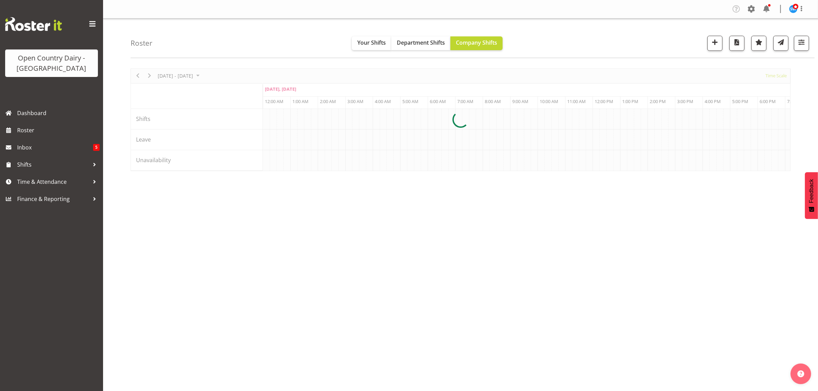
scroll to position [0, 660]
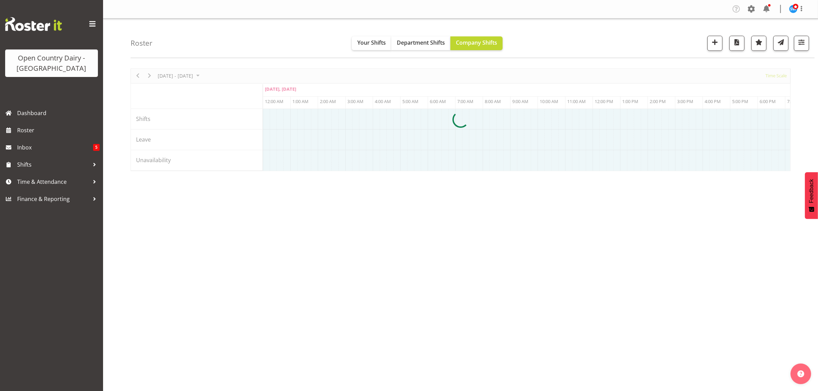
click at [40, 181] on span "Time & Attendance" at bounding box center [53, 182] width 72 height 10
click at [92, 181] on div at bounding box center [94, 182] width 10 height 10
click at [42, 182] on span "Time & Attendance" at bounding box center [53, 182] width 72 height 10
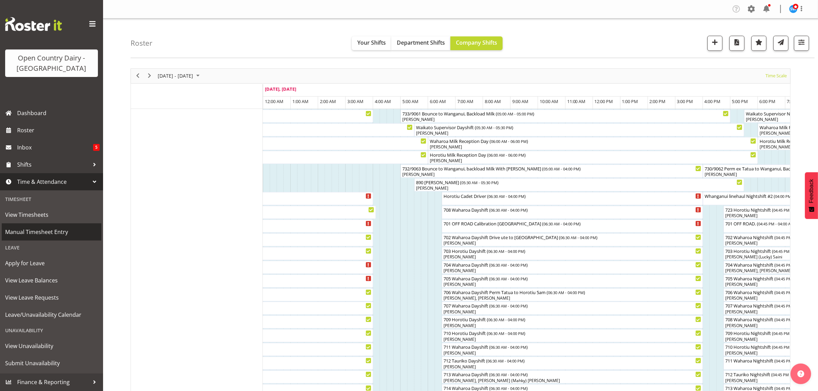
click at [40, 230] on span "Manual Timesheet Entry" at bounding box center [51, 232] width 93 height 10
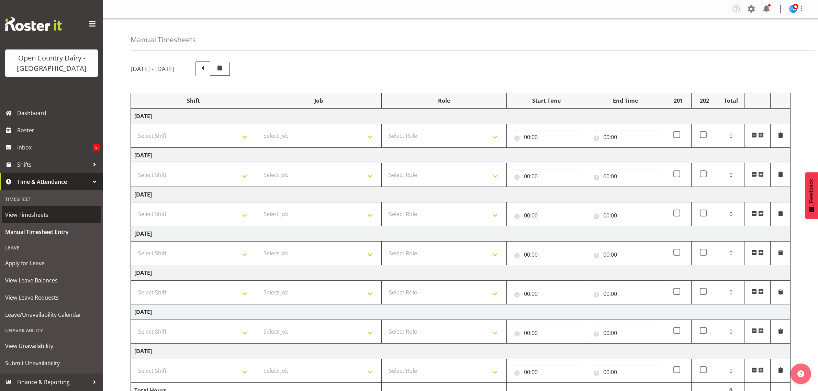
click at [35, 215] on span "View Timesheets" at bounding box center [51, 215] width 93 height 10
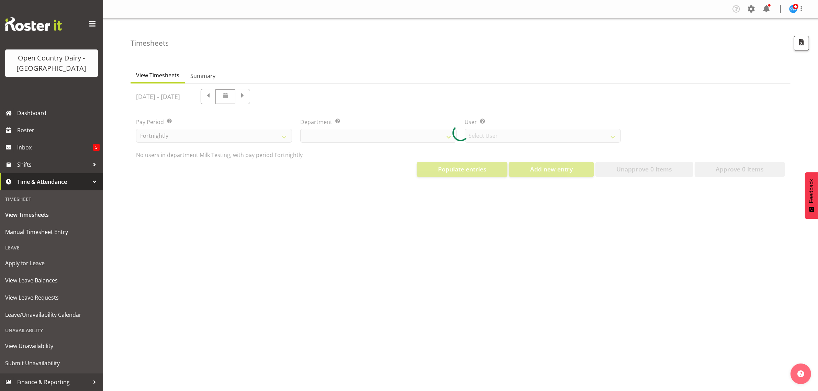
click at [449, 137] on div at bounding box center [461, 132] width 660 height 99
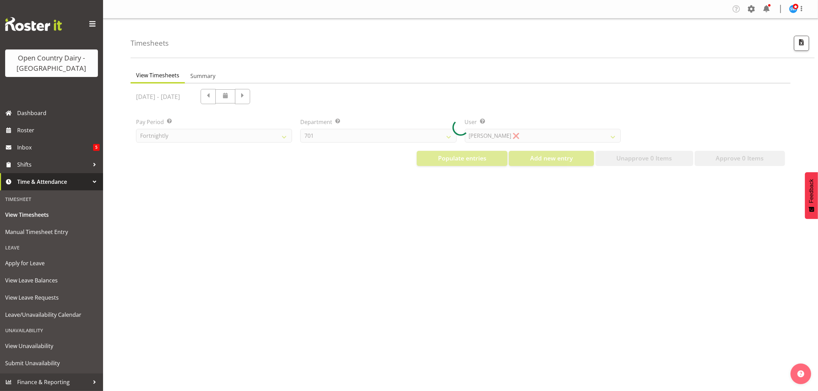
select select "733"
select select "7414"
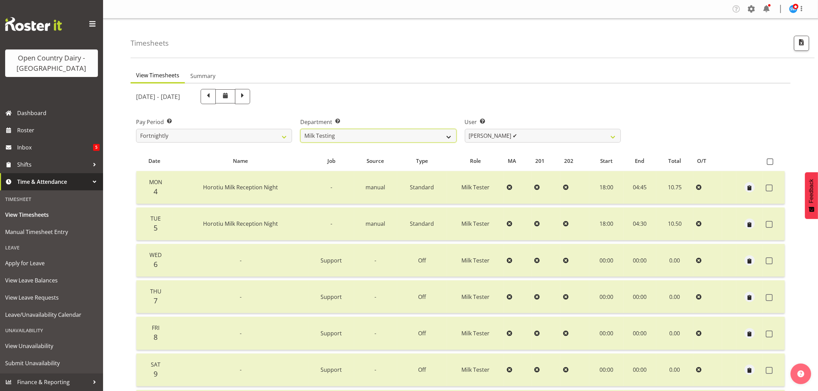
click at [448, 136] on select "701 702 703 704 705 706 707 708 709 710 711 712 713 714 715 716 717 718 719 720" at bounding box center [378, 136] width 156 height 14
select select "716"
click at [300, 129] on select "701 702 703 704 705 706 707 708 709 710 711 712 713 714 715 716 717 718 719 720" at bounding box center [378, 136] width 156 height 14
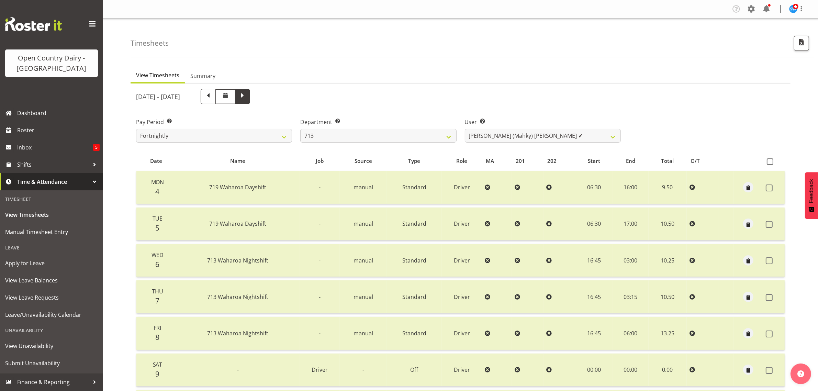
click at [247, 96] on span at bounding box center [242, 95] width 9 height 9
select select
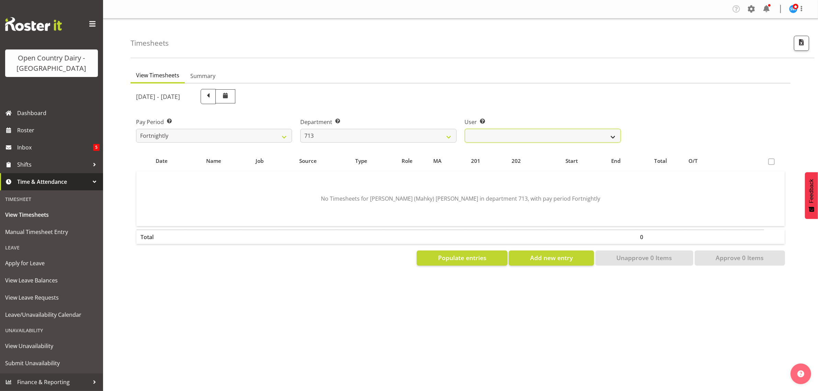
click at [537, 137] on select "Harmanpreet (Mahky) Dhillon ❌ Marcus Waretini ❌ Norman Sellen ❌" at bounding box center [543, 136] width 156 height 14
click at [545, 134] on select "Harmanpreet (Mahky) Dhillon ❌ Marcus Waretini ❌ Norman Sellen ❌" at bounding box center [543, 136] width 156 height 14
click at [346, 133] on select "701 702 703 704 705 706 707 708 709 710 711 712 713 714 715 716 717 718 719 720" at bounding box center [378, 136] width 156 height 14
select select "842"
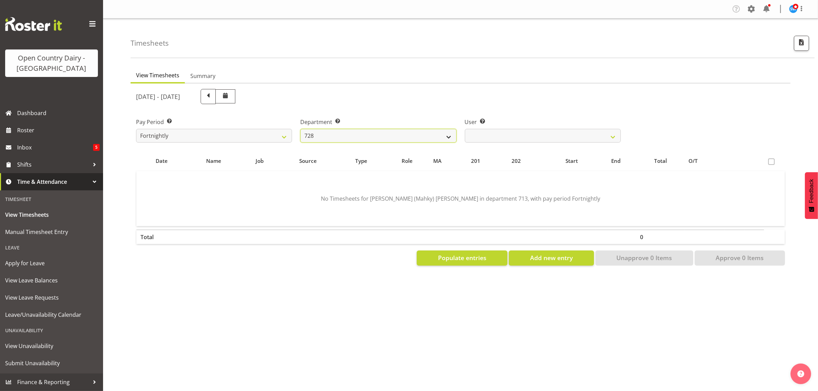
click at [300, 129] on select "701 702 703 704 705 706 707 708 709 710 711 712 713 714 715 716 717 718 719 720" at bounding box center [378, 136] width 156 height 14
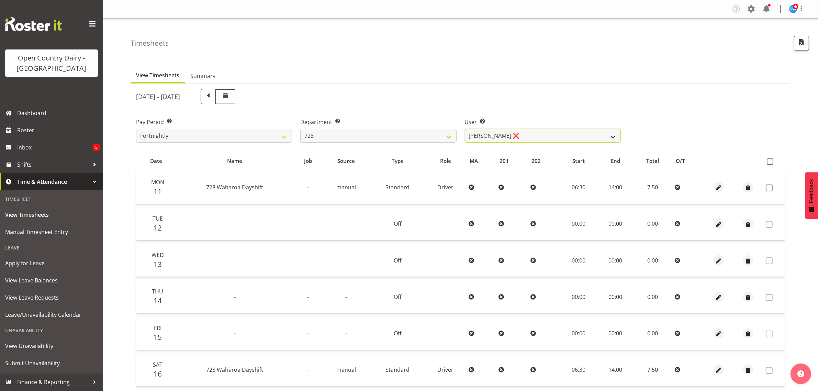
click at [532, 131] on select "Callum Leslie ❌ Nick Warren ❌ Ross Robert Hamilton ❌ Stuart Cherrington ❌ Wally…" at bounding box center [543, 136] width 156 height 14
select select "8207"
click at [465, 129] on select "Callum Leslie ❌ Nick Warren ❌ Ross Robert Hamilton ❌ Stuart Cherrington ❌ Wally…" at bounding box center [543, 136] width 156 height 14
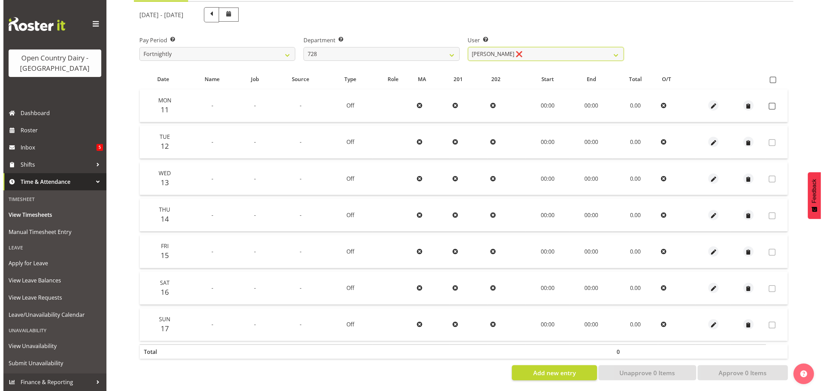
scroll to position [45, 0]
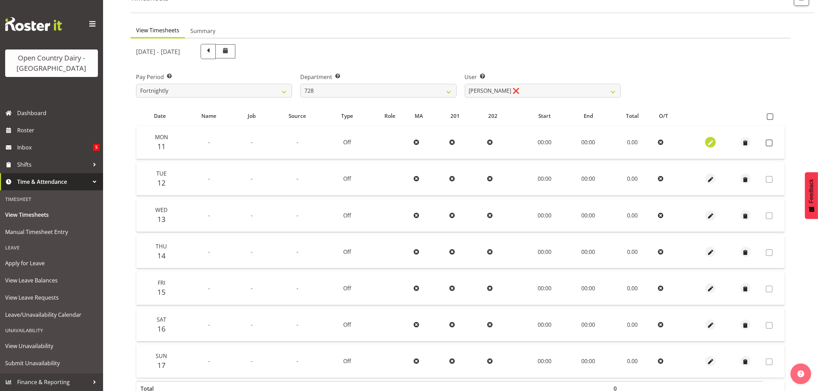
click at [712, 142] on span "button" at bounding box center [711, 143] width 8 height 8
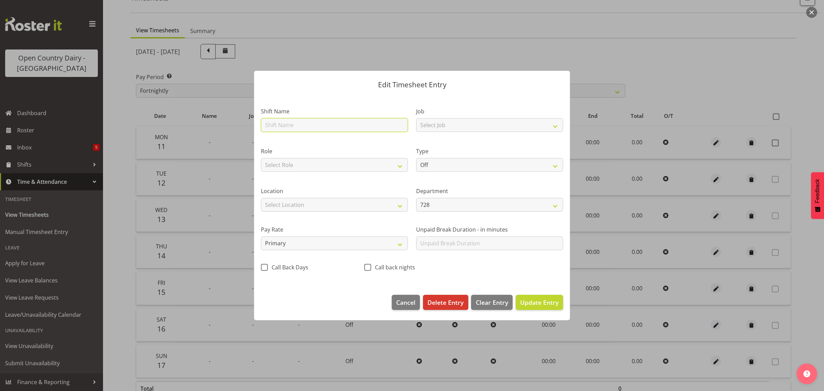
click at [330, 122] on input "text" at bounding box center [334, 125] width 147 height 14
type input "Dayshift"
click at [425, 122] on select "Select Job Driver Driver supervisor Support" at bounding box center [489, 125] width 147 height 14
select select "9052"
click at [416, 118] on select "Select Job Driver Driver supervisor Support" at bounding box center [489, 125] width 147 height 14
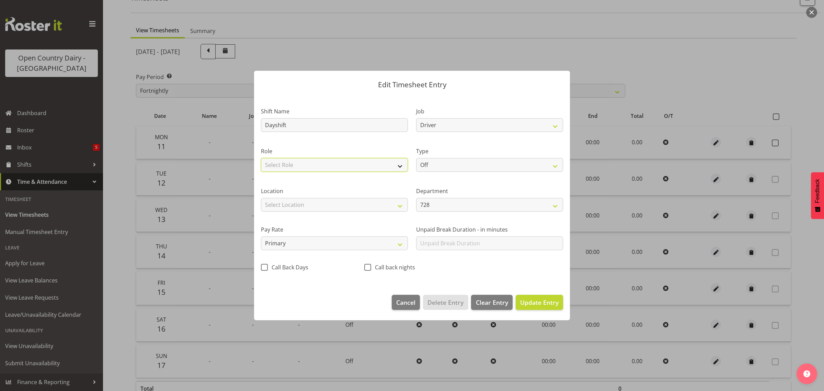
click at [372, 167] on select "Select Role Driver" at bounding box center [334, 165] width 147 height 14
select select "1166"
click at [261, 158] on select "Select Role Driver" at bounding box center [334, 165] width 147 height 14
click at [438, 165] on select "Off Standard Public Holiday Public Holiday (Worked) Day In Lieu Annual Leave Si…" at bounding box center [489, 165] width 147 height 14
select select "Standard"
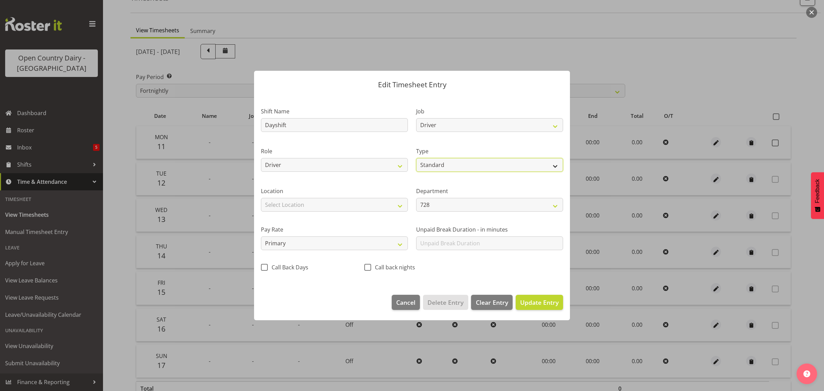
click at [416, 158] on select "Off Standard Public Holiday Public Holiday (Worked) Day In Lieu Annual Leave Si…" at bounding box center [489, 165] width 147 height 14
select select "7"
select select "2025"
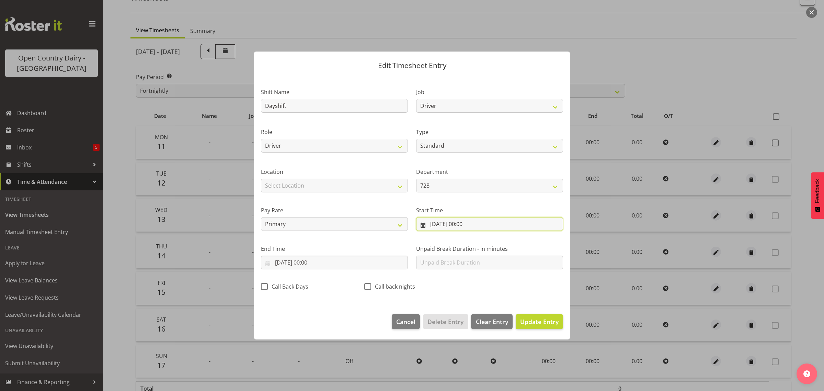
click at [462, 225] on input "[DATE] 00:00" at bounding box center [489, 224] width 147 height 14
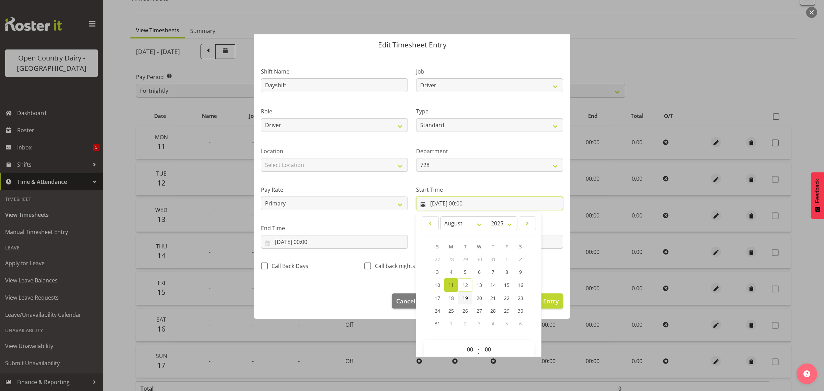
scroll to position [31, 0]
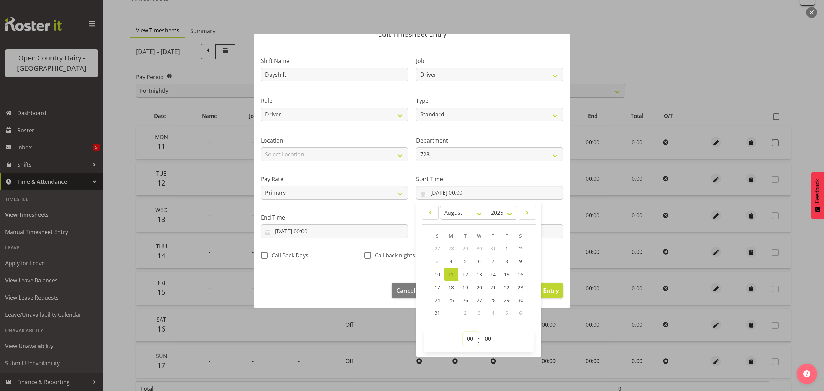
click at [469, 341] on select "00 01 02 03 04 05 06 07 08 09 10 11 12 13 14 15 16 17 18 19 20 21 22 23" at bounding box center [470, 339] width 15 height 14
select select "16"
click at [463, 332] on select "00 01 02 03 04 05 06 07 08 09 10 11 12 13 14 15 16 17 18 19 20 21 22 23" at bounding box center [470, 339] width 15 height 14
type input "11/08/2025, 16:00"
click at [487, 336] on select "00 01 02 03 04 05 06 07 08 09 10 11 12 13 14 15 16 17 18 19 20 21 22 23 24 25 2…" at bounding box center [488, 339] width 15 height 14
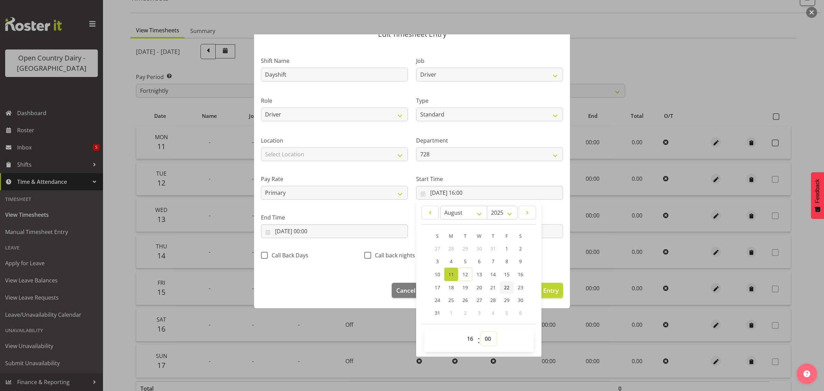
select select "45"
click at [481, 332] on select "00 01 02 03 04 05 06 07 08 09 10 11 12 13 14 15 16 17 18 19 20 21 22 23 24 25 2…" at bounding box center [488, 339] width 15 height 14
type input "11/08/2025, 16:45"
click at [310, 233] on input "11/08/2025, 00:00" at bounding box center [334, 231] width 147 height 14
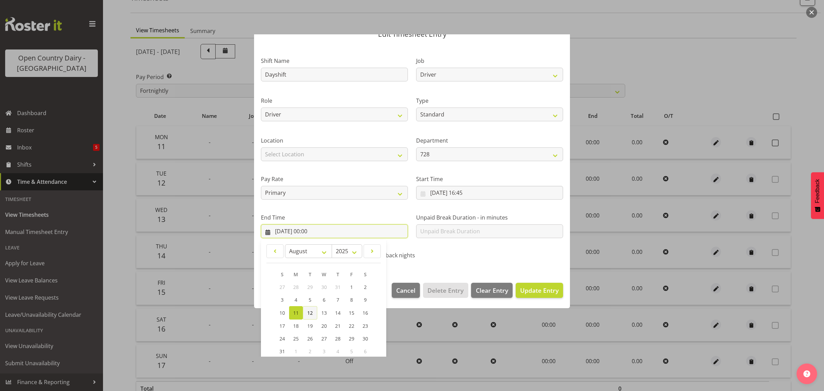
scroll to position [70, 0]
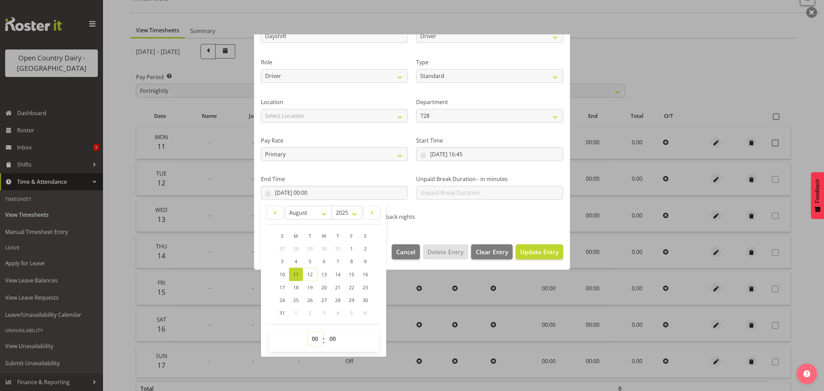
click at [316, 339] on select "00 01 02 03 04 05 06 07 08 09 10 11 12 13 14 15 16 17 18 19 20 21 22 23" at bounding box center [315, 339] width 15 height 14
select select "2"
click at [308, 332] on select "00 01 02 03 04 05 06 07 08 09 10 11 12 13 14 15 16 17 18 19 20 21 22 23" at bounding box center [315, 339] width 15 height 14
type input "11/08/2025, 02:00"
click at [331, 338] on select "00 01 02 03 04 05 06 07 08 09 10 11 12 13 14 15 16 17 18 19 20 21 22 23 24 25 2…" at bounding box center [333, 339] width 15 height 14
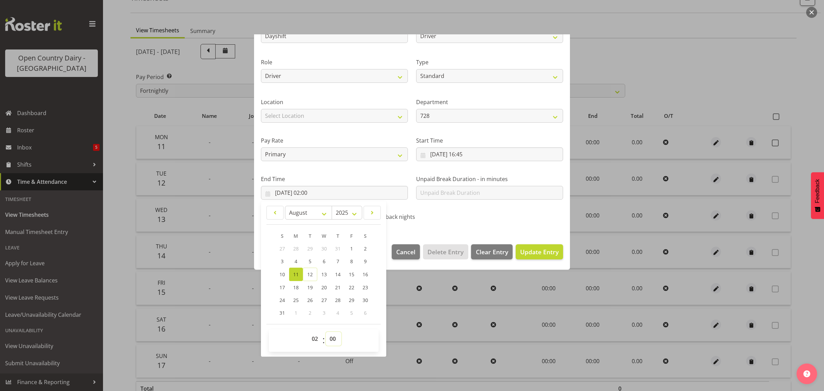
select select "15"
click at [326, 332] on select "00 01 02 03 04 05 06 07 08 09 10 11 12 13 14 15 16 17 18 19 20 21 22 23 24 25 2…" at bounding box center [333, 339] width 15 height 14
type input "11/08/2025, 02:15"
click at [463, 224] on div "Shift Name Dayshift Job Driver Driver supervisor Support Role Driver Type Off S…" at bounding box center [412, 118] width 311 height 218
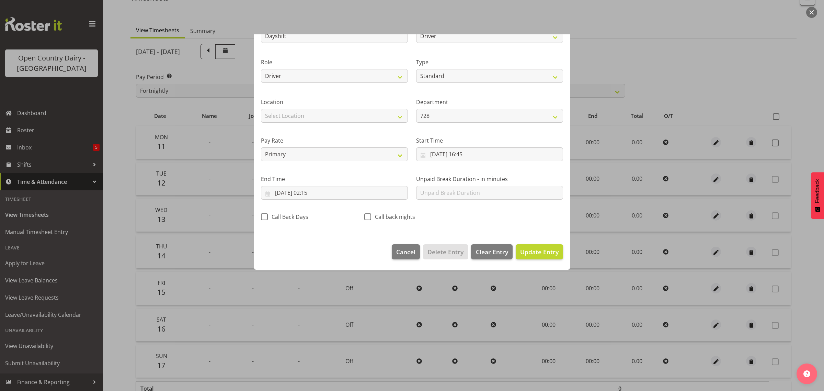
scroll to position [0, 0]
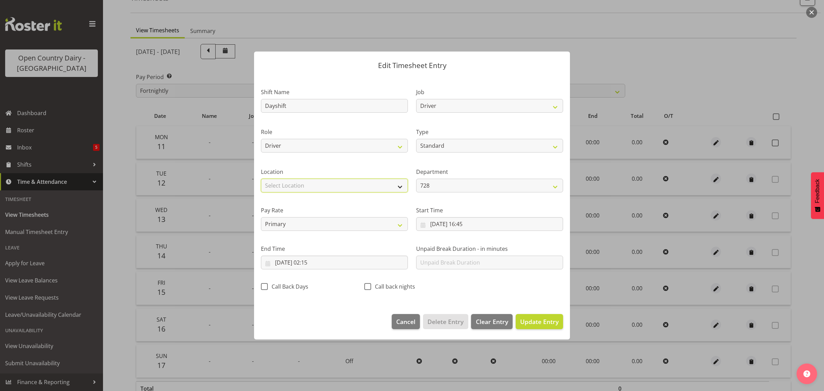
click at [325, 184] on select "Select Location Containers Horotiu Ingredients Waharoa Office Waikato Milk Whan…" at bounding box center [334, 186] width 147 height 14
select select "1054"
click at [261, 179] on select "Select Location Containers Horotiu Ingredients Waharoa Office Waikato Milk Whan…" at bounding box center [334, 186] width 147 height 14
click at [535, 319] on span "Update Entry" at bounding box center [539, 321] width 38 height 8
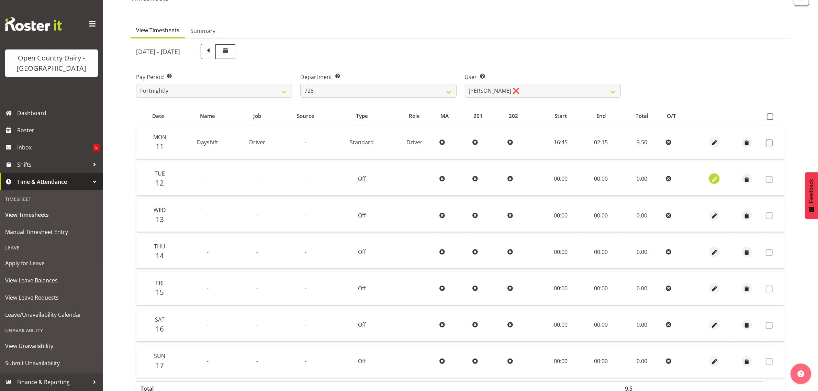
click at [716, 181] on span "button" at bounding box center [714, 180] width 8 height 8
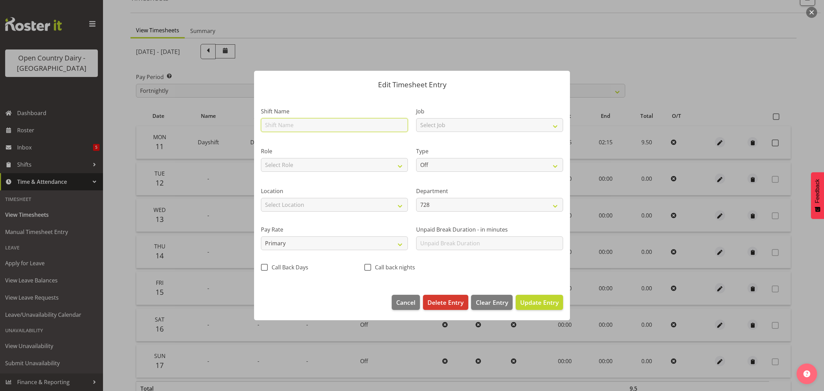
click at [288, 126] on input "text" at bounding box center [334, 125] width 147 height 14
type input "Nightshift"
click at [492, 124] on select "Select Job Driver Driver supervisor Support" at bounding box center [489, 125] width 147 height 14
select select "9052"
click at [416, 118] on select "Select Job Driver Driver supervisor Support" at bounding box center [489, 125] width 147 height 14
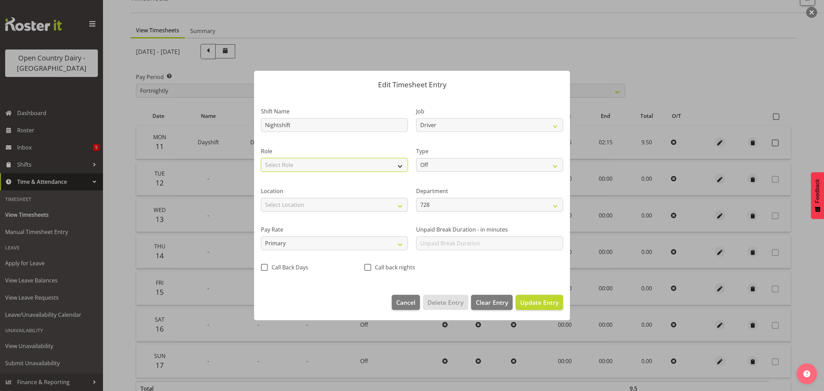
click at [384, 161] on select "Select Role Driver" at bounding box center [334, 165] width 147 height 14
click at [367, 184] on div "Location Select Location Containers Horotiu Ingredients Waharoa Office Waikato …" at bounding box center [334, 196] width 155 height 38
click at [463, 162] on select "Off Standard Public Holiday Public Holiday (Worked) Day In Lieu Annual Leave Si…" at bounding box center [489, 165] width 147 height 14
select select "Standard"
click at [416, 158] on select "Off Standard Public Holiday Public Holiday (Worked) Day In Lieu Annual Leave Si…" at bounding box center [489, 165] width 147 height 14
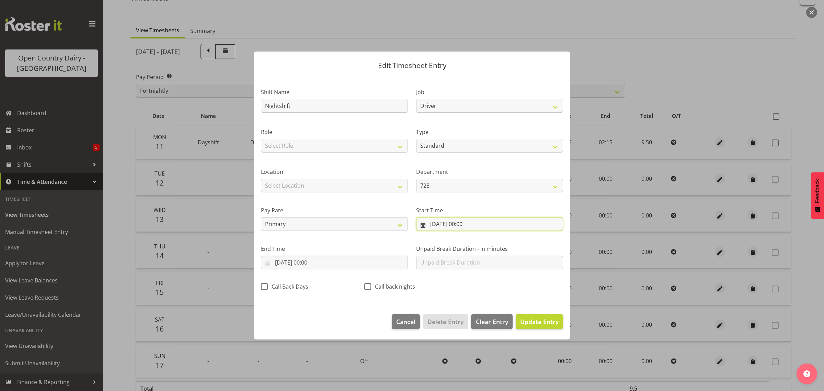
click at [457, 224] on input "12/08/2025, 00:00" at bounding box center [489, 224] width 147 height 14
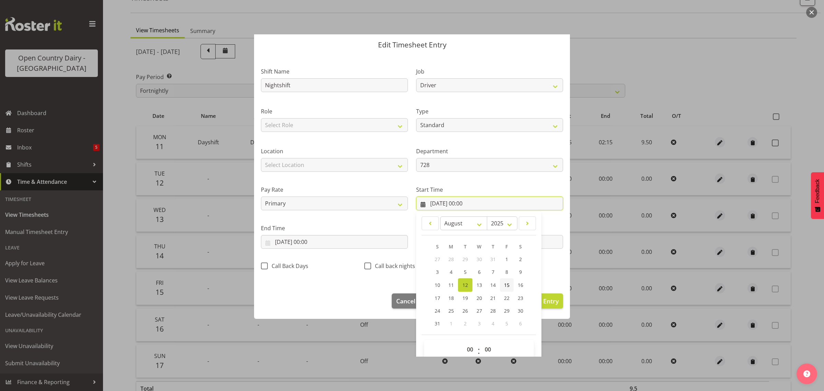
scroll to position [31, 0]
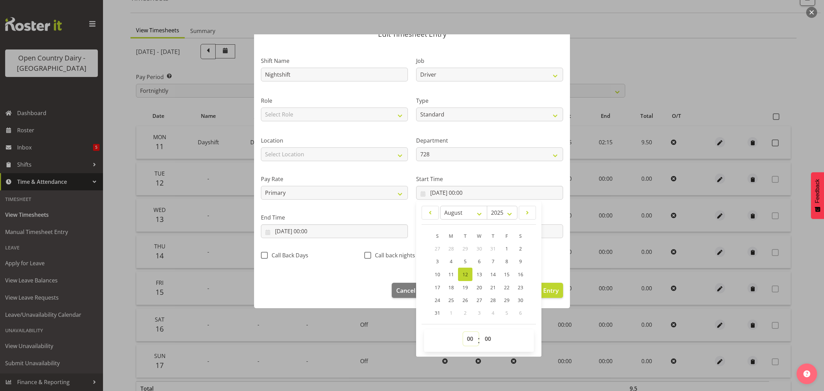
click at [466, 342] on select "00 01 02 03 04 05 06 07 08 09 10 11 12 13 14 15 16 17 18 19 20 21 22 23" at bounding box center [470, 339] width 15 height 14
select select "16"
click at [463, 332] on select "00 01 02 03 04 05 06 07 08 09 10 11 12 13 14 15 16 17 18 19 20 21 22 23" at bounding box center [470, 339] width 15 height 14
type input "12/08/2025, 16:00"
drag, startPoint x: 487, startPoint y: 340, endPoint x: 485, endPoint y: 335, distance: 5.7
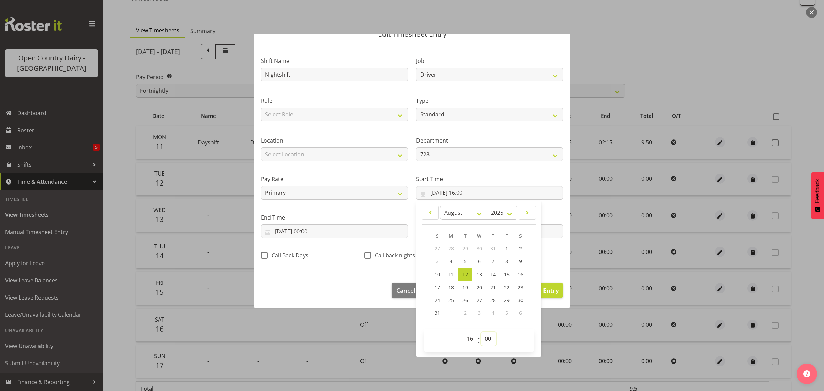
click at [487, 340] on select "00 01 02 03 04 05 06 07 08 09 10 11 12 13 14 15 16 17 18 19 20 21 22 23 24 25 2…" at bounding box center [488, 339] width 15 height 14
select select "45"
click at [481, 332] on select "00 01 02 03 04 05 06 07 08 09 10 11 12 13 14 15 16 17 18 19 20 21 22 23 24 25 2…" at bounding box center [488, 339] width 15 height 14
type input "12/08/2025, 16:45"
click at [295, 233] on input "12/08/2025, 00:00" at bounding box center [334, 231] width 147 height 14
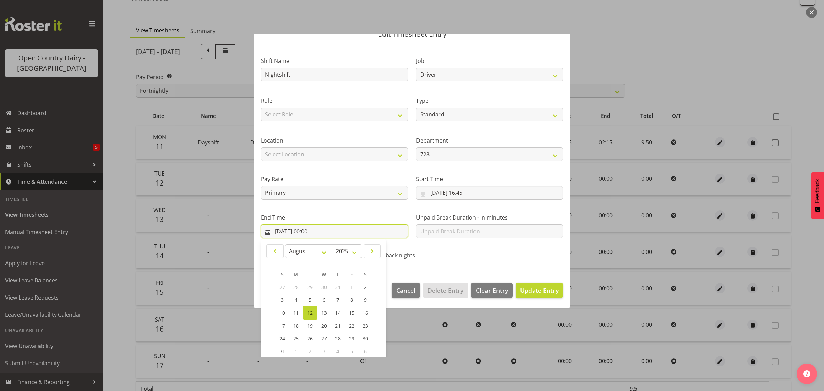
scroll to position [70, 0]
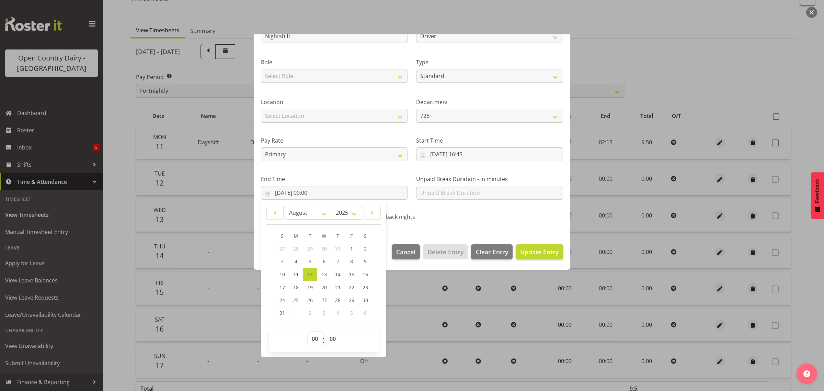
click at [314, 341] on select "00 01 02 03 04 05 06 07 08 09 10 11 12 13 14 15 16 17 18 19 20 21 22 23" at bounding box center [315, 339] width 15 height 14
select select "4"
click at [308, 332] on select "00 01 02 03 04 05 06 07 08 09 10 11 12 13 14 15 16 17 18 19 20 21 22 23" at bounding box center [315, 339] width 15 height 14
type input "12/08/2025, 04:00"
click at [527, 206] on div "Shift Name Nightshift Job Driver Driver supervisor Support Role Select Role Dri…" at bounding box center [412, 118] width 311 height 218
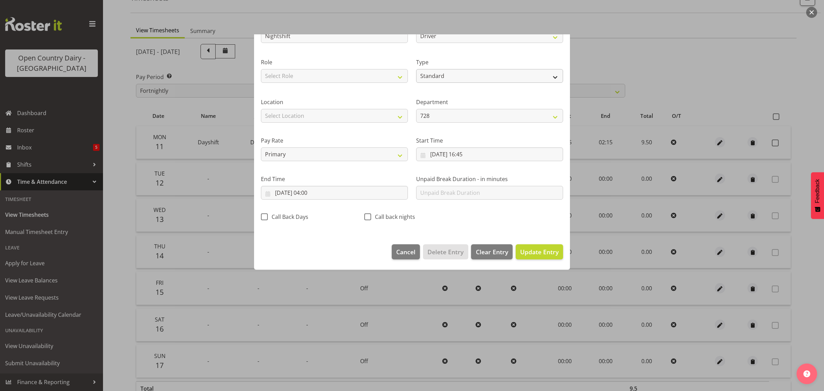
scroll to position [0, 0]
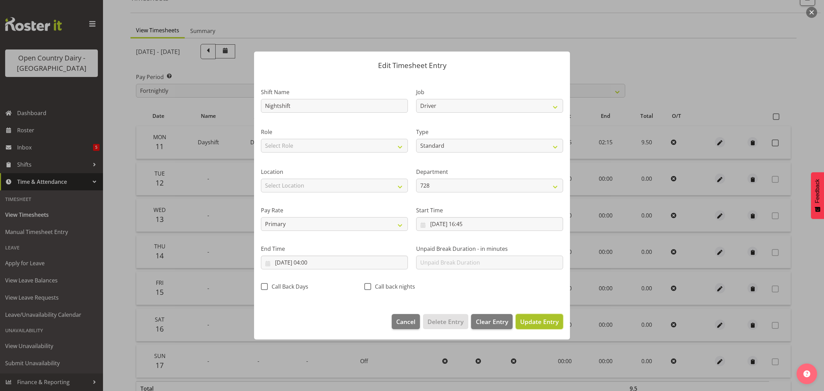
click at [536, 322] on span "Update Entry" at bounding box center [539, 321] width 38 height 8
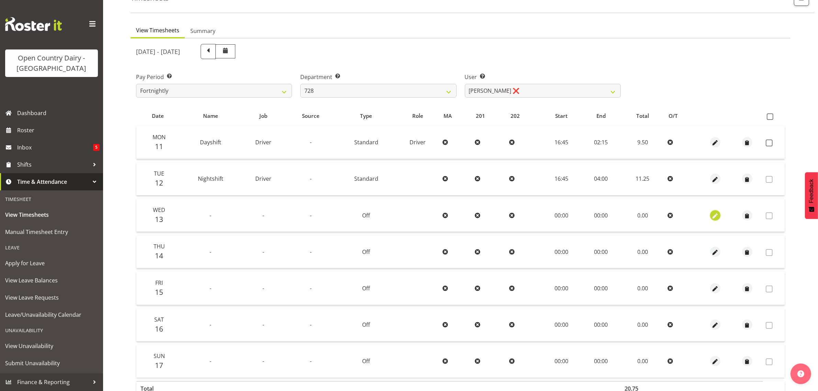
click at [716, 217] on span "button" at bounding box center [715, 216] width 8 height 8
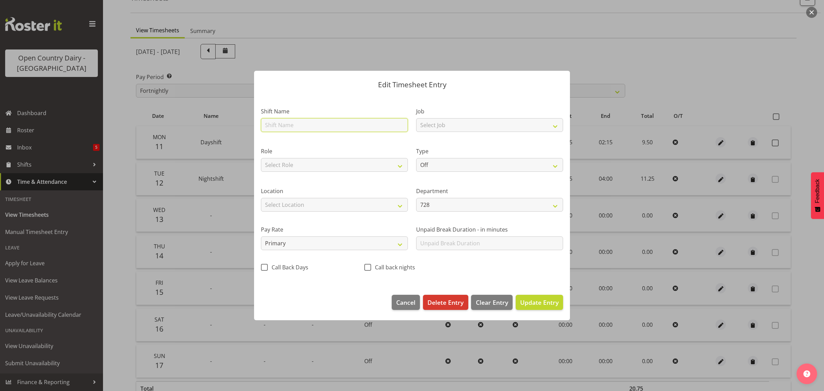
click at [302, 122] on input "text" at bounding box center [334, 125] width 147 height 14
type input "Nightshift"
click at [499, 125] on select "Select Job Driver Driver supervisor Support" at bounding box center [489, 125] width 147 height 14
select select "9052"
click at [416, 118] on select "Select Job Driver Driver supervisor Support" at bounding box center [489, 125] width 147 height 14
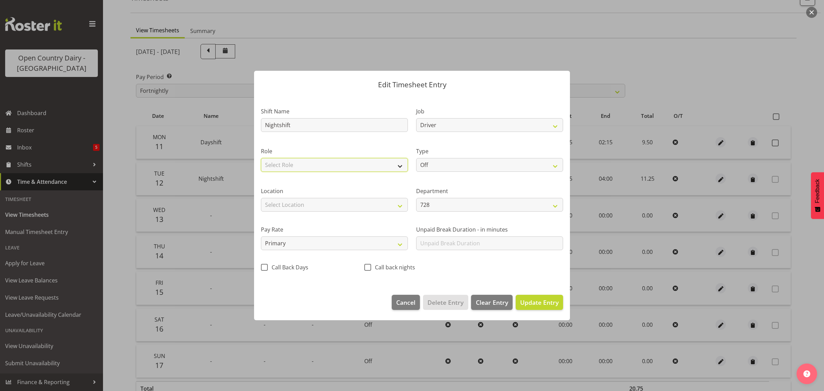
click at [330, 165] on select "Select Role Driver" at bounding box center [334, 165] width 147 height 14
select select "1166"
click at [261, 158] on select "Select Role Driver" at bounding box center [334, 165] width 147 height 14
click at [460, 164] on select "Off Standard Public Holiday Public Holiday (Worked) Day In Lieu Annual Leave Si…" at bounding box center [489, 165] width 147 height 14
select select "Standard"
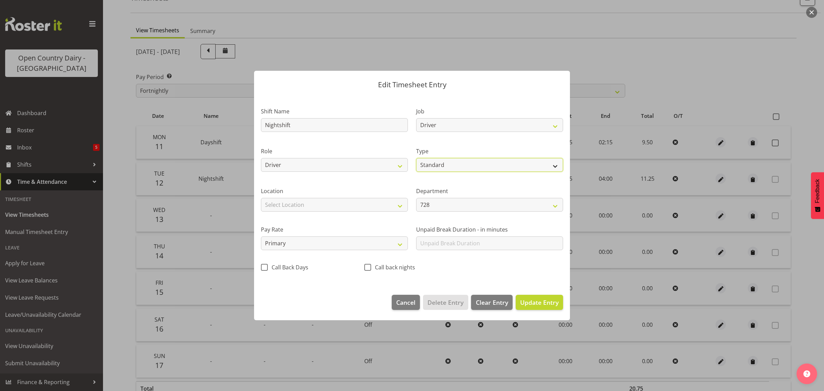
click at [416, 158] on select "Off Standard Public Holiday Public Holiday (Worked) Day In Lieu Annual Leave Si…" at bounding box center [489, 165] width 147 height 14
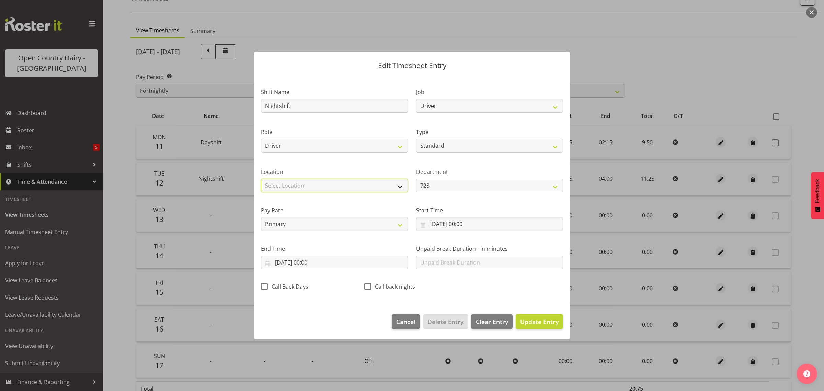
click at [355, 183] on select "Select Location Containers Horotiu Ingredients Waharoa Office Waikato Milk Whan…" at bounding box center [334, 186] width 147 height 14
select select "1054"
click at [261, 179] on select "Select Location Containers Horotiu Ingredients Waharoa Office Waikato Milk Whan…" at bounding box center [334, 186] width 147 height 14
click at [473, 222] on input "13/08/2025, 00:00" at bounding box center [489, 224] width 147 height 14
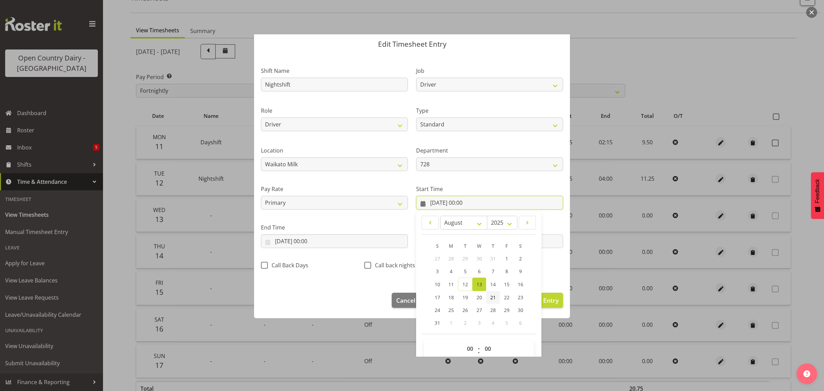
scroll to position [31, 0]
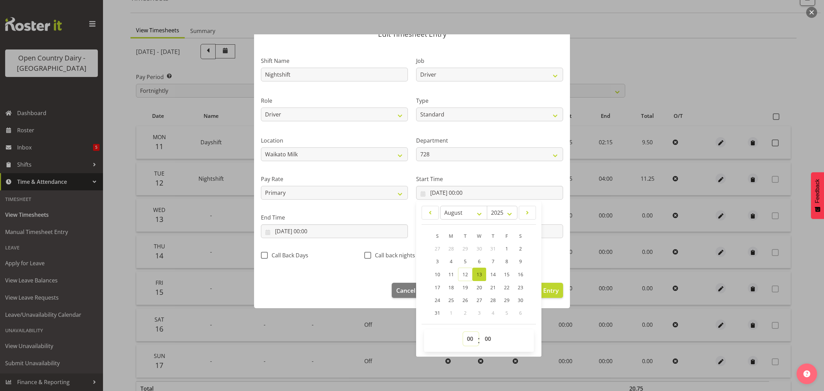
click at [469, 340] on select "00 01 02 03 04 05 06 07 08 09 10 11 12 13 14 15 16 17 18 19 20 21 22 23" at bounding box center [470, 339] width 15 height 14
select select "16"
click at [463, 332] on select "00 01 02 03 04 05 06 07 08 09 10 11 12 13 14 15 16 17 18 19 20 21 22 23" at bounding box center [470, 339] width 15 height 14
type input "13/08/2025, 16:00"
click at [486, 342] on select "00 01 02 03 04 05 06 07 08 09 10 11 12 13 14 15 16 17 18 19 20 21 22 23 24 25 2…" at bounding box center [488, 339] width 15 height 14
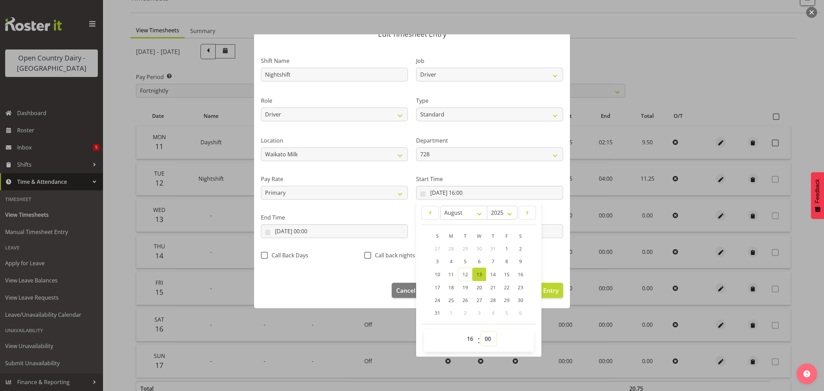
select select "45"
click at [481, 332] on select "00 01 02 03 04 05 06 07 08 09 10 11 12 13 14 15 16 17 18 19 20 21 22 23 24 25 2…" at bounding box center [488, 339] width 15 height 14
type input "13/08/2025, 16:45"
click at [296, 229] on input "13/08/2025, 00:00" at bounding box center [334, 231] width 147 height 14
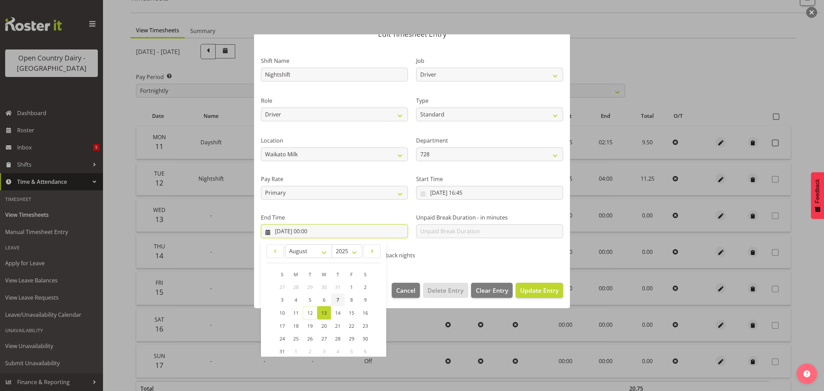
scroll to position [70, 0]
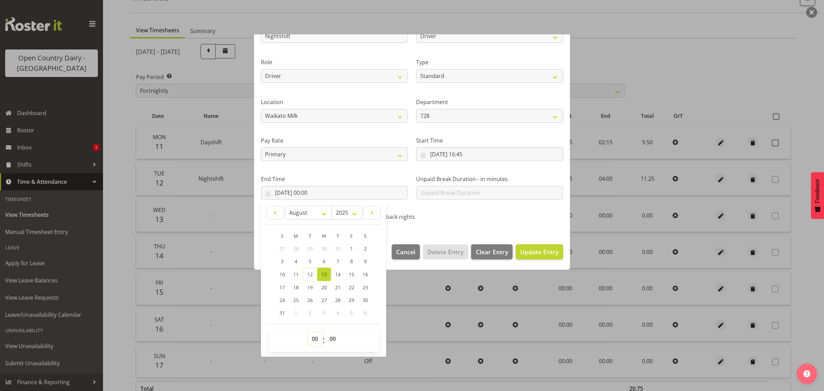
click at [315, 338] on select "00 01 02 03 04 05 06 07 08 09 10 11 12 13 14 15 16 17 18 19 20 21 22 23" at bounding box center [315, 339] width 15 height 14
select select "4"
click at [308, 332] on select "00 01 02 03 04 05 06 07 08 09 10 11 12 13 14 15 16 17 18 19 20 21 22 23" at bounding box center [315, 339] width 15 height 14
type input "13/08/2025, 04:00"
click at [527, 228] on section "Shift Name Nightshift Job Driver Driver supervisor Support Role Driver Type Off…" at bounding box center [412, 122] width 316 height 232
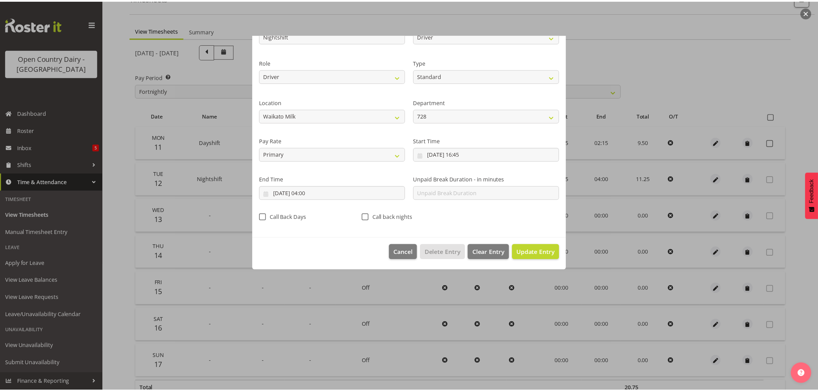
scroll to position [0, 0]
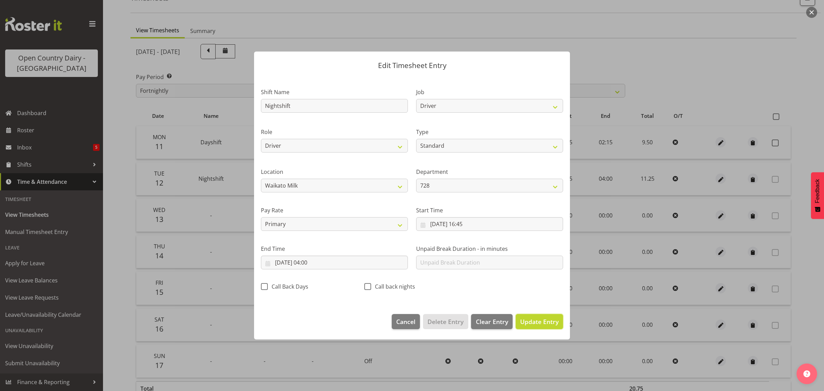
click at [544, 324] on span "Update Entry" at bounding box center [539, 321] width 38 height 8
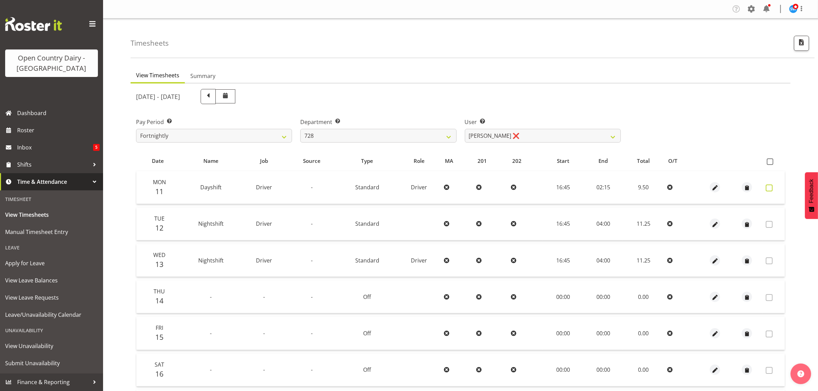
click at [770, 190] on span at bounding box center [769, 187] width 7 height 7
checkbox input "true"
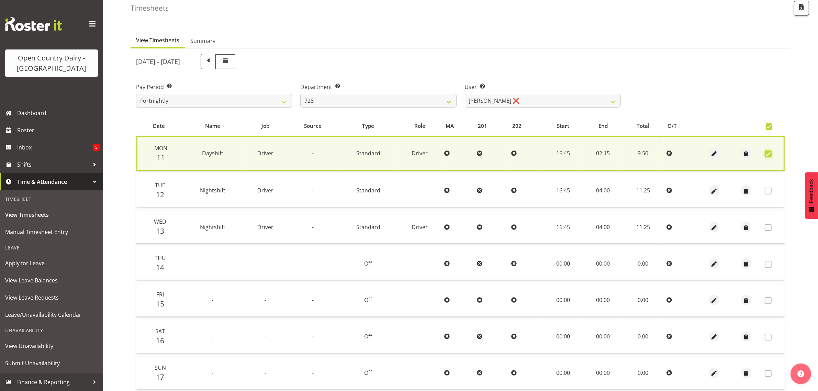
scroll to position [89, 0]
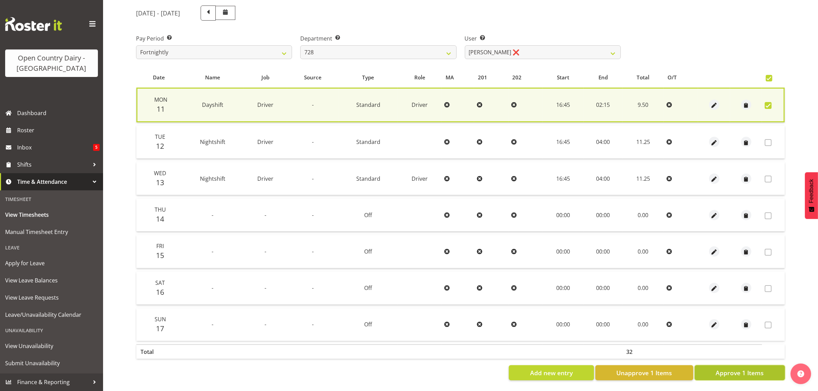
click at [739, 368] on span "Approve 1 Items" at bounding box center [740, 372] width 48 height 9
checkbox input "false"
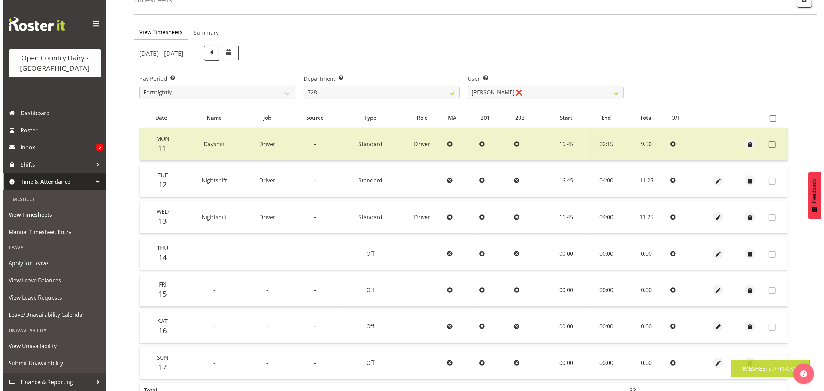
scroll to position [0, 0]
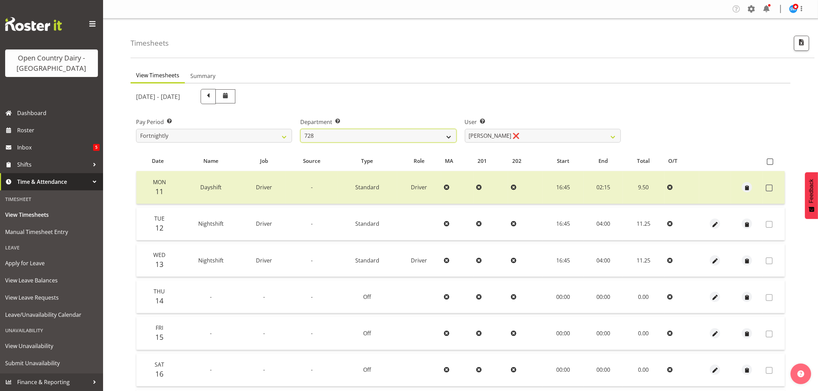
click at [449, 140] on select "701 702 703 704 705 706 707 708 709 710 711 712 713 714 715 716 717 718 719 720" at bounding box center [378, 136] width 156 height 14
select select "875"
click at [300, 129] on select "701 702 703 704 705 706 707 708 709 710 711 712 713 714 715 716 717 718 719 720" at bounding box center [378, 136] width 156 height 14
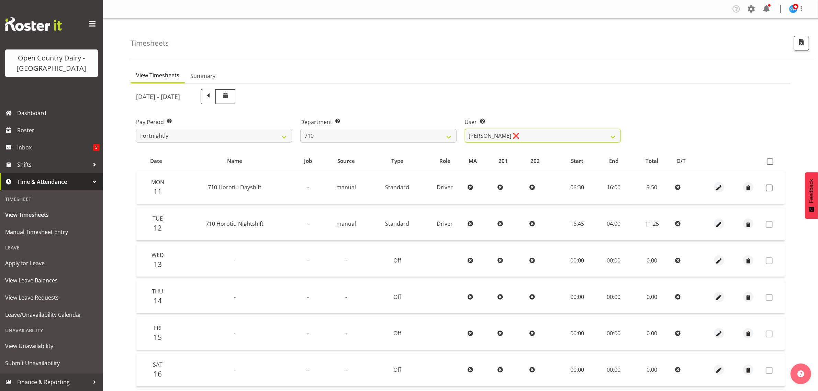
click at [543, 136] on select "Dean Chapman ❌ George Megchelse ❌ Kris Gambhir ❌ Richie Epere ❌" at bounding box center [543, 136] width 156 height 14
select select "8203"
click at [465, 129] on select "Dean Chapman ❌ George Megchelse ❌ Kris Gambhir ❌ Richie Epere ❌" at bounding box center [543, 136] width 156 height 14
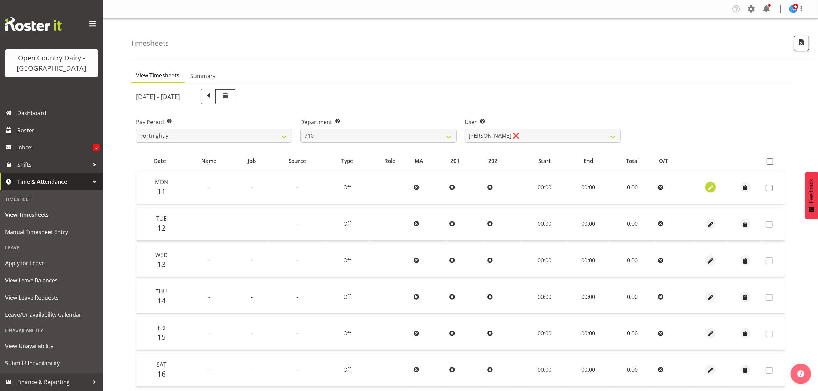
click at [708, 188] on span "button" at bounding box center [711, 188] width 8 height 8
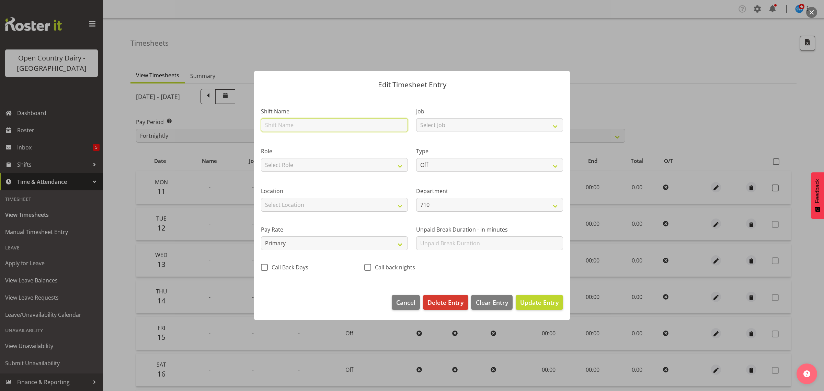
click at [285, 125] on input "text" at bounding box center [334, 125] width 147 height 14
type input "Nightshift"
click at [435, 127] on select "Select Job Driver Driver supervisor Support" at bounding box center [489, 125] width 147 height 14
select select "9052"
click at [416, 118] on select "Select Job Driver Driver supervisor Support" at bounding box center [489, 125] width 147 height 14
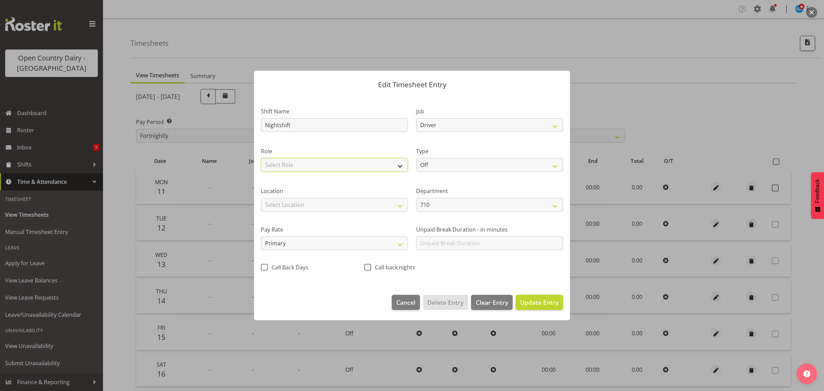
click at [355, 168] on select "Select Role Driver" at bounding box center [334, 165] width 147 height 14
select select "1166"
click at [261, 158] on select "Select Role Driver" at bounding box center [334, 165] width 147 height 14
drag, startPoint x: 441, startPoint y: 161, endPoint x: 442, endPoint y: 167, distance: 6.2
click at [441, 161] on select "Off Standard Public Holiday Public Holiday (Worked) Day In Lieu Annual Leave Si…" at bounding box center [489, 165] width 147 height 14
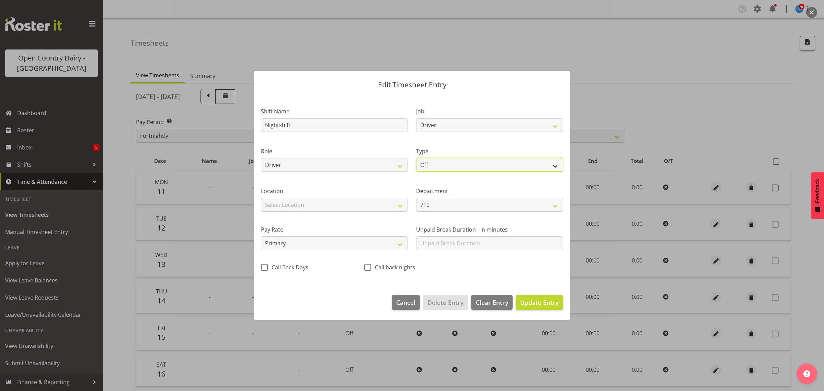
select select "Standard"
click at [416, 158] on select "Off Standard Public Holiday Public Holiday (Worked) Day In Lieu Annual Leave Si…" at bounding box center [489, 165] width 147 height 14
select select "7"
select select "2025"
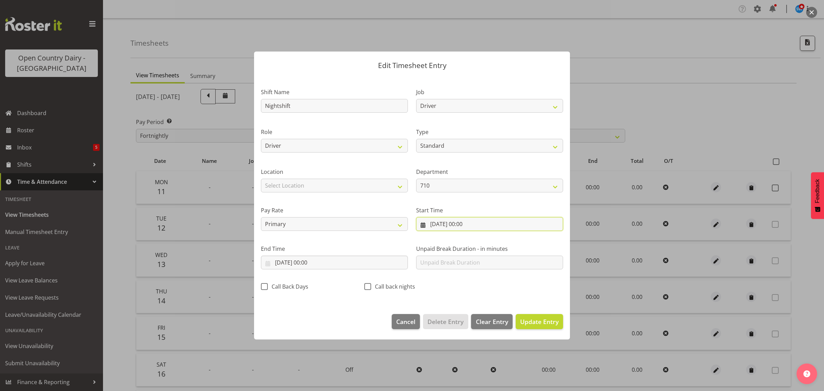
click at [457, 224] on input "11/08/2025, 00:00" at bounding box center [489, 224] width 147 height 14
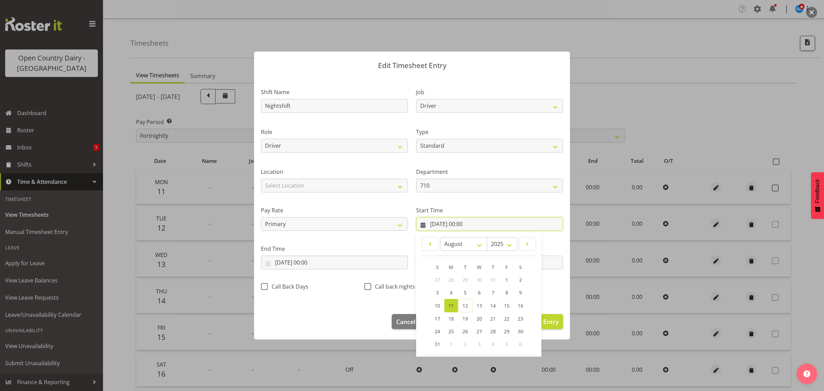
scroll to position [31, 0]
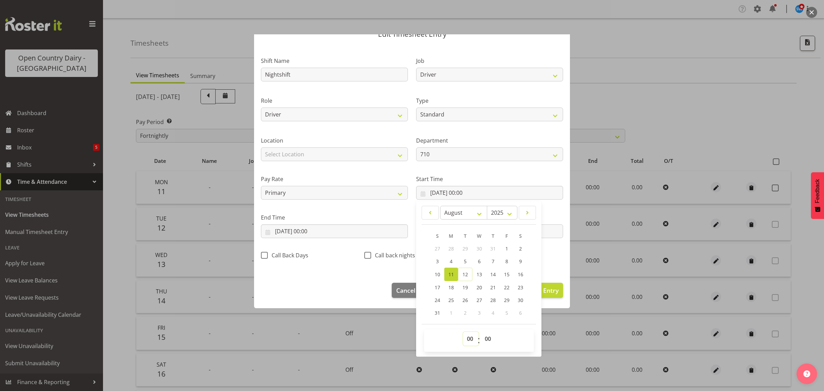
click at [469, 338] on select "00 01 02 03 04 05 06 07 08 09 10 11 12 13 14 15 16 17 18 19 20 21 22 23" at bounding box center [470, 339] width 15 height 14
select select "16"
click at [463, 332] on select "00 01 02 03 04 05 06 07 08 09 10 11 12 13 14 15 16 17 18 19 20 21 22 23" at bounding box center [470, 339] width 15 height 14
type input "11/08/2025, 16:00"
drag, startPoint x: 485, startPoint y: 339, endPoint x: 497, endPoint y: 170, distance: 169.1
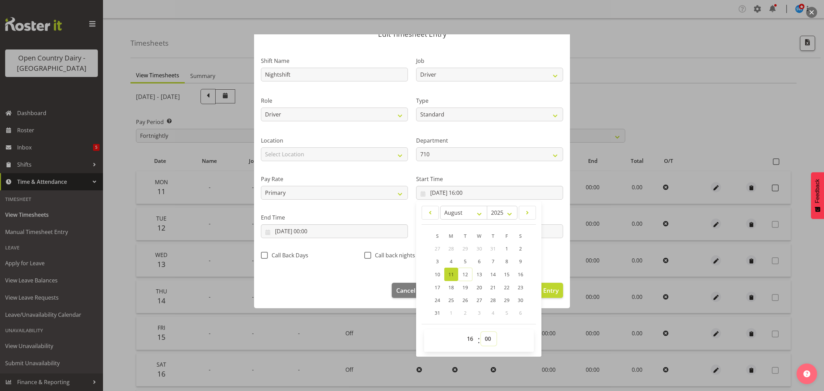
click at [485, 339] on select "00 01 02 03 04 05 06 07 08 09 10 11 12 13 14 15 16 17 18 19 20 21 22 23 24 25 2…" at bounding box center [488, 339] width 15 height 14
select select "45"
click at [481, 332] on select "00 01 02 03 04 05 06 07 08 09 10 11 12 13 14 15 16 17 18 19 20 21 22 23 24 25 2…" at bounding box center [488, 339] width 15 height 14
type input "11/08/2025, 16:45"
click at [330, 232] on input "11/08/2025, 00:00" at bounding box center [334, 231] width 147 height 14
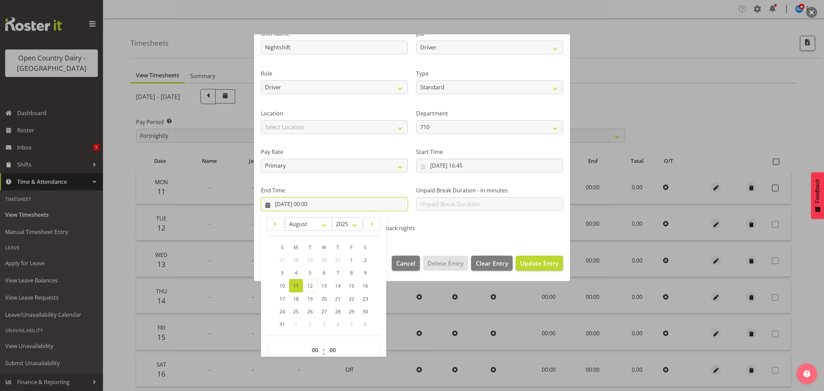
scroll to position [70, 0]
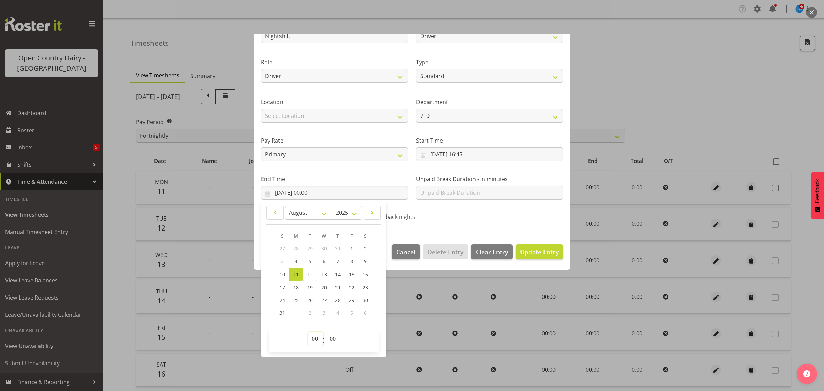
click at [315, 342] on select "00 01 02 03 04 05 06 07 08 09 10 11 12 13 14 15 16 17 18 19 20 21 22 23" at bounding box center [315, 339] width 15 height 14
select select "2"
click at [308, 332] on select "00 01 02 03 04 05 06 07 08 09 10 11 12 13 14 15 16 17 18 19 20 21 22 23" at bounding box center [315, 339] width 15 height 14
type input "11/08/2025, 02:00"
drag, startPoint x: 334, startPoint y: 338, endPoint x: 350, endPoint y: 169, distance: 169.7
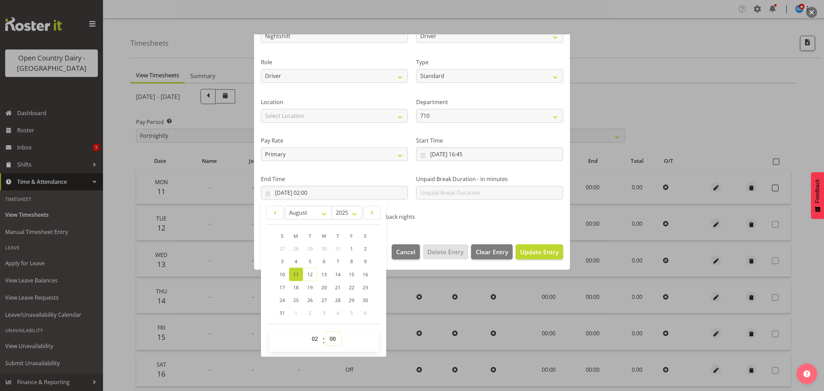
click at [334, 338] on select "00 01 02 03 04 05 06 07 08 09 10 11 12 13 14 15 16 17 18 19 20 21 22 23 24 25 2…" at bounding box center [333, 339] width 15 height 14
select select "45"
click at [326, 332] on select "00 01 02 03 04 05 06 07 08 09 10 11 12 13 14 15 16 17 18 19 20 21 22 23 24 25 2…" at bounding box center [333, 339] width 15 height 14
type input "11/08/2025, 02:45"
click at [488, 222] on div "Shift Name Nightshift Job Driver Driver supervisor Support Role Driver Type Off…" at bounding box center [412, 118] width 311 height 218
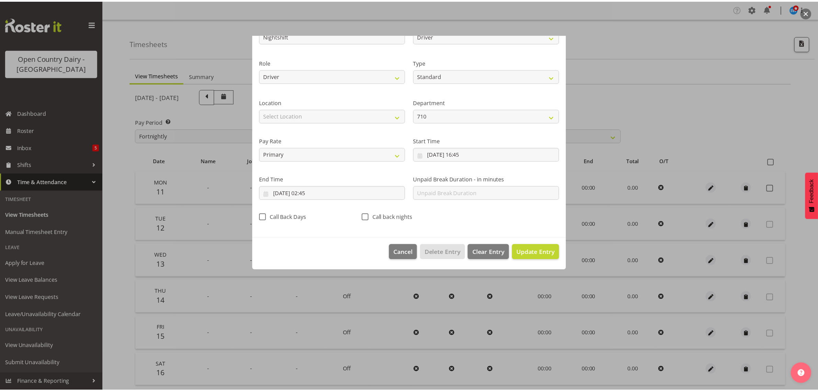
scroll to position [0, 0]
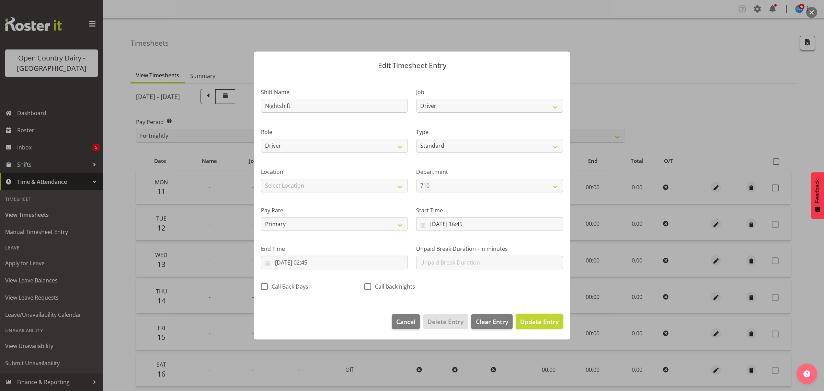
click at [552, 322] on span "Update Entry" at bounding box center [539, 321] width 38 height 8
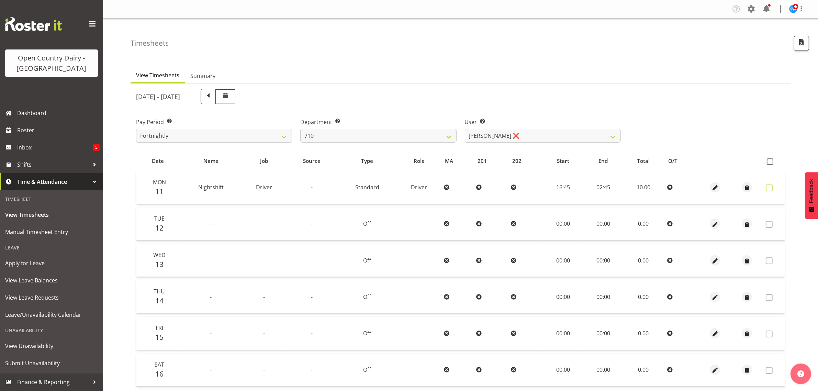
click at [769, 188] on span at bounding box center [769, 187] width 7 height 7
checkbox input "true"
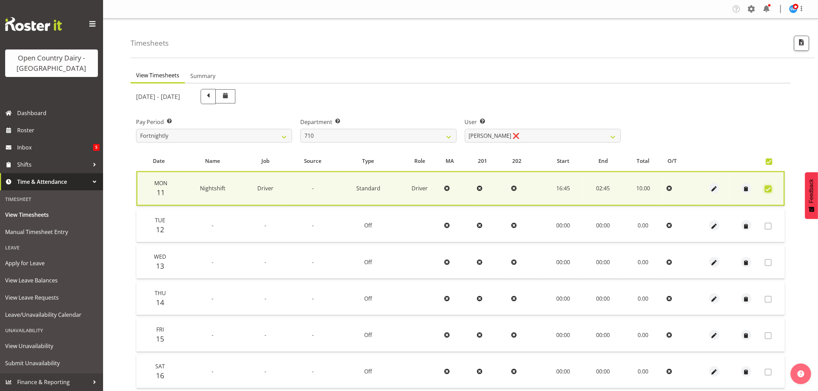
scroll to position [89, 0]
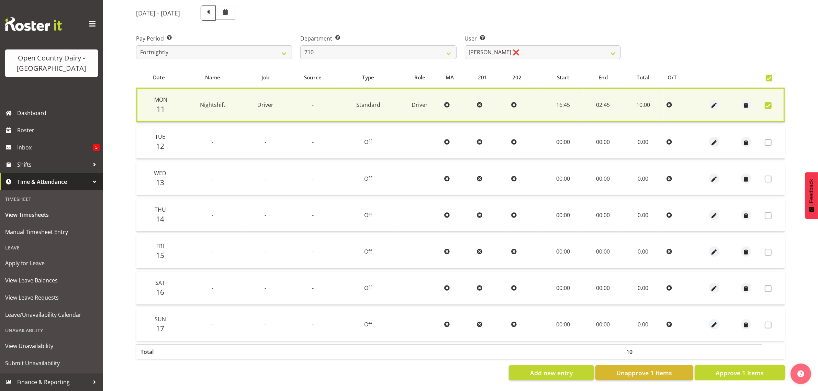
click at [745, 368] on span "Approve 1 Items" at bounding box center [740, 372] width 48 height 9
checkbox input "false"
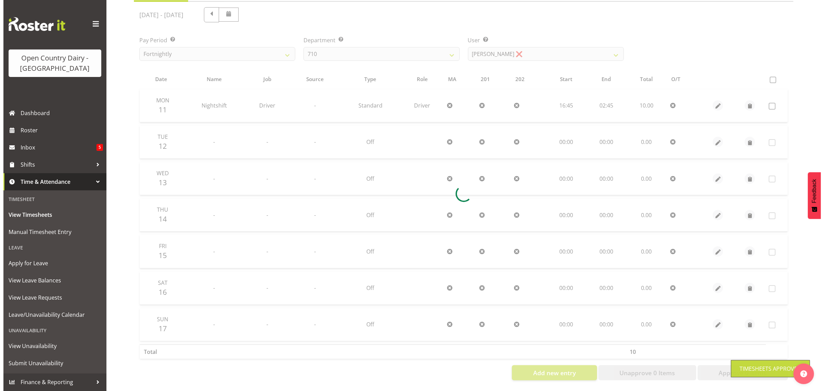
scroll to position [88, 0]
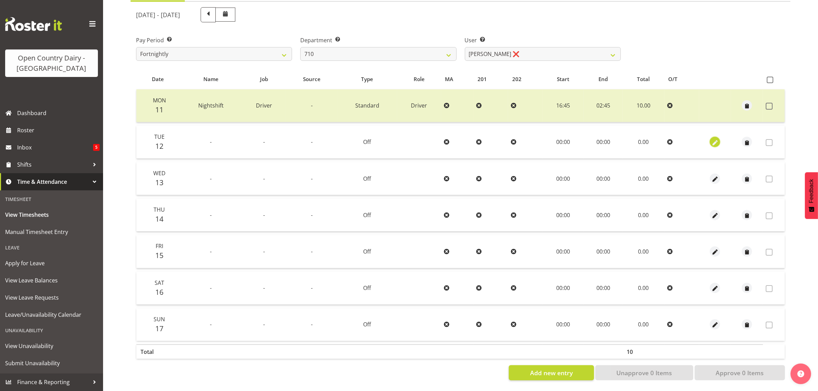
click at [714, 139] on span "button" at bounding box center [715, 143] width 8 height 8
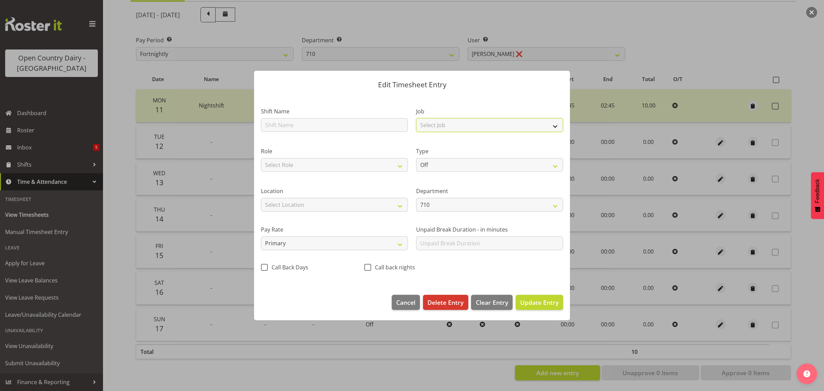
drag, startPoint x: 435, startPoint y: 121, endPoint x: 435, endPoint y: 130, distance: 9.0
click at [435, 121] on select "Select Job Driver Driver supervisor Support" at bounding box center [489, 125] width 147 height 14
select select "9052"
click at [416, 118] on select "Select Job Driver Driver supervisor Support" at bounding box center [489, 125] width 147 height 14
drag, startPoint x: 380, startPoint y: 164, endPoint x: 377, endPoint y: 171, distance: 7.8
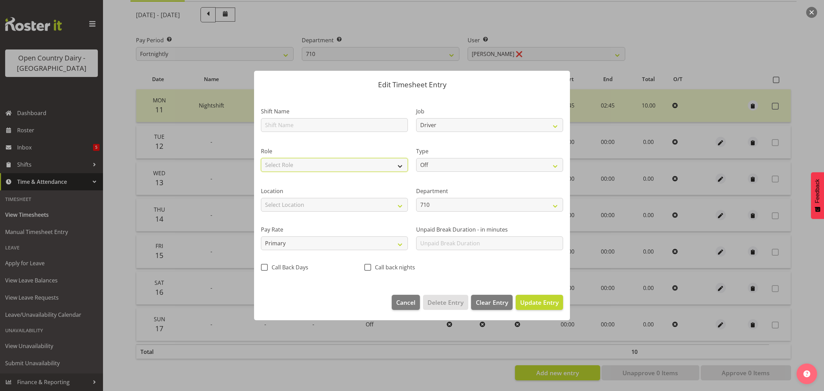
click at [380, 164] on select "Select Role Driver" at bounding box center [334, 165] width 147 height 14
select select "1166"
click at [261, 158] on select "Select Role Driver" at bounding box center [334, 165] width 147 height 14
click at [532, 302] on span "Update Entry" at bounding box center [539, 302] width 38 height 8
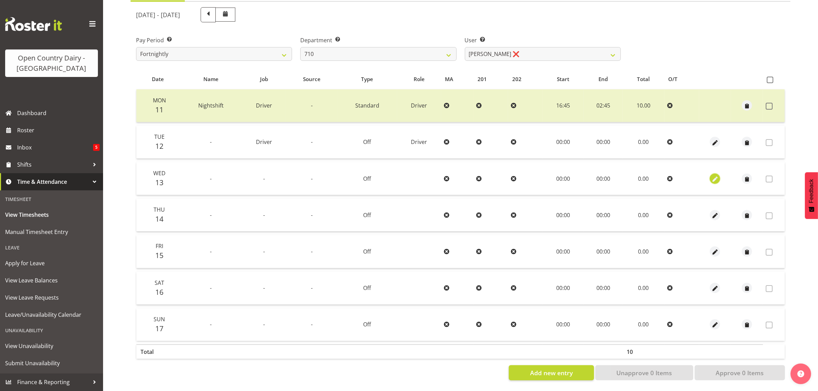
click at [716, 175] on span "button" at bounding box center [715, 179] width 8 height 8
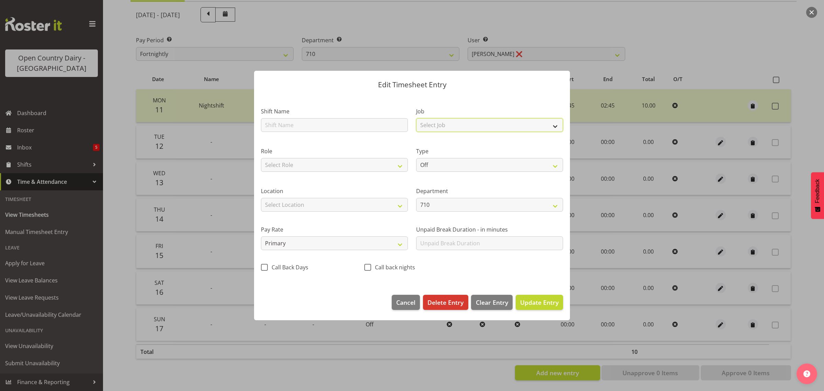
click at [433, 126] on select "Select Job Driver Driver supervisor Support" at bounding box center [489, 125] width 147 height 14
select select "9052"
click at [416, 118] on select "Select Job Driver Driver supervisor Support" at bounding box center [489, 125] width 147 height 14
click at [340, 164] on select "Select Role Driver" at bounding box center [334, 165] width 147 height 14
select select "1166"
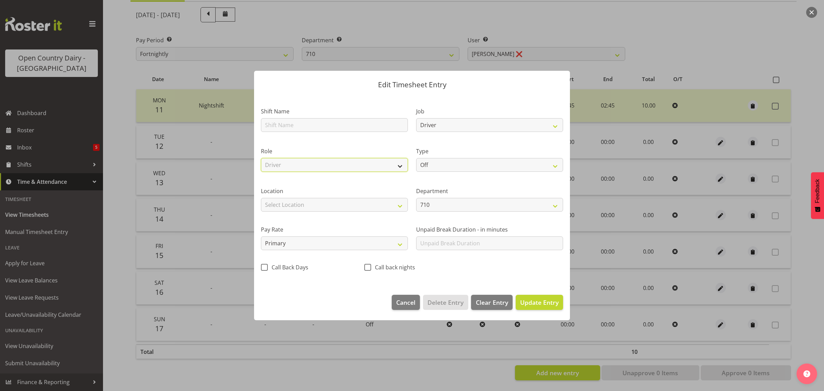
click at [261, 158] on select "Select Role Driver" at bounding box center [334, 165] width 147 height 14
click at [540, 301] on span "Update Entry" at bounding box center [539, 302] width 38 height 8
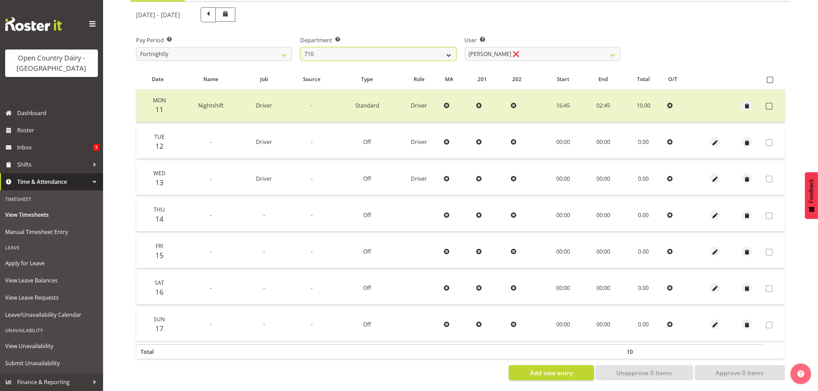
click at [423, 50] on select "701 702 703 704 705 706 707 708 709 710 711 712 713 714 715 716 717 718 719 720" at bounding box center [378, 54] width 156 height 14
select select "720"
click at [300, 47] on select "701 702 703 704 705 706 707 708 709 710 711 712 713 714 715 716 717 718 719 720" at bounding box center [378, 54] width 156 height 14
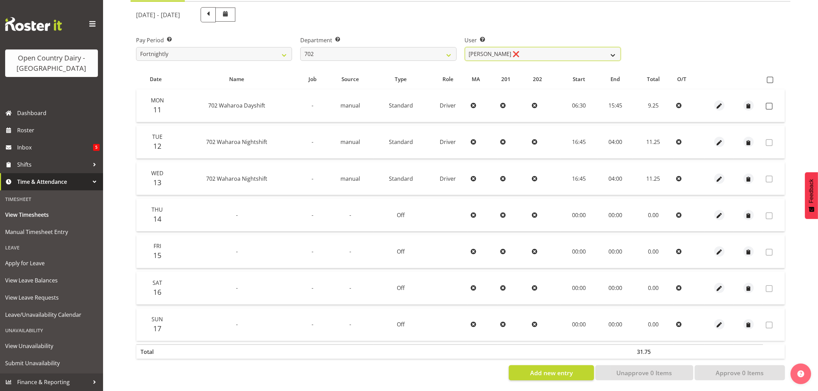
click at [541, 47] on select "Brian Riddle ❌ Denica Tapiki ❌ Nick Adlington ❌ Simon Phillpott ❌" at bounding box center [543, 54] width 156 height 14
select select "9996"
click at [465, 47] on select "Brian Riddle ❌ Denica Tapiki ❌ Nick Adlington ❌ Simon Phillpott ❌" at bounding box center [543, 54] width 156 height 14
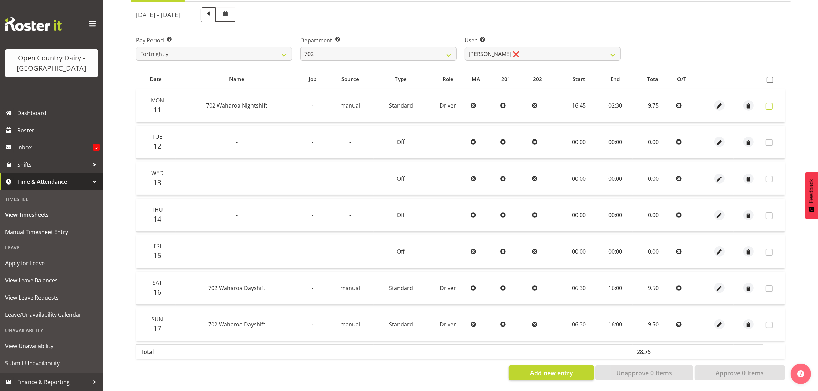
click at [772, 103] on span at bounding box center [769, 106] width 7 height 7
checkbox input "true"
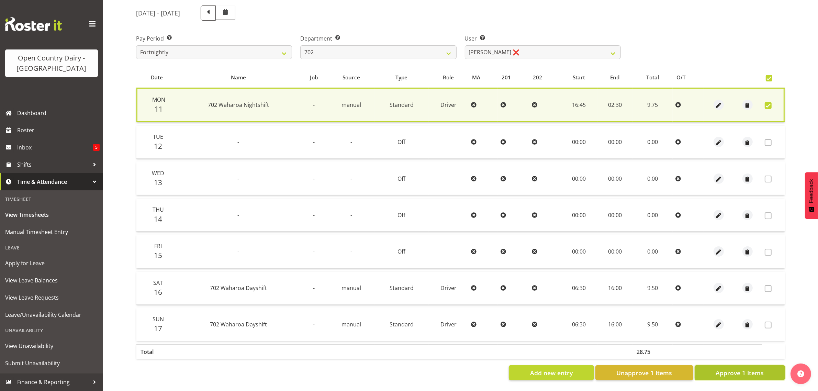
click at [756, 370] on span "Approve 1 Items" at bounding box center [740, 372] width 48 height 9
checkbox input "false"
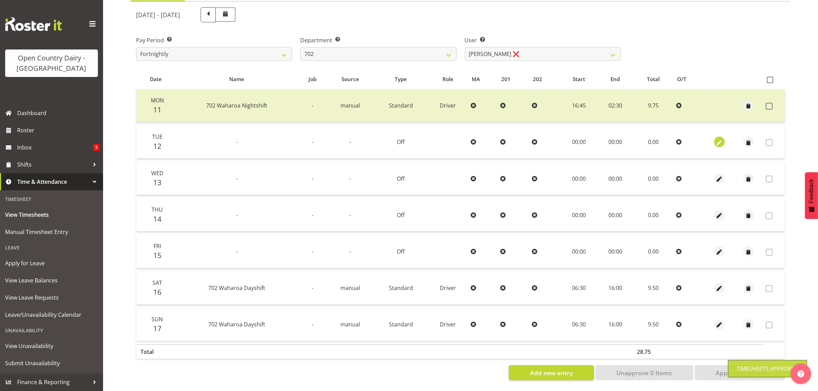
click at [718, 139] on span "button" at bounding box center [720, 143] width 8 height 8
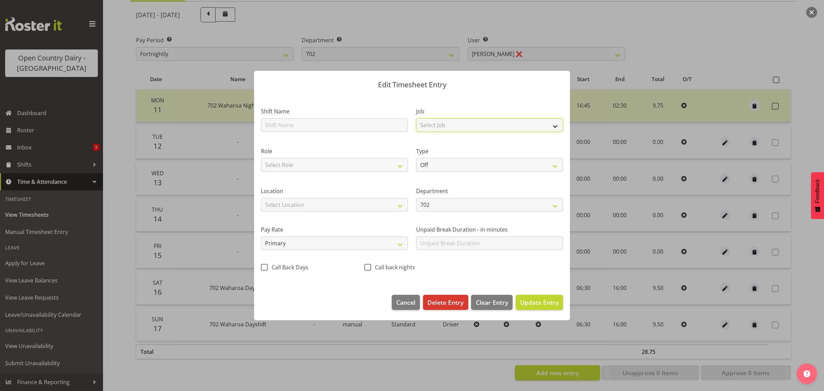
click at [447, 124] on select "Select Job Driver Driver supervisor Support" at bounding box center [489, 125] width 147 height 14
select select "9052"
click at [416, 118] on select "Select Job Driver Driver supervisor Support" at bounding box center [489, 125] width 147 height 14
click at [335, 169] on select "Select Role Driver Crew Leader Shift Supervisor" at bounding box center [334, 165] width 147 height 14
select select "1166"
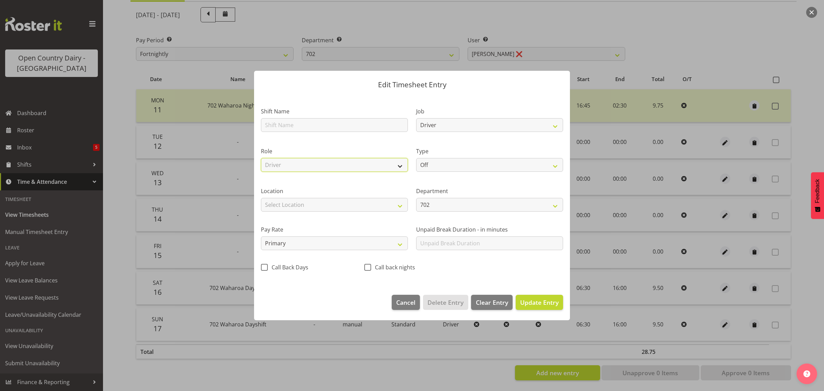
click at [261, 158] on select "Select Role Driver Crew Leader Shift Supervisor" at bounding box center [334, 165] width 147 height 14
click at [547, 301] on span "Update Entry" at bounding box center [539, 302] width 38 height 8
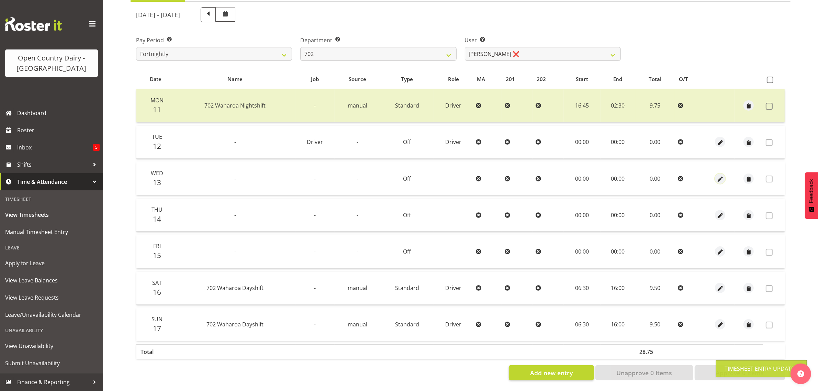
click at [720, 175] on span "button" at bounding box center [720, 179] width 8 height 8
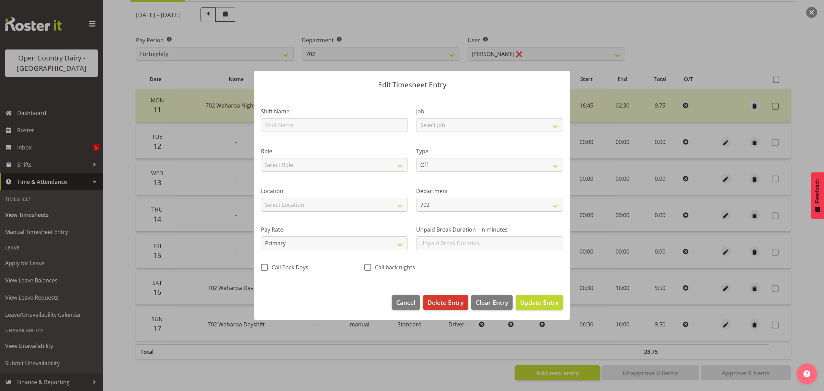
click at [471, 124] on section "Shift Name Job Select Job Driver Driver supervisor Support Role Select Role Dri…" at bounding box center [412, 191] width 316 height 193
click at [471, 124] on select "Select Job Driver Driver supervisor Support" at bounding box center [489, 125] width 147 height 14
select select "9052"
click at [416, 118] on select "Select Job Driver Driver supervisor Support" at bounding box center [489, 125] width 147 height 14
drag, startPoint x: 376, startPoint y: 160, endPoint x: 371, endPoint y: 170, distance: 11.2
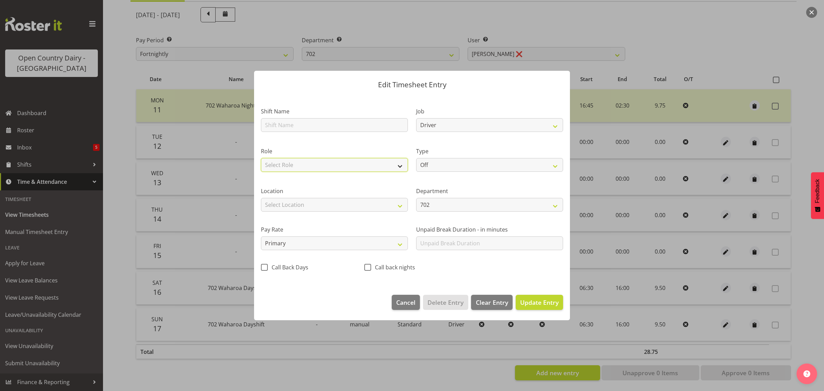
click at [376, 160] on select "Select Role Driver Crew Leader Shift Supervisor" at bounding box center [334, 165] width 147 height 14
select select "1166"
click at [261, 158] on select "Select Role Driver Crew Leader Shift Supervisor" at bounding box center [334, 165] width 147 height 14
click at [538, 305] on span "Update Entry" at bounding box center [539, 302] width 38 height 8
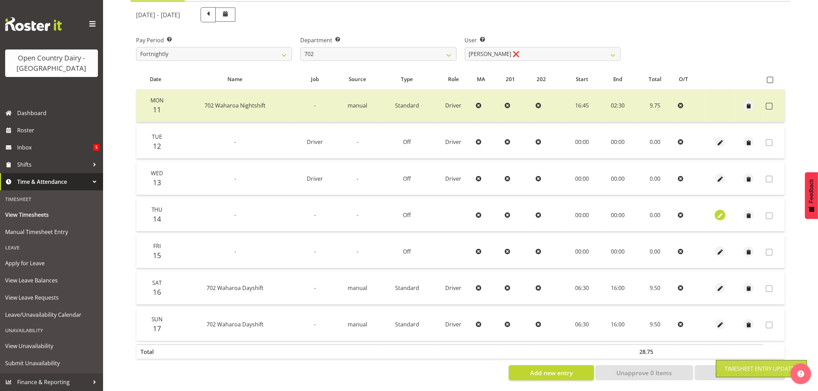
click at [718, 212] on span "button" at bounding box center [720, 216] width 8 height 8
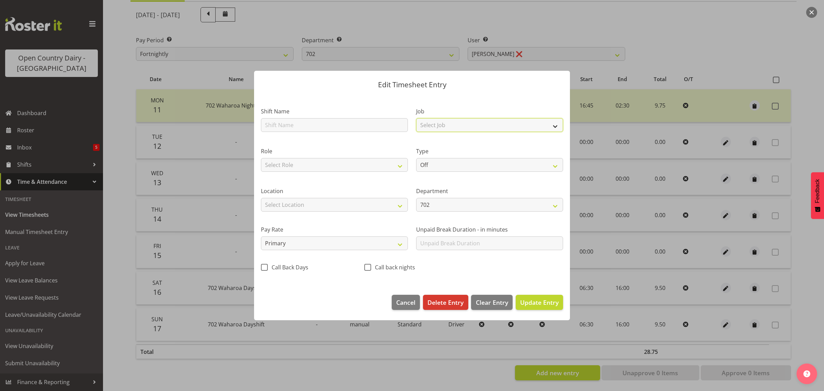
click at [433, 121] on select "Select Job Driver Driver supervisor Support" at bounding box center [489, 125] width 147 height 14
select select "9052"
click at [416, 118] on select "Select Job Driver Driver supervisor Support" at bounding box center [489, 125] width 147 height 14
click at [341, 161] on select "Select Role Driver Crew Leader Shift Supervisor" at bounding box center [334, 165] width 147 height 14
select select "1166"
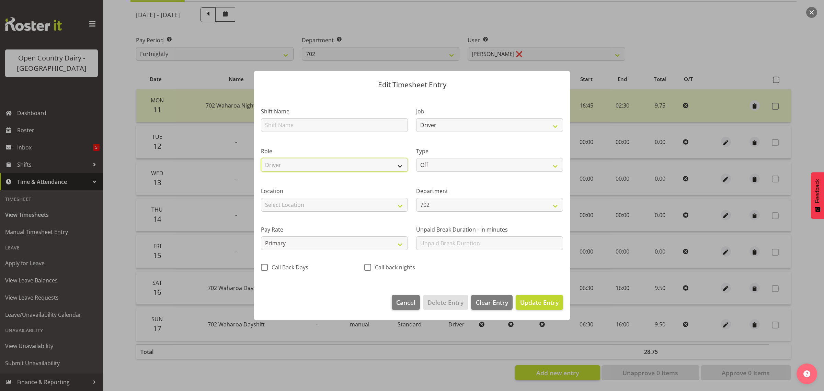
click at [261, 158] on select "Select Role Driver Crew Leader Shift Supervisor" at bounding box center [334, 165] width 147 height 14
click at [545, 301] on span "Update Entry" at bounding box center [539, 302] width 38 height 8
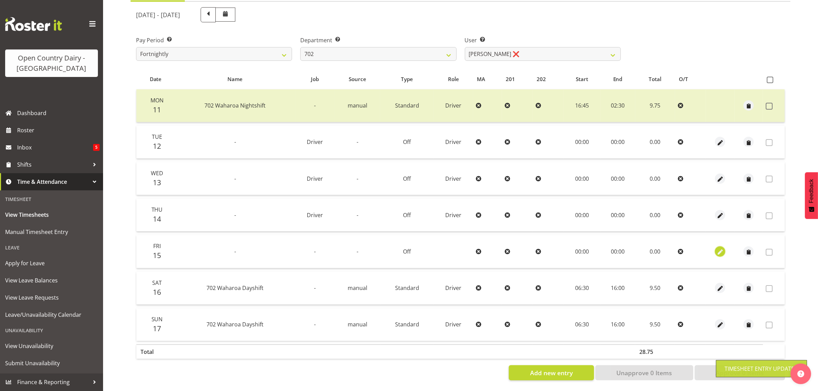
click at [722, 248] on span "button" at bounding box center [720, 252] width 8 height 8
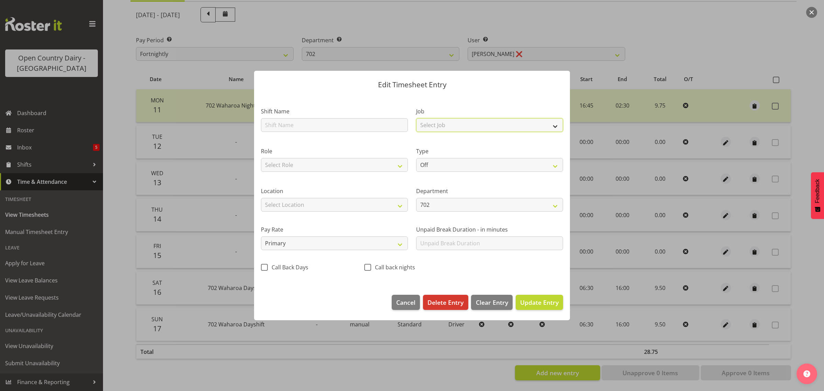
click at [431, 123] on select "Select Job Driver Driver supervisor Support" at bounding box center [489, 125] width 147 height 14
select select "9052"
click at [416, 118] on select "Select Job Driver Driver supervisor Support" at bounding box center [489, 125] width 147 height 14
click at [378, 159] on select "Select Role Driver Crew Leader Shift Supervisor" at bounding box center [334, 165] width 147 height 14
select select "1166"
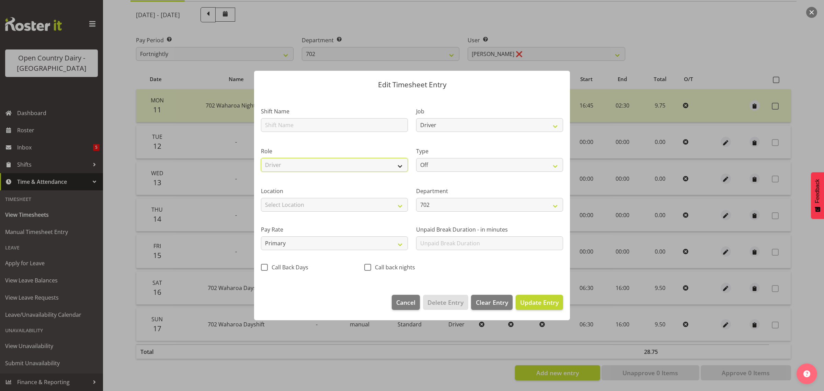
click at [261, 158] on select "Select Role Driver Crew Leader Shift Supervisor" at bounding box center [334, 165] width 147 height 14
click at [542, 307] on span "Update Entry" at bounding box center [539, 302] width 38 height 9
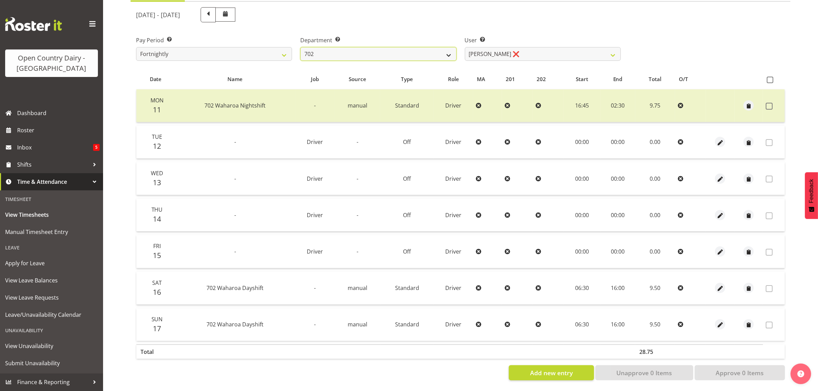
click at [419, 47] on select "701 702 703 704 705 706 707 708 709 710 711 712 713 714 715 716 717 718 719 720" at bounding box center [378, 54] width 156 height 14
select select "811"
click at [300, 47] on select "701 702 703 704 705 706 707 708 709 710 711 712 713 714 715 716 717 718 719 720" at bounding box center [378, 54] width 156 height 14
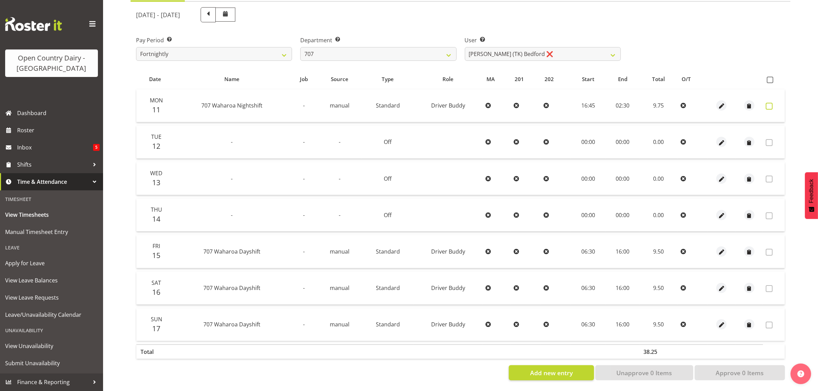
click at [768, 103] on span at bounding box center [769, 106] width 7 height 7
checkbox input "true"
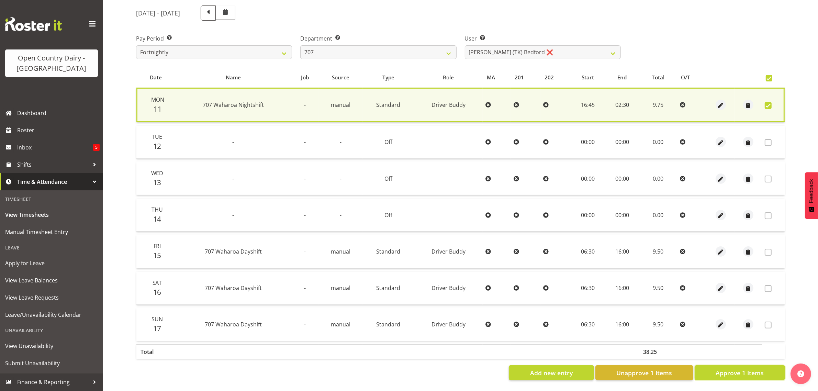
click at [718, 369] on span "Approve 1 Items" at bounding box center [740, 372] width 48 height 9
checkbox input "false"
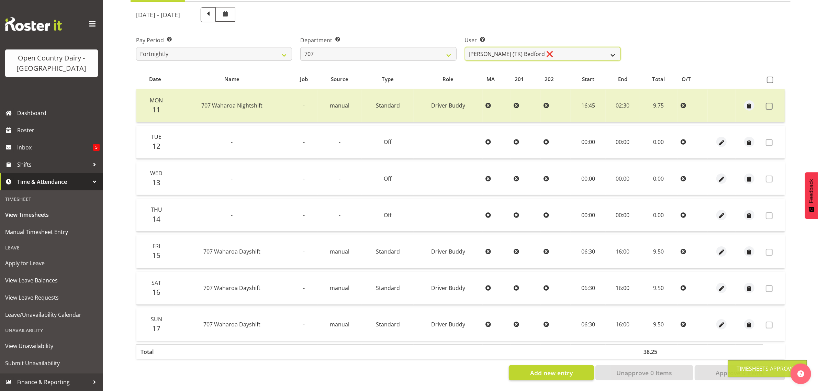
click at [529, 47] on select "Alan (TK) Bedford ❌ Mike Madden ❌" at bounding box center [543, 54] width 156 height 14
click at [528, 47] on select "Alan (TK) Bedford ❌ Mike Madden ❌" at bounding box center [543, 54] width 156 height 14
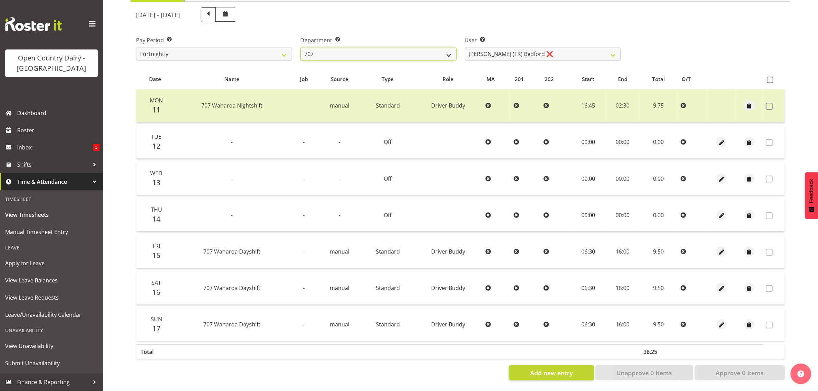
click at [416, 47] on select "701 702 703 704 705 706 707 708 709 710 711 712 713 714 715 716 717 718 719 720" at bounding box center [378, 54] width 156 height 14
select select "763"
click at [300, 47] on select "701 702 703 704 705 706 707 708 709 710 711 712 713 714 715 716 717 718 719 720" at bounding box center [378, 54] width 156 height 14
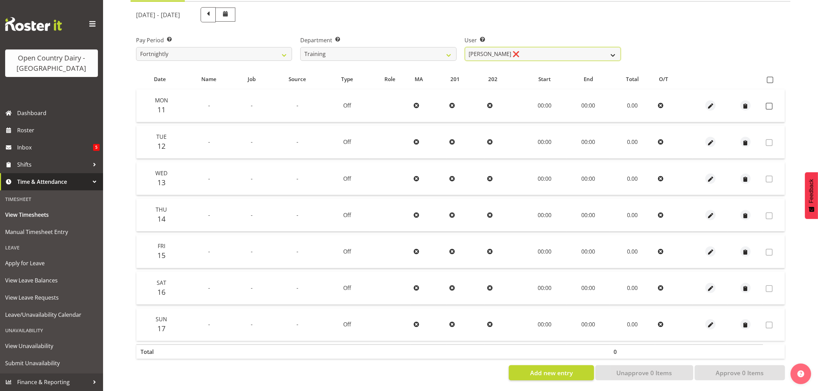
click at [543, 47] on select "Antony Lockyer ❌ Chris Gibbs ❌ David Foote (Junior) ❌ Jesse Simpson ❌ Kimberley…" at bounding box center [543, 54] width 156 height 14
select select "11706"
click at [465, 47] on select "Antony Lockyer ❌ Chris Gibbs ❌ David Foote (Junior) ❌ Jesse Simpson ❌ Kimberley…" at bounding box center [543, 54] width 156 height 14
click at [710, 102] on span "button" at bounding box center [711, 106] width 8 height 8
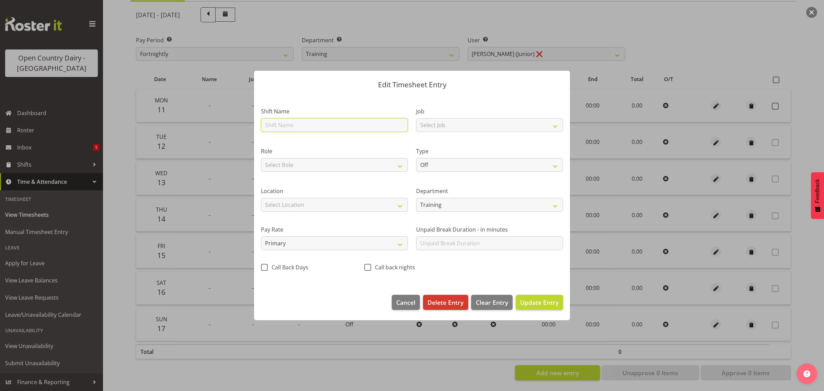
click at [300, 126] on input "text" at bounding box center [334, 125] width 147 height 14
type input "Nightshift"
click at [467, 123] on select "Select Job Driver Driver supervisor Support" at bounding box center [489, 125] width 147 height 14
select select "9052"
click at [416, 118] on select "Select Job Driver Driver supervisor Support" at bounding box center [489, 125] width 147 height 14
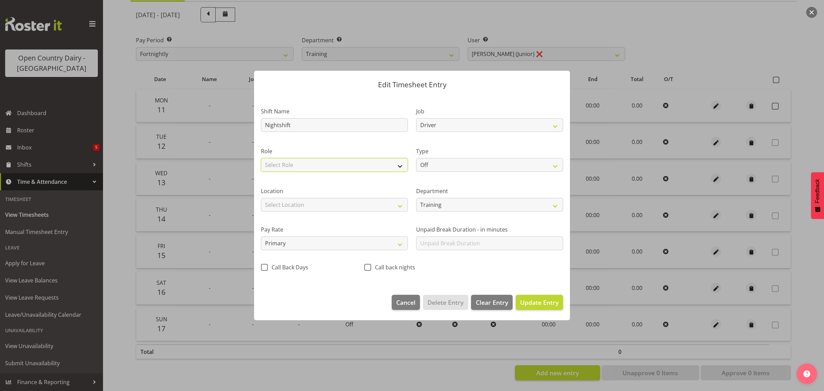
click at [379, 162] on select "Select Role Driver" at bounding box center [334, 165] width 147 height 14
select select "1166"
click at [261, 158] on select "Select Role Driver" at bounding box center [334, 165] width 147 height 14
click at [451, 164] on select "Off Standard Public Holiday Public Holiday (Worked) Day In Lieu Annual Leave Si…" at bounding box center [489, 165] width 147 height 14
select select "Standard"
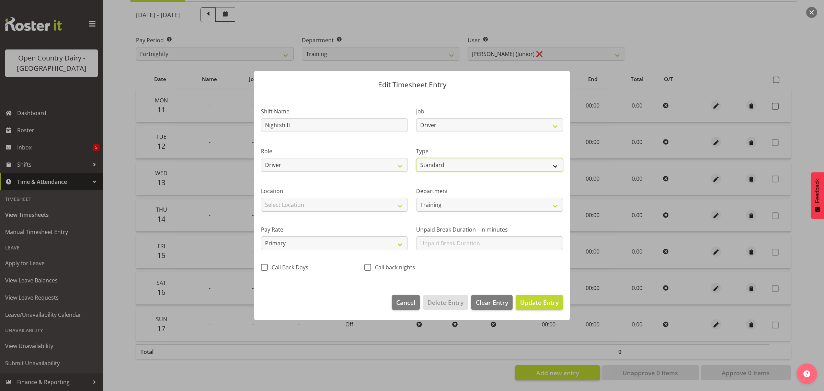
click at [416, 158] on select "Off Standard Public Holiday Public Holiday (Worked) Day In Lieu Annual Leave Si…" at bounding box center [489, 165] width 147 height 14
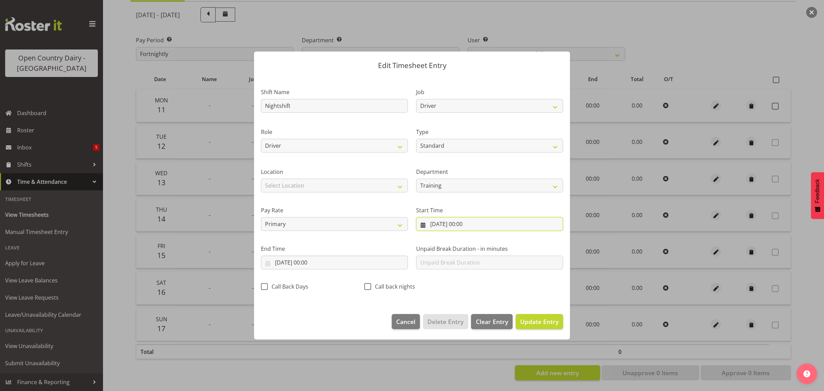
click at [456, 226] on input "11/08/2025, 00:00" at bounding box center [489, 224] width 147 height 14
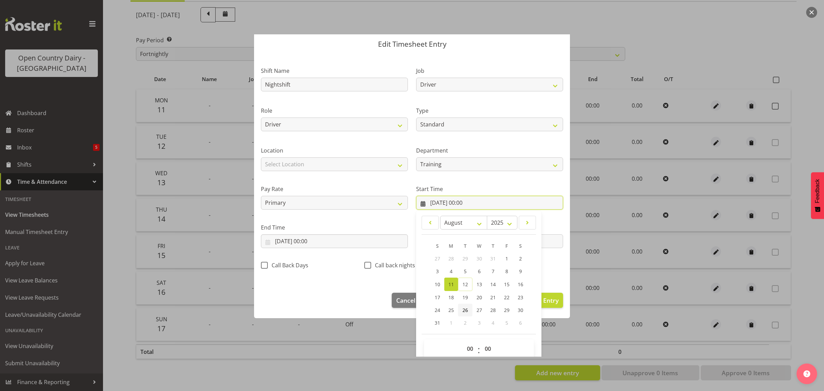
scroll to position [31, 0]
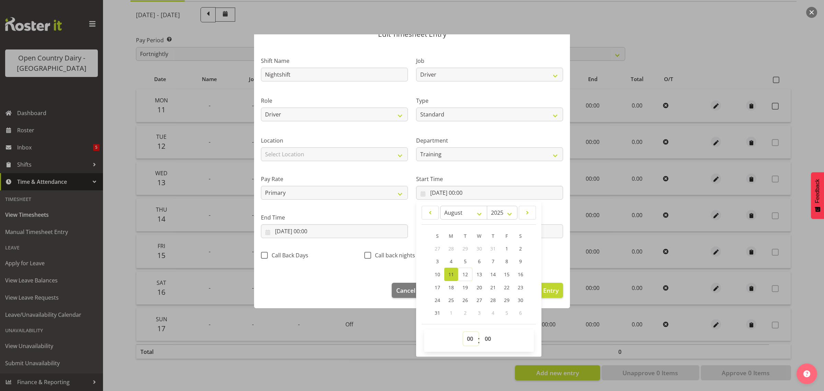
click at [468, 340] on select "00 01 02 03 04 05 06 07 08 09 10 11 12 13 14 15 16 17 18 19 20 21 22 23" at bounding box center [470, 339] width 15 height 14
select select "16"
click at [463, 332] on select "00 01 02 03 04 05 06 07 08 09 10 11 12 13 14 15 16 17 18 19 20 21 22 23" at bounding box center [470, 339] width 15 height 14
type input "11/08/2025, 16:00"
click at [485, 341] on select "00 01 02 03 04 05 06 07 08 09 10 11 12 13 14 15 16 17 18 19 20 21 22 23 24 25 2…" at bounding box center [488, 339] width 15 height 14
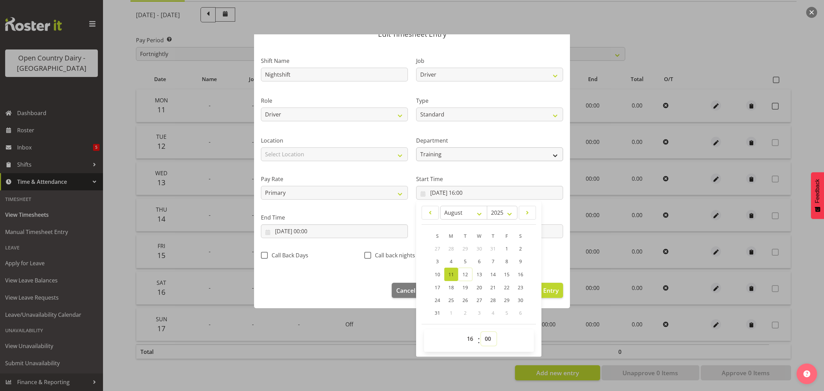
select select "45"
click at [481, 332] on select "00 01 02 03 04 05 06 07 08 09 10 11 12 13 14 15 16 17 18 19 20 21 22 23 24 25 2…" at bounding box center [488, 339] width 15 height 14
type input "11/08/2025, 16:45"
click at [309, 233] on input "11/08/2025, 00:00" at bounding box center [334, 231] width 147 height 14
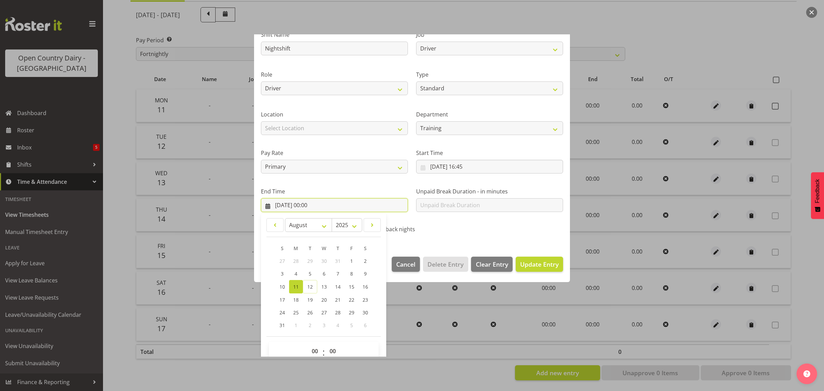
scroll to position [70, 0]
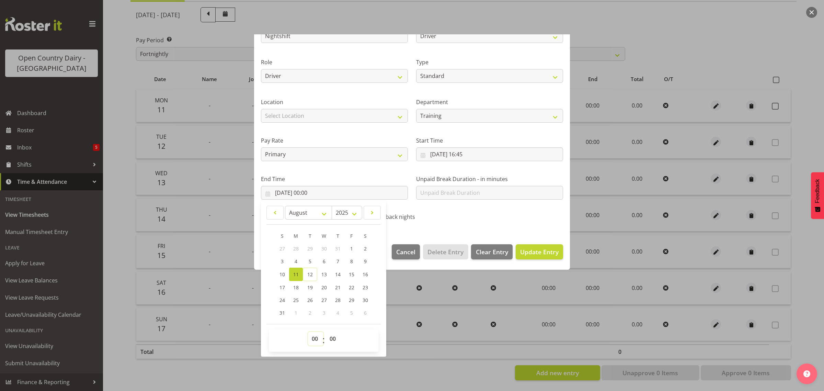
click at [315, 340] on select "00 01 02 03 04 05 06 07 08 09 10 11 12 13 14 15 16 17 18 19 20 21 22 23" at bounding box center [315, 339] width 15 height 14
select select "2"
click at [308, 332] on select "00 01 02 03 04 05 06 07 08 09 10 11 12 13 14 15 16 17 18 19 20 21 22 23" at bounding box center [315, 339] width 15 height 14
type input "11/08/2025, 02:00"
click at [336, 341] on select "00 01 02 03 04 05 06 07 08 09 10 11 12 13 14 15 16 17 18 19 20 21 22 23 24 25 2…" at bounding box center [333, 339] width 15 height 14
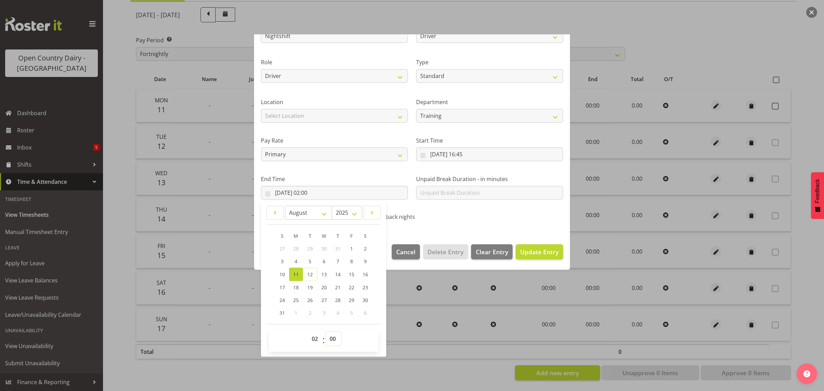
select select "30"
click at [326, 332] on select "00 01 02 03 04 05 06 07 08 09 10 11 12 13 14 15 16 17 18 19 20 21 22 23 24 25 2…" at bounding box center [333, 339] width 15 height 14
type input "11/08/2025, 02:30"
click at [531, 251] on span "Update Entry" at bounding box center [539, 252] width 38 height 8
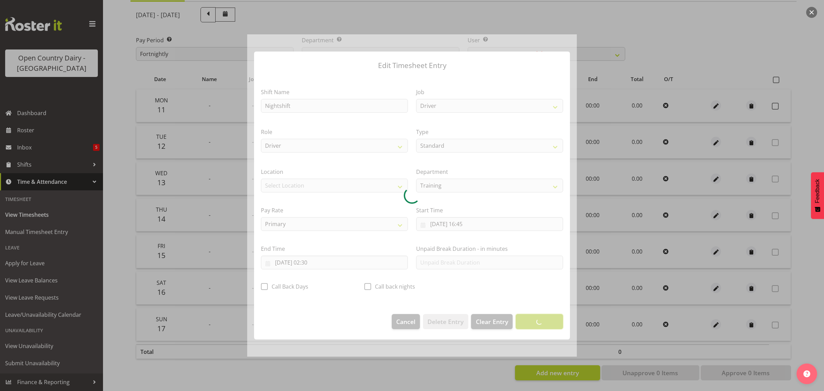
scroll to position [0, 0]
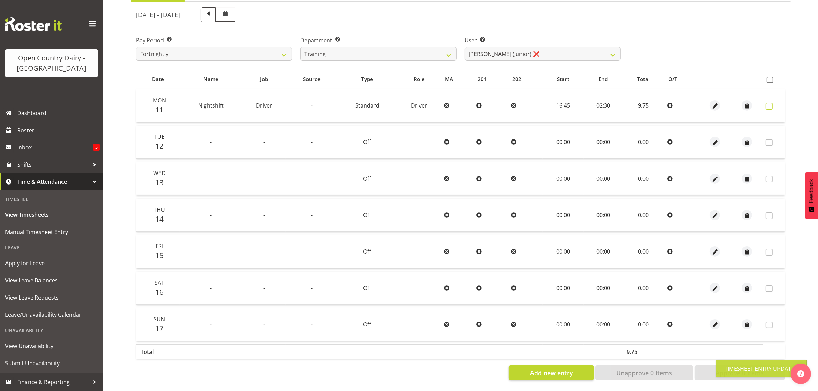
click at [769, 103] on span at bounding box center [769, 106] width 7 height 7
checkbox input "true"
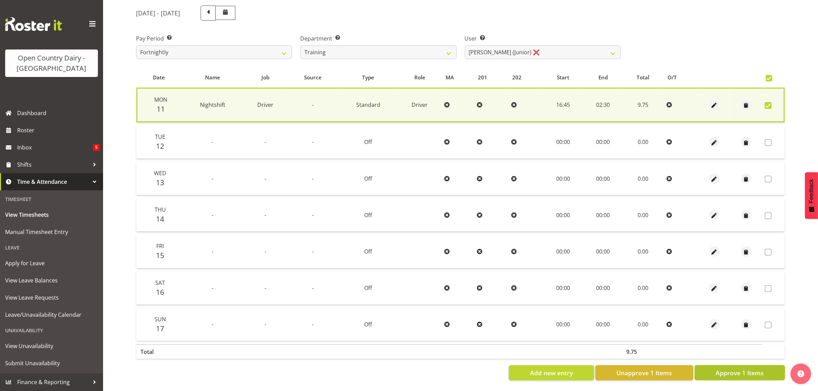
click at [753, 370] on span "Approve 1 Items" at bounding box center [740, 372] width 48 height 9
checkbox input "false"
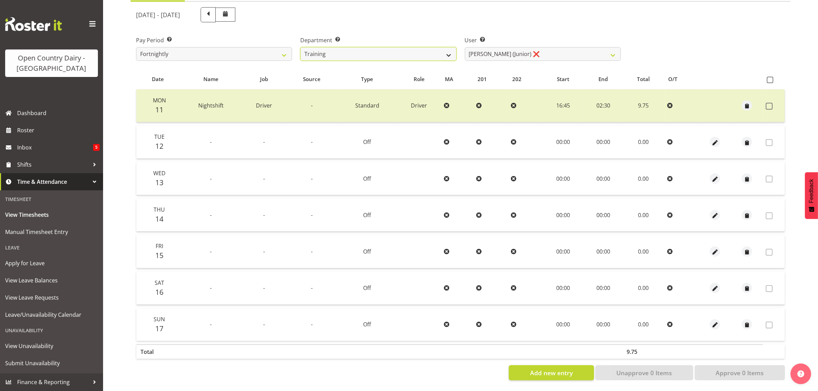
click at [393, 47] on select "701 702 703 704 705 706 707 708 709 710 711 712 713 714 715 716 717 718 719 720" at bounding box center [378, 54] width 156 height 14
select select "733"
click at [300, 47] on select "701 702 703 704 705 706 707 708 709 710 711 712 713 714 715 716 717 718 719 720" at bounding box center [378, 54] width 156 height 14
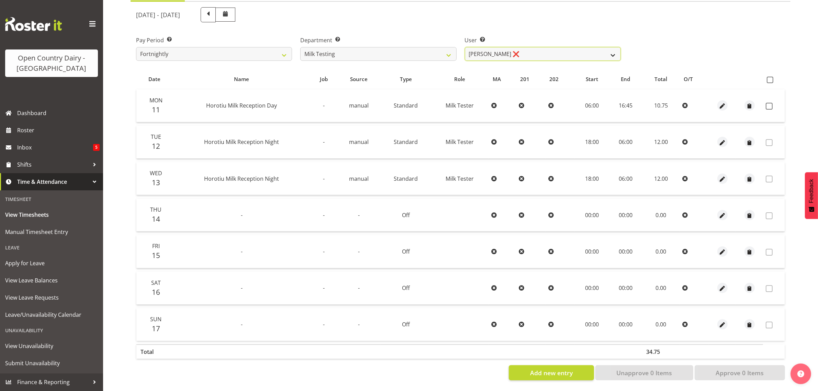
click at [529, 47] on select "Diana Ridings ❌ George Smith ❌ Helaina Walker ❌ Kim Madden ❌ Michael Brechelt ❌…" at bounding box center [543, 54] width 156 height 14
select select "7401"
click at [465, 47] on select "Diana Ridings ❌ George Smith ❌ Helaina Walker ❌ Kim Madden ❌ Michael Brechelt ❌…" at bounding box center [543, 54] width 156 height 14
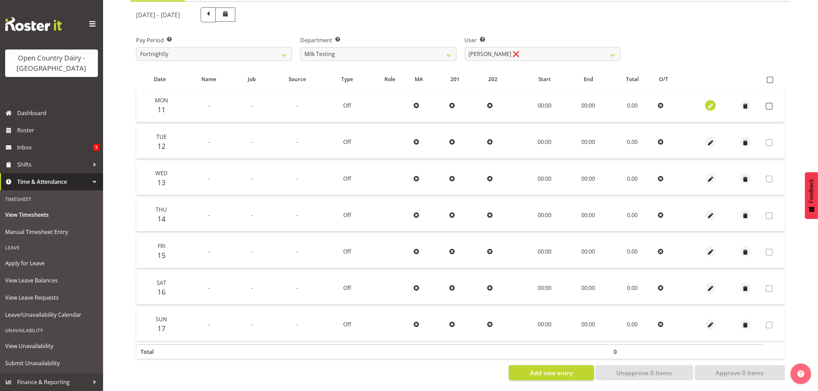
click at [709, 102] on span "button" at bounding box center [711, 106] width 8 height 8
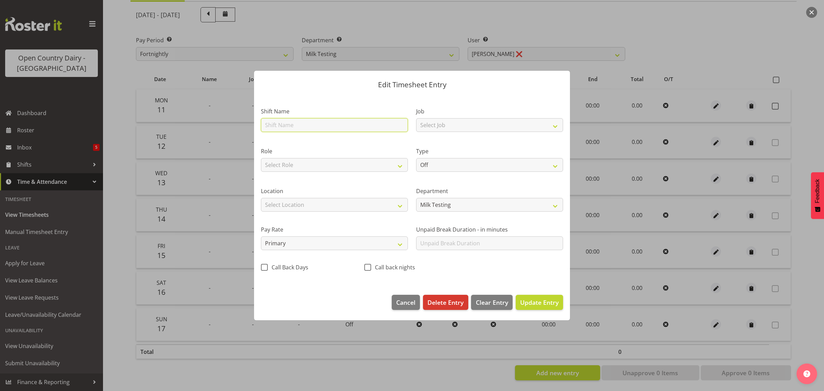
click at [361, 127] on input "text" at bounding box center [334, 125] width 147 height 14
type input "Nightshift"
click at [455, 124] on select "Select Job Driver Driver supervisor Support" at bounding box center [489, 125] width 147 height 14
select select "9052"
click at [416, 118] on select "Select Job Driver Driver supervisor Support" at bounding box center [489, 125] width 147 height 14
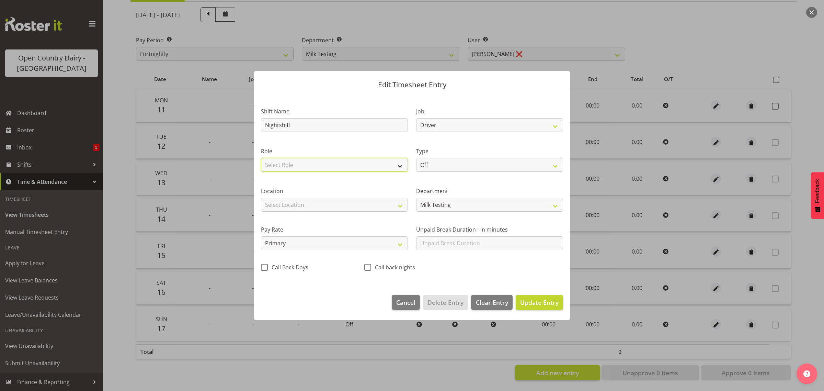
click at [373, 167] on select "Select Role Milk Tester Cadet Driver" at bounding box center [334, 165] width 147 height 14
select select "1168"
click at [261, 158] on select "Select Role Milk Tester Cadet Driver" at bounding box center [334, 165] width 147 height 14
click at [435, 165] on select "Off Standard Public Holiday Public Holiday (Worked) Day In Lieu Annual Leave Si…" at bounding box center [489, 165] width 147 height 14
select select "Standard"
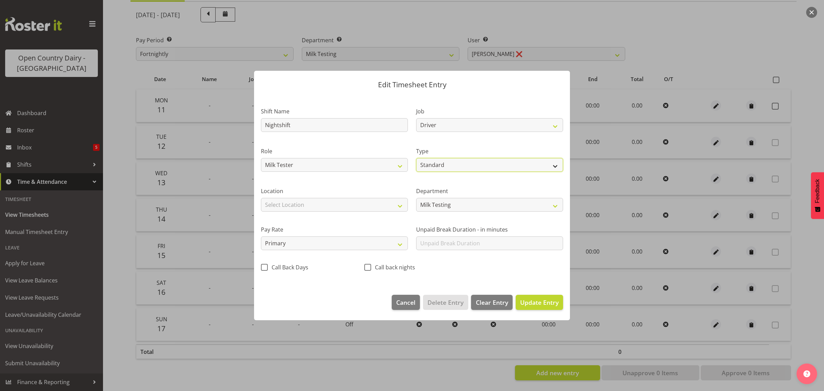
click at [416, 158] on select "Off Standard Public Holiday Public Holiday (Worked) Day In Lieu Annual Leave Si…" at bounding box center [489, 165] width 147 height 14
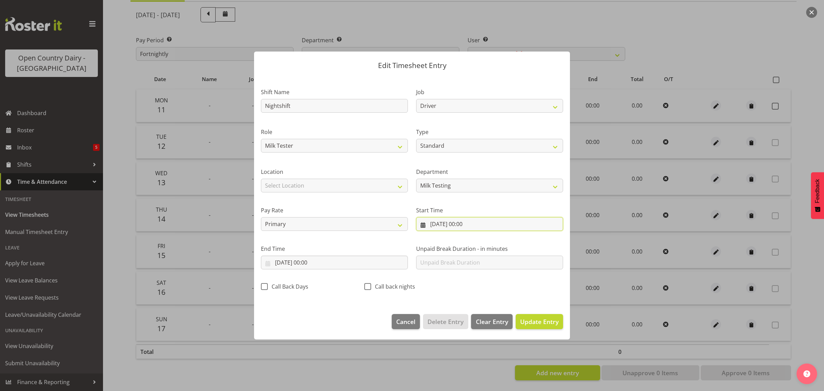
click at [462, 224] on input "11/08/2025, 00:00" at bounding box center [489, 224] width 147 height 14
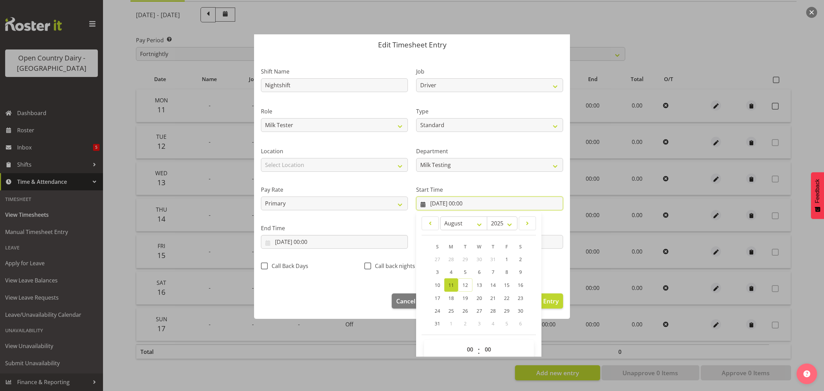
scroll to position [31, 0]
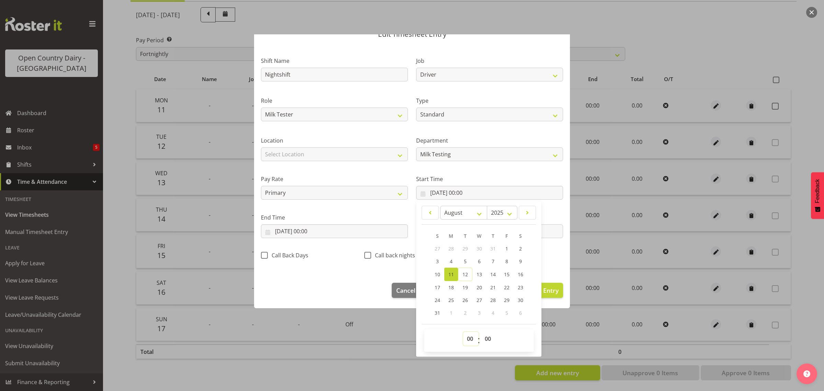
click at [469, 339] on select "00 01 02 03 04 05 06 07 08 09 10 11 12 13 14 15 16 17 18 19 20 21 22 23" at bounding box center [470, 339] width 15 height 14
select select "6"
click at [463, 332] on select "00 01 02 03 04 05 06 07 08 09 10 11 12 13 14 15 16 17 18 19 20 21 22 23" at bounding box center [470, 339] width 15 height 14
type input "11/08/2025, 06:00"
click at [310, 232] on input "11/08/2025, 00:00" at bounding box center [334, 231] width 147 height 14
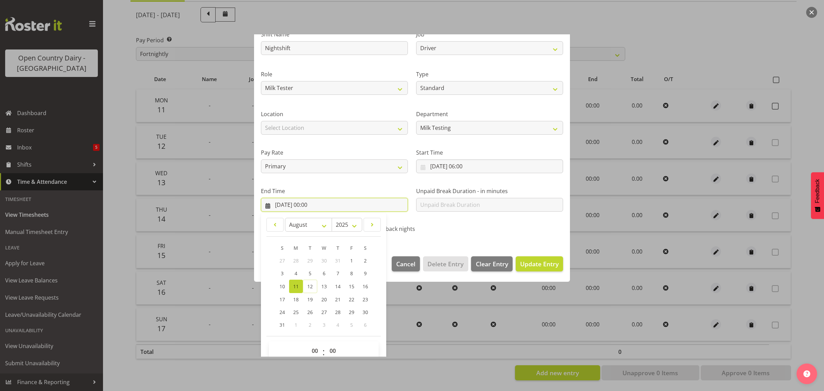
scroll to position [70, 0]
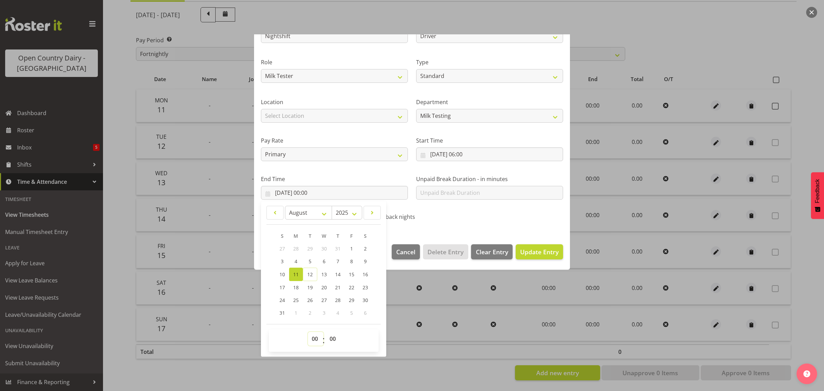
click at [316, 340] on select "00 01 02 03 04 05 06 07 08 09 10 11 12 13 14 15 16 17 18 19 20 21 22 23" at bounding box center [315, 339] width 15 height 14
select select "3"
click at [308, 332] on select "00 01 02 03 04 05 06 07 08 09 10 11 12 13 14 15 16 17 18 19 20 21 22 23" at bounding box center [315, 339] width 15 height 14
type input "11/08/2025, 03:00"
drag, startPoint x: 330, startPoint y: 342, endPoint x: 332, endPoint y: 334, distance: 7.7
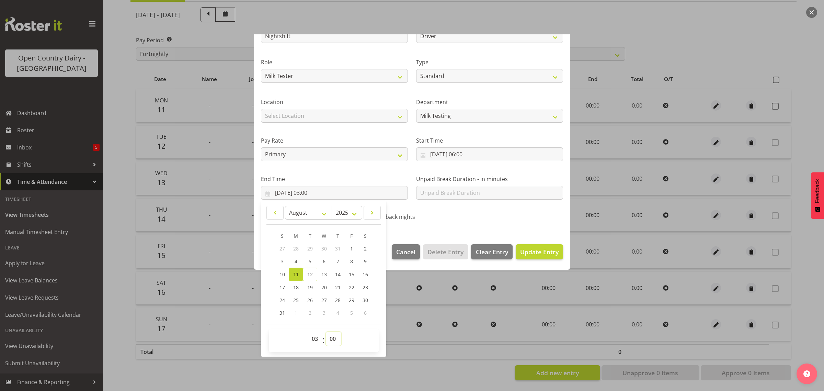
click at [330, 342] on select "00 01 02 03 04 05 06 07 08 09 10 11 12 13 14 15 16 17 18 19 20 21 22 23 24 25 2…" at bounding box center [333, 339] width 15 height 14
select select "15"
click at [326, 332] on select "00 01 02 03 04 05 06 07 08 09 10 11 12 13 14 15 16 17 18 19 20 21 22 23 24 25 2…" at bounding box center [333, 339] width 15 height 14
type input "11/08/2025, 03:15"
click at [528, 252] on span "Update Entry" at bounding box center [539, 252] width 38 height 8
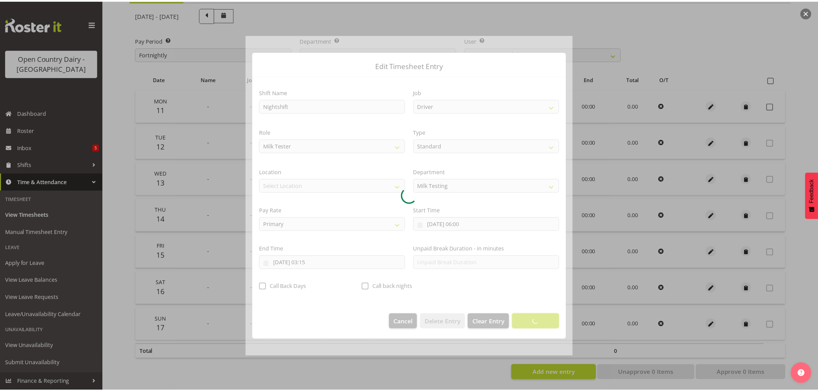
scroll to position [0, 0]
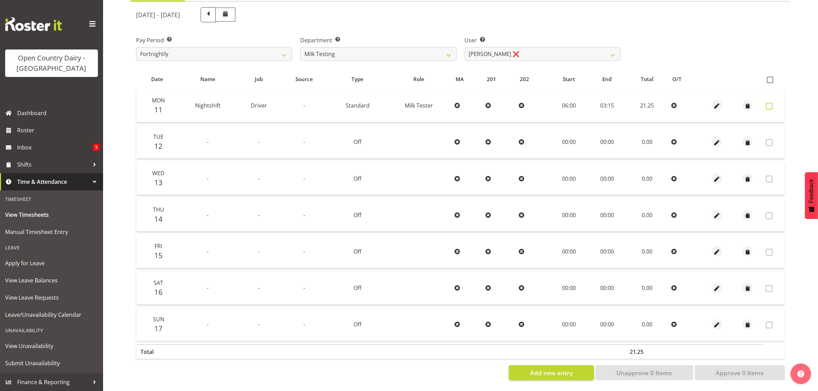
drag, startPoint x: 770, startPoint y: 98, endPoint x: 770, endPoint y: 102, distance: 4.2
click at [770, 103] on span at bounding box center [769, 106] width 7 height 7
checkbox input "true"
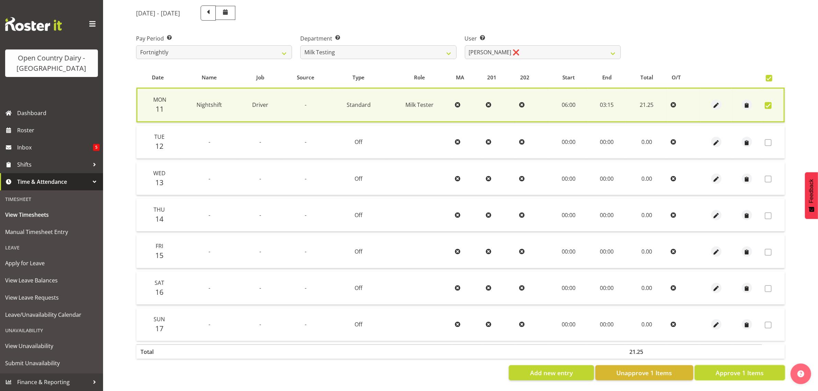
click at [756, 370] on span "Approve 1 Items" at bounding box center [740, 372] width 48 height 9
checkbox input "false"
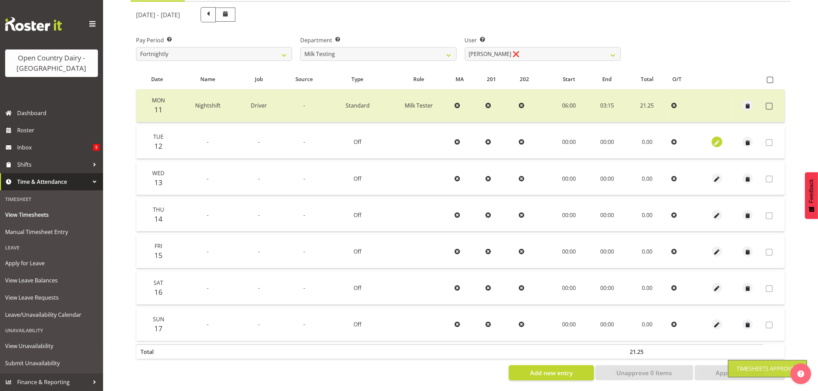
click at [717, 139] on span "button" at bounding box center [717, 143] width 8 height 8
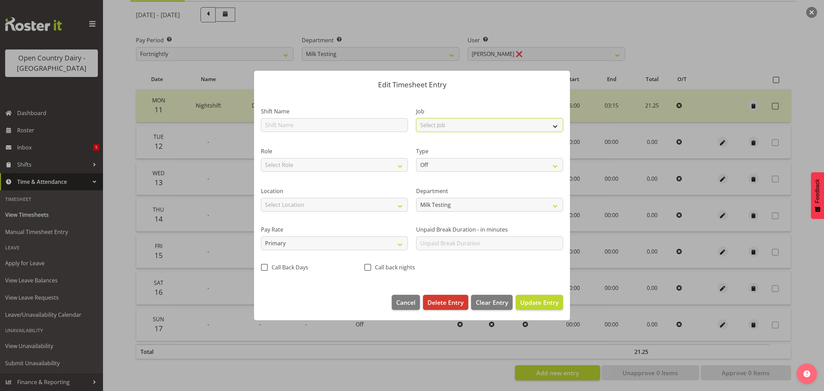
click at [435, 124] on select "Select Job Driver Driver supervisor Support" at bounding box center [489, 125] width 147 height 14
select select "9241"
click at [416, 118] on select "Select Job Driver Driver supervisor Support" at bounding box center [489, 125] width 147 height 14
click at [325, 161] on select "Select Role Milk Tester Cadet Driver" at bounding box center [334, 165] width 147 height 14
select select "1168"
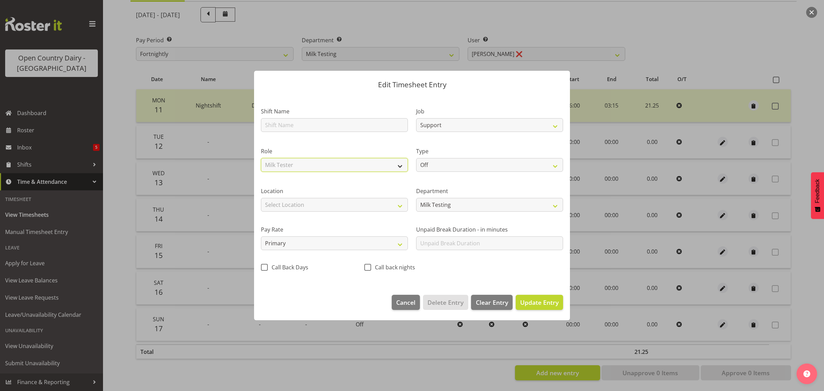
click at [261, 158] on select "Select Role Milk Tester Cadet Driver" at bounding box center [334, 165] width 147 height 14
click at [528, 303] on span "Update Entry" at bounding box center [539, 302] width 38 height 8
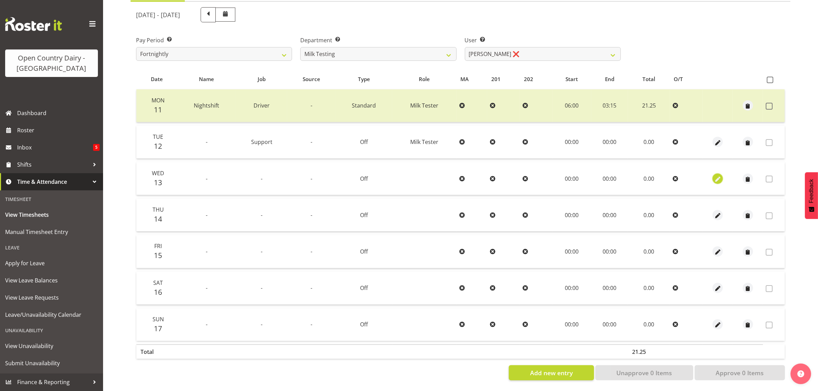
click at [718, 175] on span "button" at bounding box center [718, 179] width 8 height 8
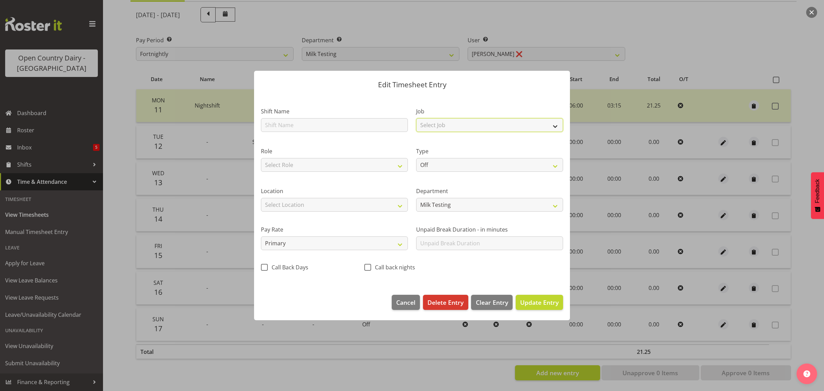
click at [438, 126] on select "Select Job Driver Driver supervisor Support" at bounding box center [489, 125] width 147 height 14
select select "9241"
click at [416, 118] on select "Select Job Driver Driver supervisor Support" at bounding box center [489, 125] width 147 height 14
click at [369, 162] on select "Select Role Milk Tester Cadet Driver" at bounding box center [334, 165] width 147 height 14
select select "1168"
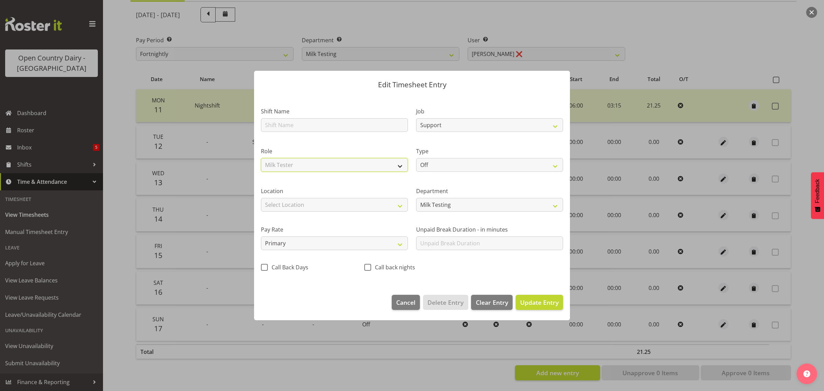
click at [261, 158] on select "Select Role Milk Tester Cadet Driver" at bounding box center [334, 165] width 147 height 14
click at [551, 304] on span "Update Entry" at bounding box center [539, 302] width 38 height 8
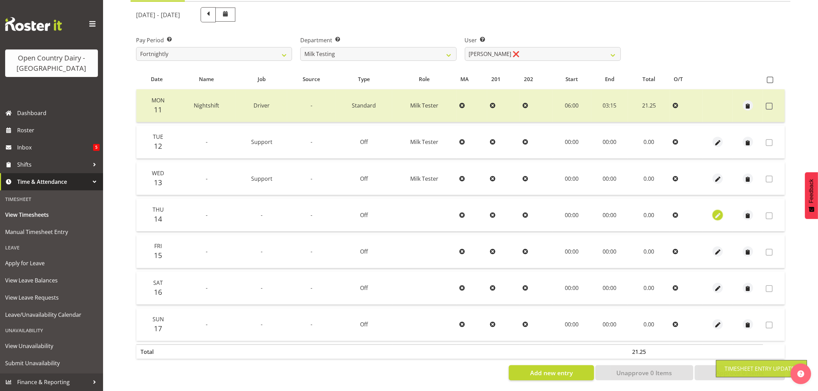
click at [717, 212] on span "button" at bounding box center [718, 216] width 8 height 8
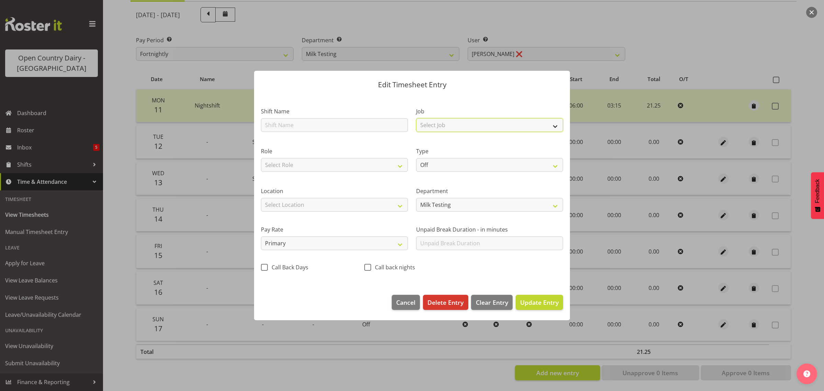
click at [444, 126] on select "Select Job Driver Driver supervisor Support" at bounding box center [489, 125] width 147 height 14
select select "9241"
click at [416, 118] on select "Select Job Driver Driver supervisor Support" at bounding box center [489, 125] width 147 height 14
click at [352, 161] on select "Select Role Milk Tester Cadet Driver" at bounding box center [334, 165] width 147 height 14
select select "1168"
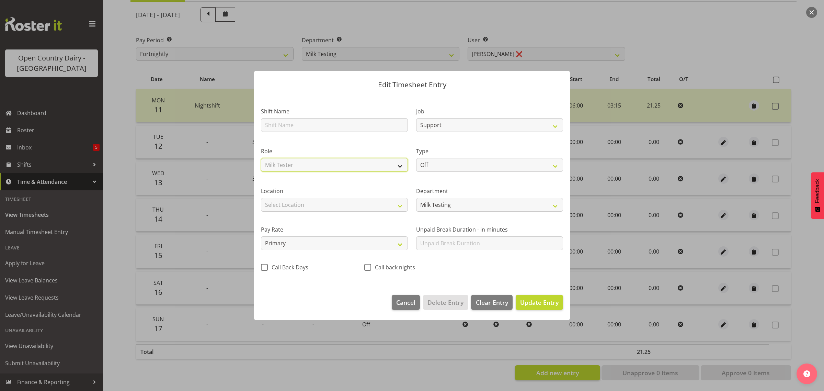
click at [261, 158] on select "Select Role Milk Tester Cadet Driver" at bounding box center [334, 165] width 147 height 14
click at [535, 305] on span "Update Entry" at bounding box center [539, 302] width 38 height 8
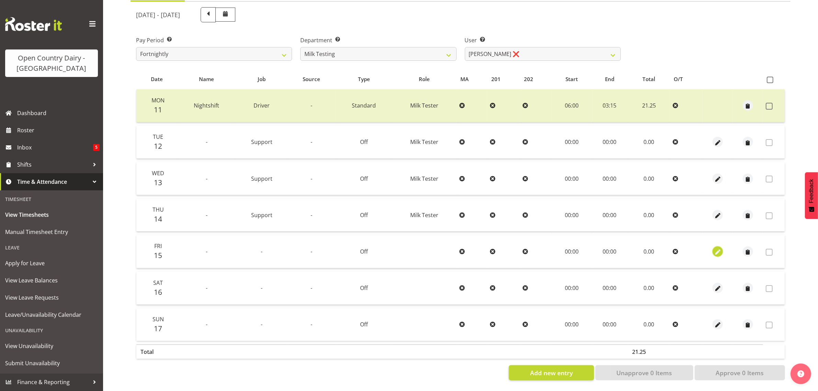
click at [715, 248] on span "button" at bounding box center [718, 252] width 8 height 8
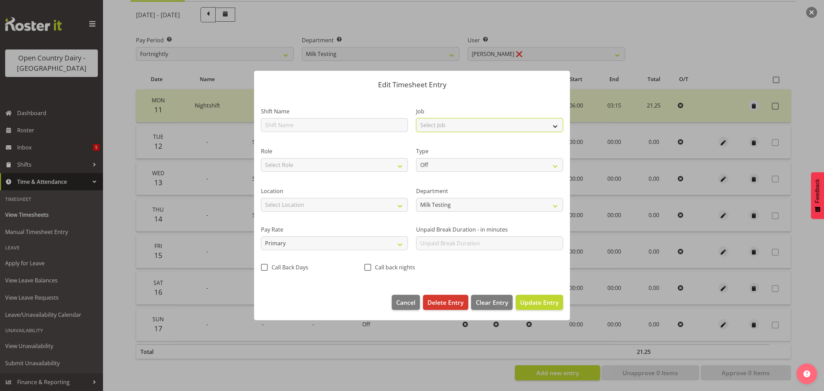
click at [458, 124] on select "Select Job Driver Driver supervisor Support" at bounding box center [489, 125] width 147 height 14
select select "9241"
click at [416, 118] on select "Select Job Driver Driver supervisor Support" at bounding box center [489, 125] width 147 height 14
drag, startPoint x: 364, startPoint y: 162, endPoint x: 362, endPoint y: 168, distance: 5.8
click at [364, 162] on select "Select Role Milk Tester Cadet Driver" at bounding box center [334, 165] width 147 height 14
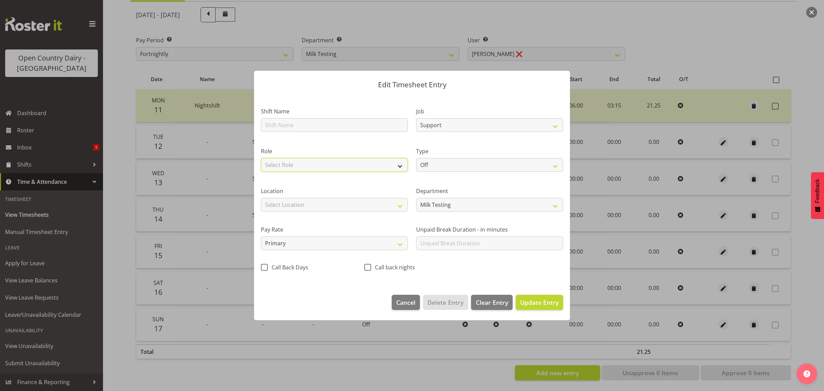
select select "1168"
click at [261, 158] on select "Select Role Milk Tester Cadet Driver" at bounding box center [334, 165] width 147 height 14
click at [540, 301] on span "Update Entry" at bounding box center [539, 302] width 38 height 8
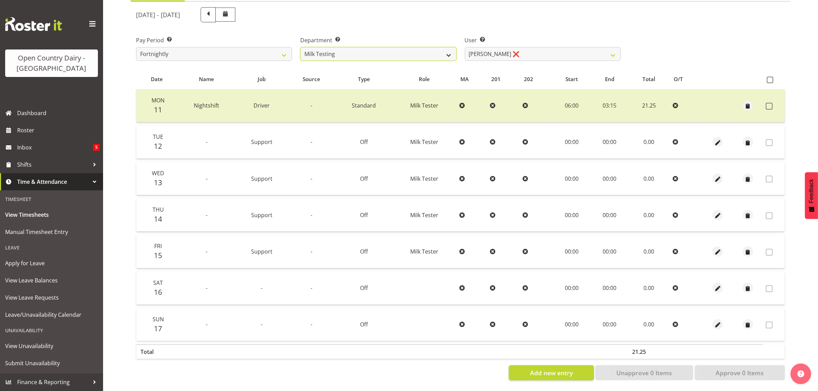
click at [399, 47] on select "701 702 703 704 705 706 707 708 709 710 711 712 713 714 715 716 717 718 719 720" at bounding box center [378, 54] width 156 height 14
select select "720"
click at [300, 47] on select "701 702 703 704 705 706 707 708 709 710 711 712 713 714 715 716 717 718 719 720" at bounding box center [378, 54] width 156 height 14
select select "11603"
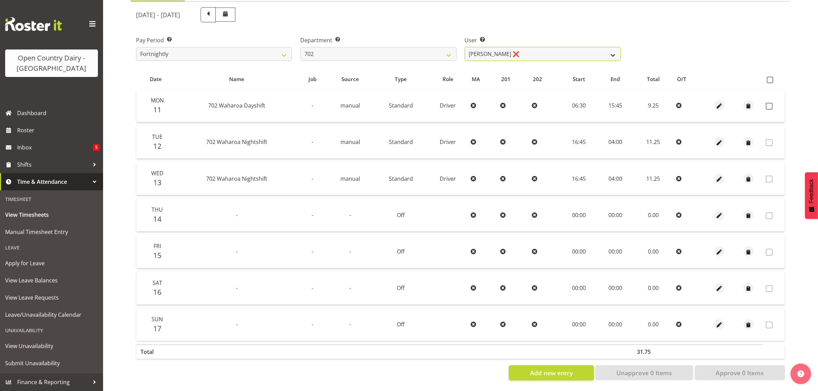
click at [541, 47] on select "Brian Riddle ❌ Denica Tapiki ❌ Nick Adlington ❌ Simon Phillpott ❌" at bounding box center [543, 54] width 156 height 14
click at [396, 47] on select "701 702 703 704 705 706 707 708 709 710 711 712 713 714 715 716 717 718 719 720" at bounding box center [378, 54] width 156 height 14
select select "710"
click at [300, 47] on select "701 702 703 704 705 706 707 708 709 710 711 712 713 714 715 716 717 718 719 720" at bounding box center [378, 54] width 156 height 14
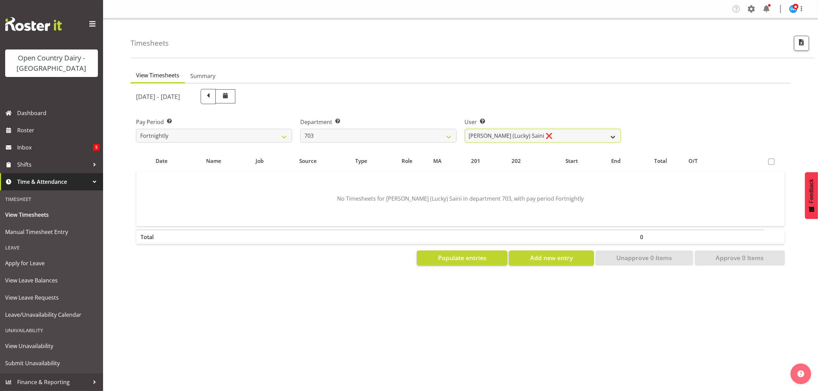
click at [560, 138] on select "Bhupinder (Lucky) Saini ❌ Mark Fowler ❌ Tama Baker ❌" at bounding box center [543, 136] width 156 height 14
select select "8198"
click at [465, 129] on select "Bhupinder (Lucky) Saini ❌ Mark Fowler ❌ Tama Baker ❌" at bounding box center [543, 136] width 156 height 14
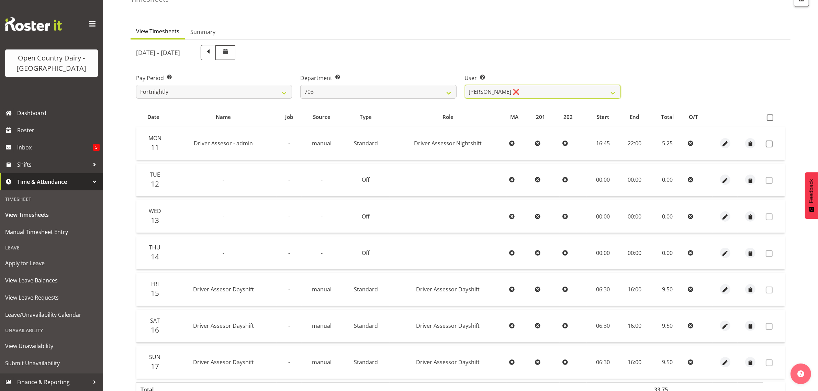
scroll to position [88, 0]
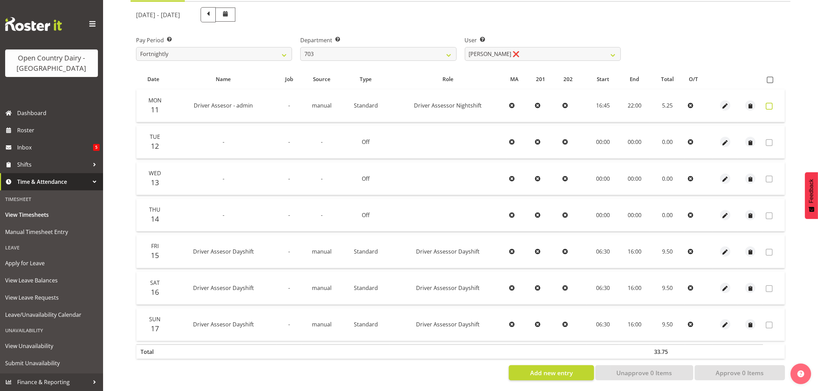
click at [771, 103] on span at bounding box center [769, 106] width 7 height 7
checkbox input "true"
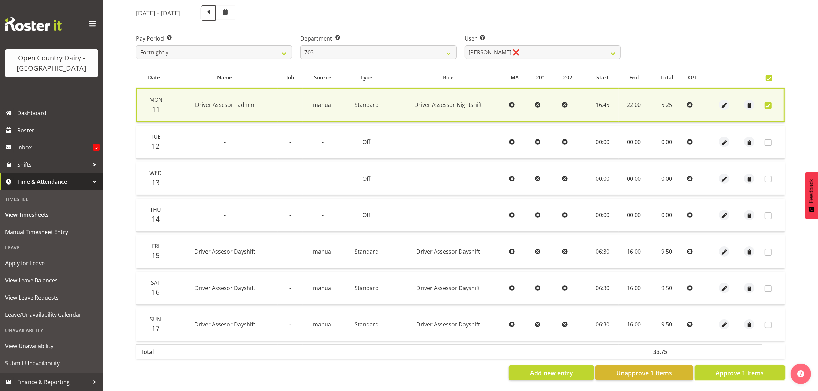
click at [732, 370] on span "Approve 1 Items" at bounding box center [740, 372] width 48 height 9
checkbox input "false"
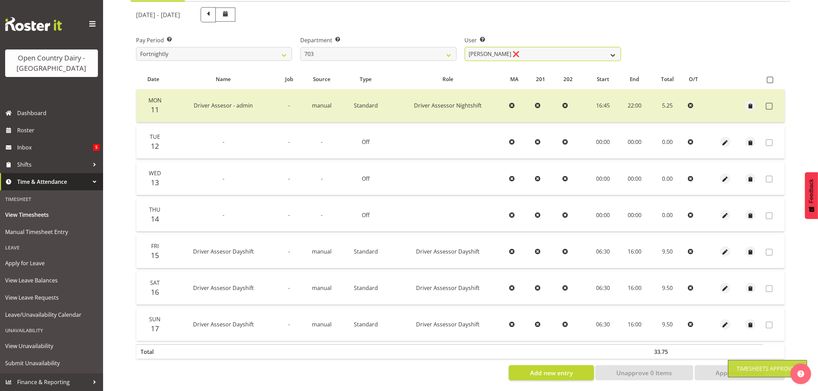
click at [517, 48] on select "Bhupinder (Lucky) Saini ❌ Mark Fowler ❌ Tama Baker ❌" at bounding box center [543, 54] width 156 height 14
select select "8209"
click at [465, 47] on select "Bhupinder (Lucky) Saini ❌ Mark Fowler ❌ Tama Baker ❌" at bounding box center [543, 54] width 156 height 14
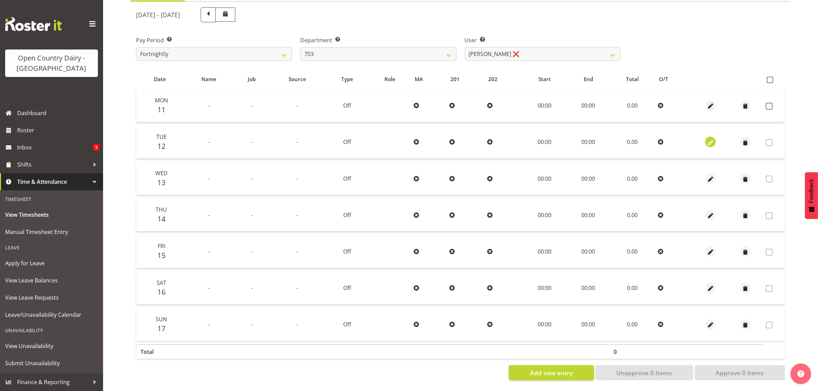
click at [709, 139] on span "button" at bounding box center [711, 143] width 8 height 8
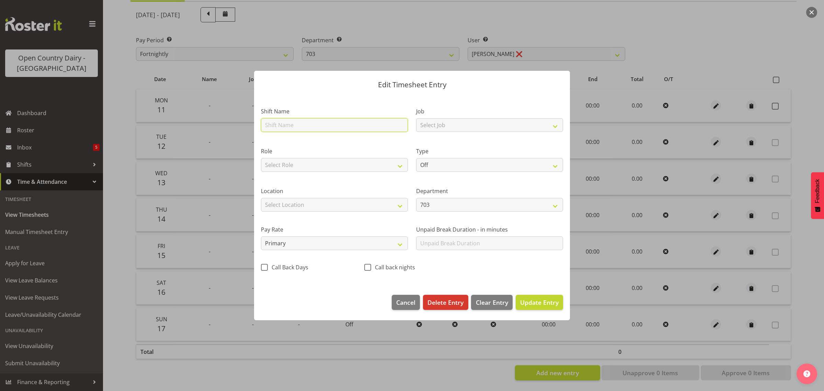
click at [277, 126] on input "text" at bounding box center [334, 125] width 147 height 14
type input "sick"
click at [434, 119] on select "Select Job Driver Driver supervisor Support" at bounding box center [489, 125] width 147 height 14
select select "9052"
click at [416, 118] on select "Select Job Driver Driver supervisor Support" at bounding box center [489, 125] width 147 height 14
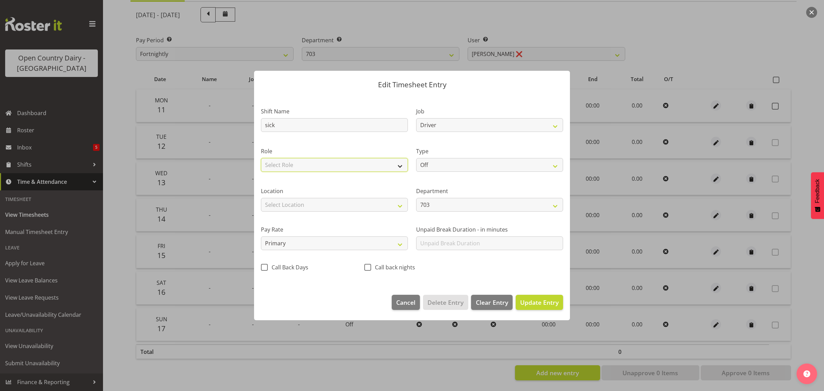
drag, startPoint x: 360, startPoint y: 165, endPoint x: 359, endPoint y: 171, distance: 5.5
click at [360, 165] on select "Select Role Driver Driver Buddy" at bounding box center [334, 165] width 147 height 14
select select "1166"
click at [261, 158] on select "Select Role Driver Driver Buddy" at bounding box center [334, 165] width 147 height 14
click at [452, 164] on select "Off Standard Public Holiday Public Holiday (Worked) Day In Lieu Annual Leave Si…" at bounding box center [489, 165] width 147 height 14
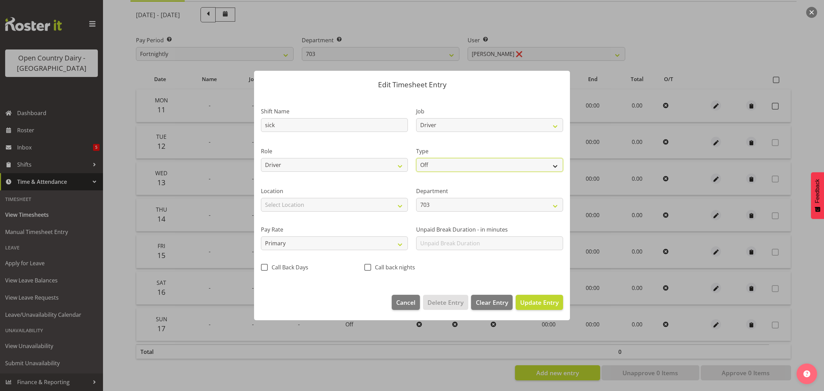
select select "Sick"
click at [416, 158] on select "Off Standard Public Holiday Public Holiday (Worked) Day In Lieu Annual Leave Si…" at bounding box center [489, 165] width 147 height 14
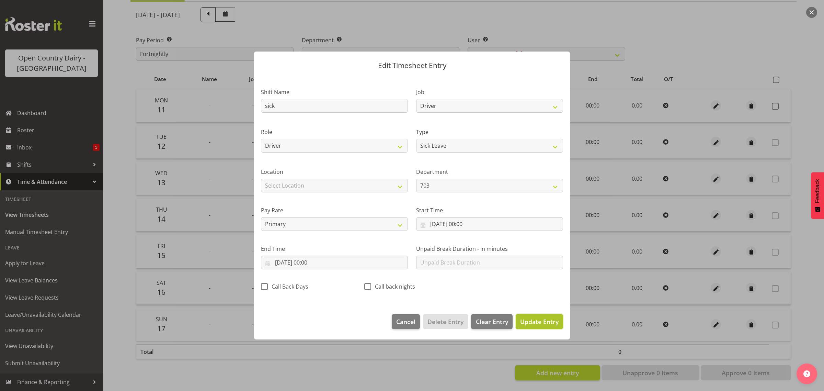
click at [543, 325] on span "Update Entry" at bounding box center [539, 321] width 38 height 8
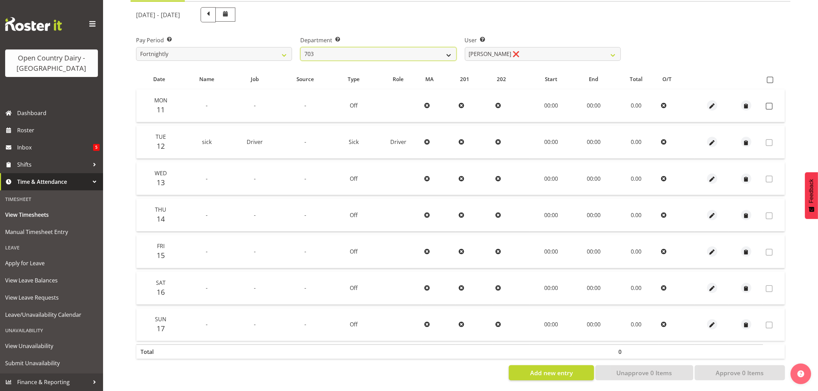
click at [434, 47] on select "701 702 703 704 705 706 707 708 709 710 711 712 713 714 715 716 717 718 719 720" at bounding box center [378, 54] width 156 height 14
select select "803"
click at [300, 47] on select "701 702 703 704 705 706 707 708 709 710 711 712 713 714 715 716 717 718 719 720" at bounding box center [378, 54] width 156 height 14
select select "11234"
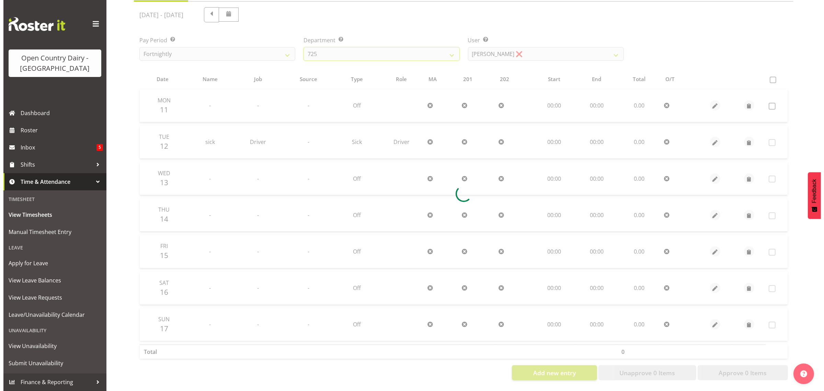
scroll to position [0, 0]
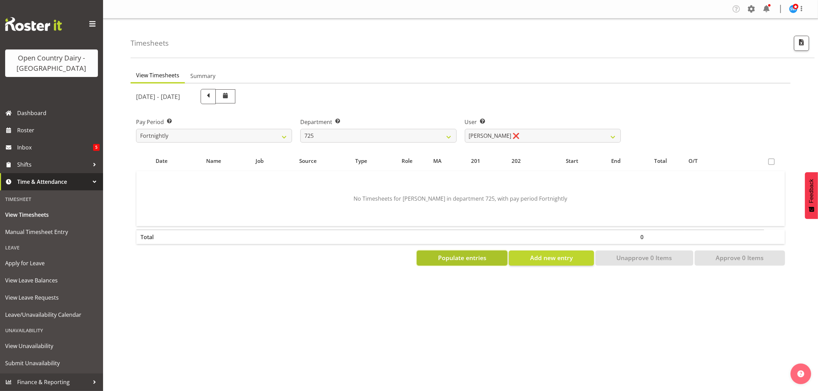
click at [490, 256] on button "Populate entries" at bounding box center [462, 257] width 91 height 15
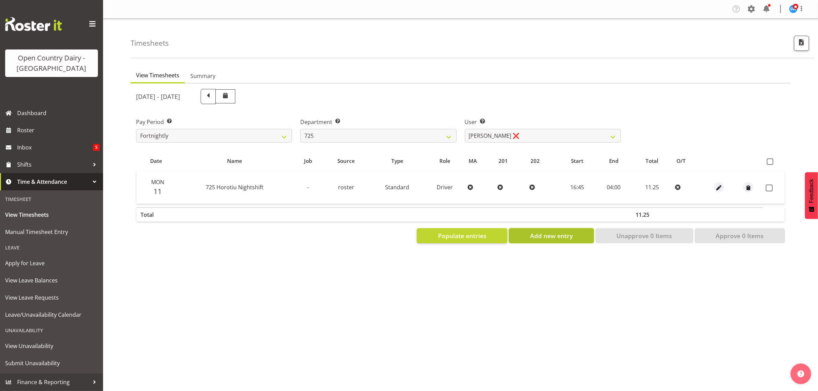
click at [565, 239] on span "Add new entry" at bounding box center [551, 235] width 43 height 9
select select
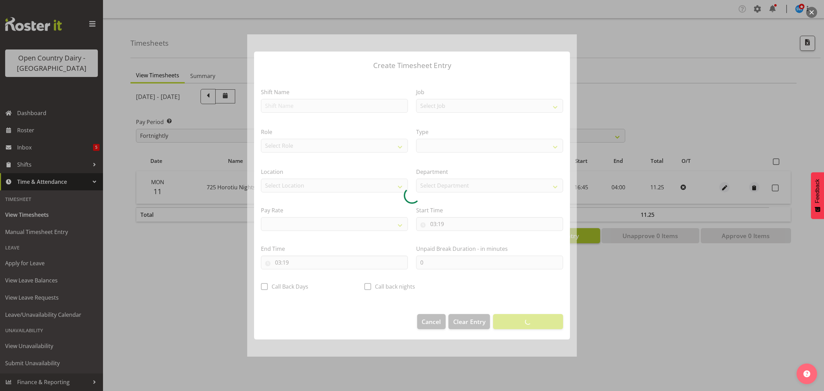
select select
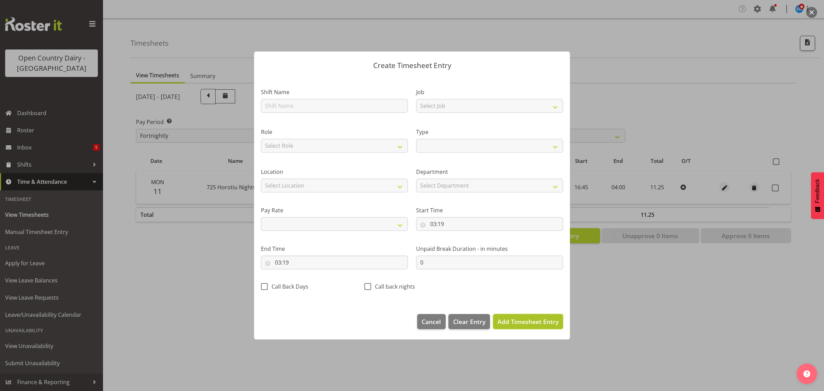
click at [514, 323] on span "Add Timesheet Entry" at bounding box center [528, 321] width 61 height 8
select select
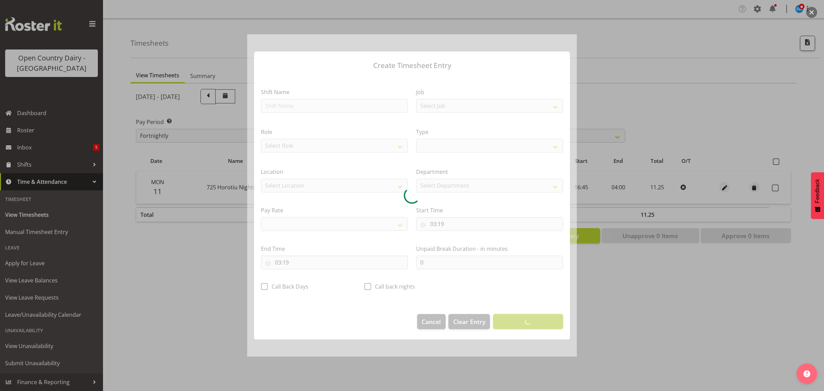
select select
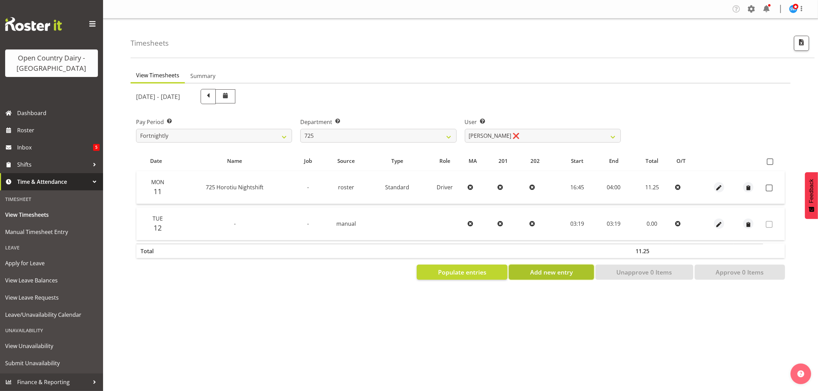
click at [543, 272] on span "Add new entry" at bounding box center [551, 272] width 43 height 9
select select
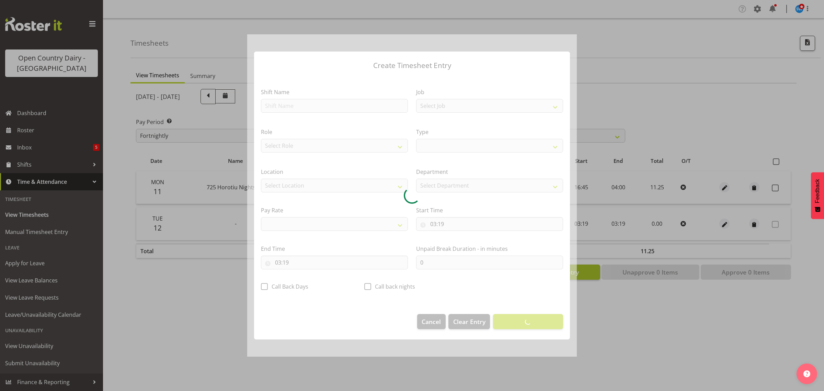
select select
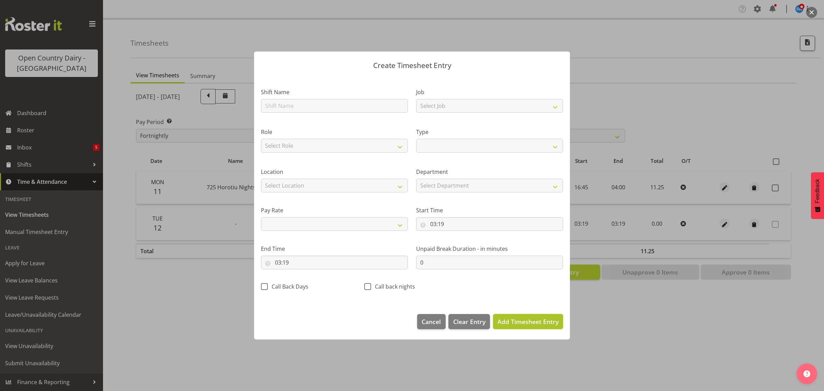
click at [514, 323] on span "Add Timesheet Entry" at bounding box center [528, 321] width 61 height 8
select select
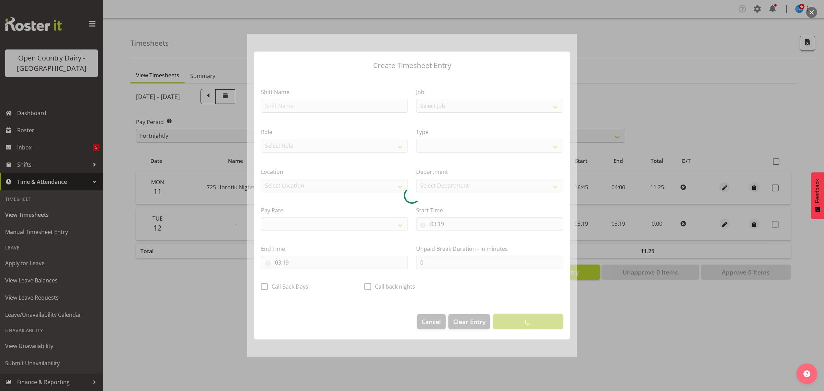
select select
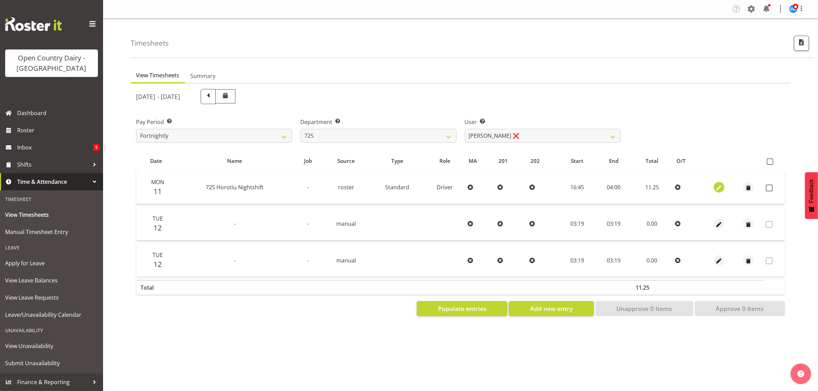
click at [720, 188] on span "button" at bounding box center [719, 188] width 8 height 8
select select "Standard"
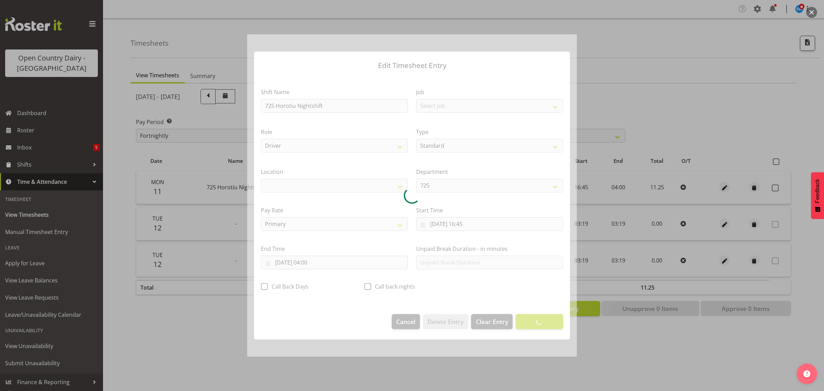
select select "1054"
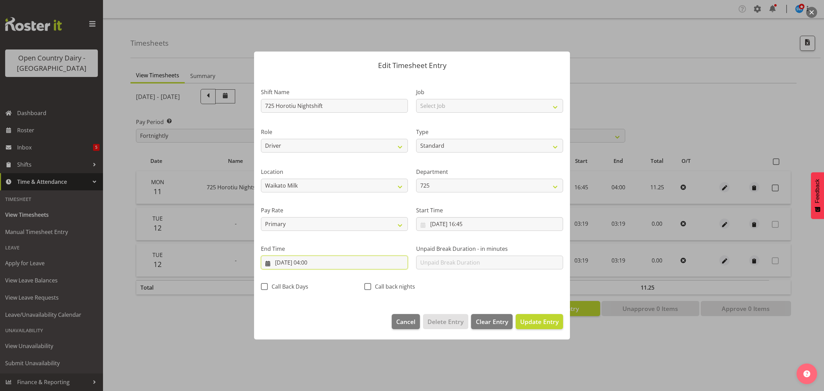
click at [311, 266] on input "12/08/2025, 04:00" at bounding box center [334, 263] width 147 height 14
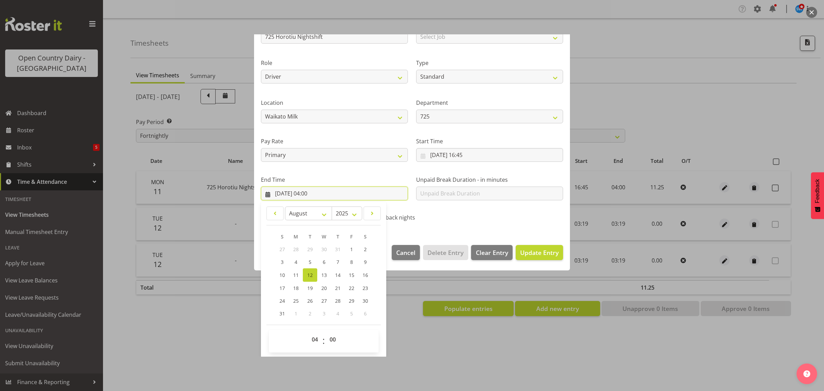
scroll to position [70, 0]
click at [315, 338] on select "00 01 02 03 04 05 06 07 08 09 10 11 12 13 14 15 16 17 18 19 20 21 22 23" at bounding box center [315, 339] width 15 height 14
select select "3"
click at [308, 332] on select "00 01 02 03 04 05 06 07 08 09 10 11 12 13 14 15 16 17 18 19 20 21 22 23" at bounding box center [315, 339] width 15 height 14
type input "12/08/2025, 03:00"
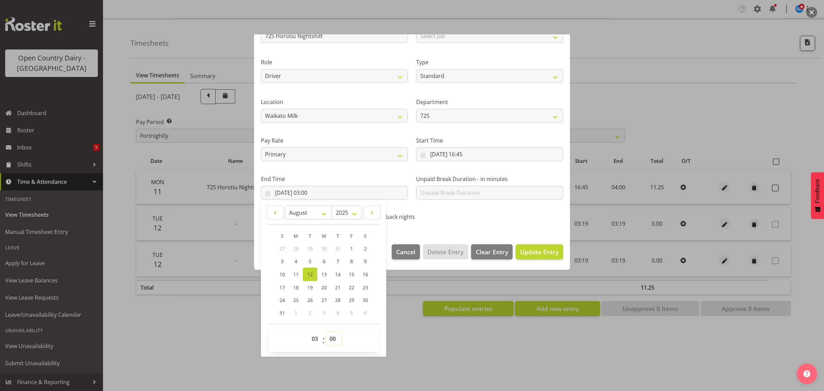
click at [332, 341] on select "00 01 02 03 04 05 06 07 08 09 10 11 12 13 14 15 16 17 18 19 20 21 22 23 24 25 2…" at bounding box center [333, 339] width 15 height 14
select select "15"
click at [326, 332] on select "00 01 02 03 04 05 06 07 08 09 10 11 12 13 14 15 16 17 18 19 20 21 22 23 24 25 2…" at bounding box center [333, 339] width 15 height 14
type input "12/08/2025, 03:15"
click at [526, 251] on span "Update Entry" at bounding box center [539, 252] width 38 height 8
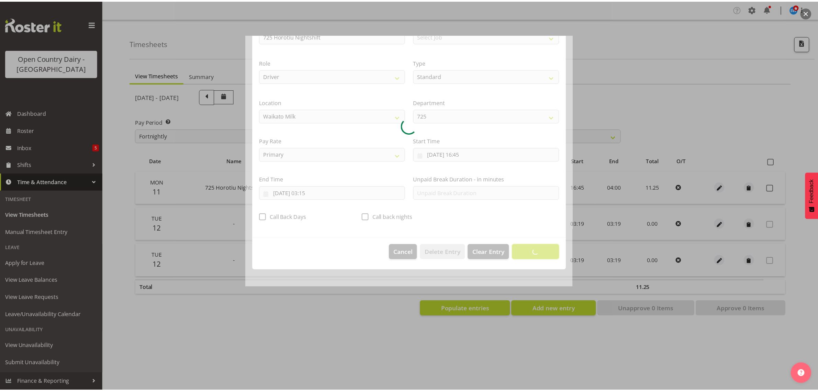
scroll to position [0, 0]
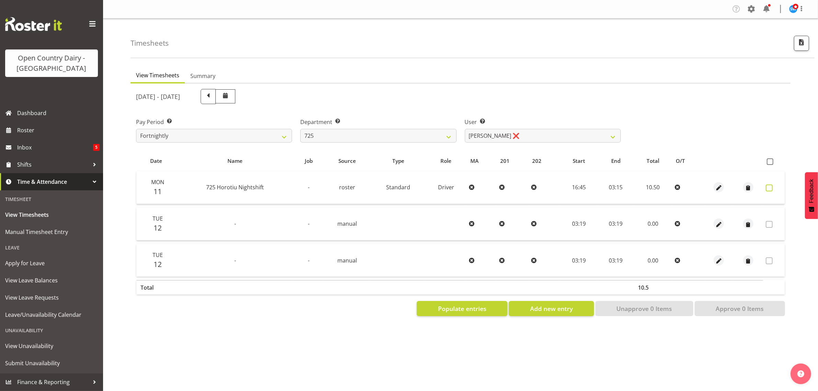
click at [770, 188] on span at bounding box center [769, 187] width 7 height 7
checkbox input "true"
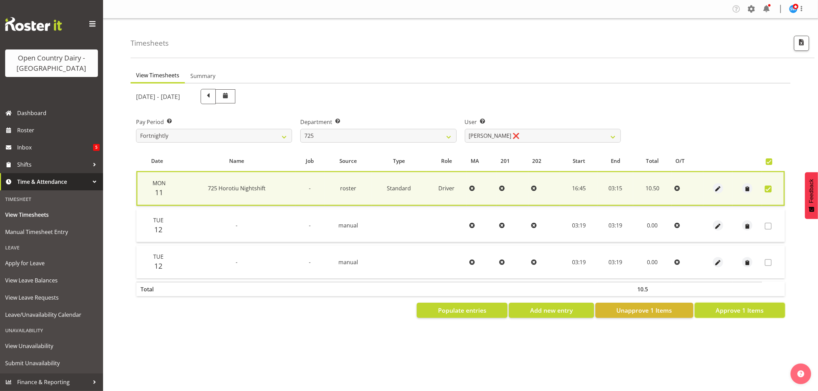
click at [732, 313] on span "Approve 1 Items" at bounding box center [740, 310] width 48 height 9
checkbox input "false"
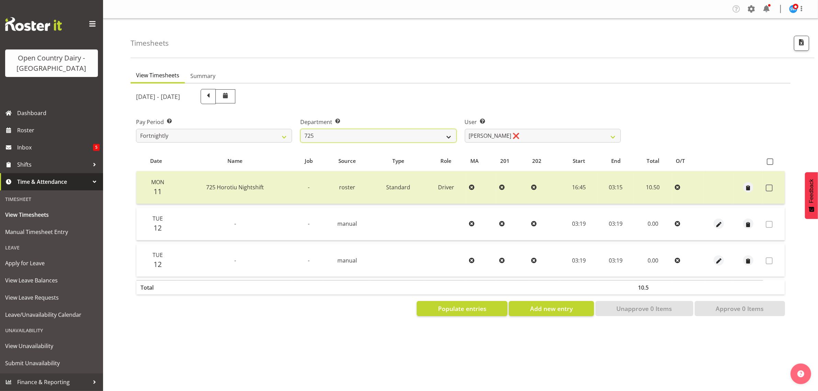
click at [315, 136] on select "701 702 703 704 705 706 707 708 709 710 711 712 713 714 715 716 717 718 719 720" at bounding box center [378, 136] width 156 height 14
select select "721"
click at [300, 129] on select "701 702 703 704 705 706 707 708 709 710 711 712 713 714 715 716 717 718 719 720" at bounding box center [378, 136] width 156 height 14
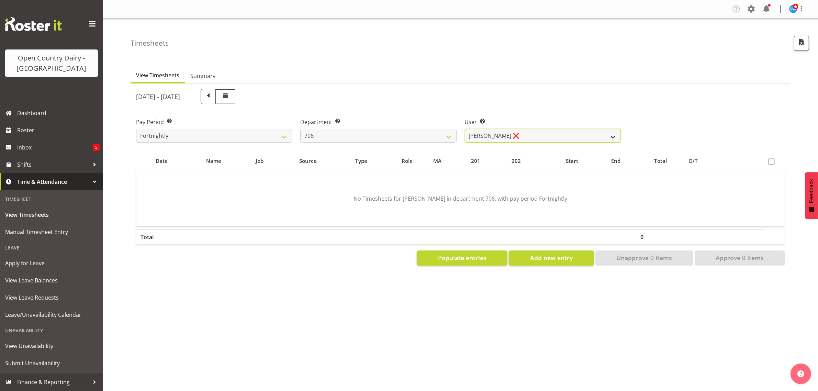
click at [555, 136] on select "Andrew Kearns ❌ Len Symons ❌ Mark Ansley ❌ Paul Griffin ❌" at bounding box center [543, 136] width 156 height 14
select select "11079"
click at [465, 129] on select "Andrew Kearns ❌ Len Symons ❌ Mark Ansley ❌ Paul Griffin ❌" at bounding box center [543, 136] width 156 height 14
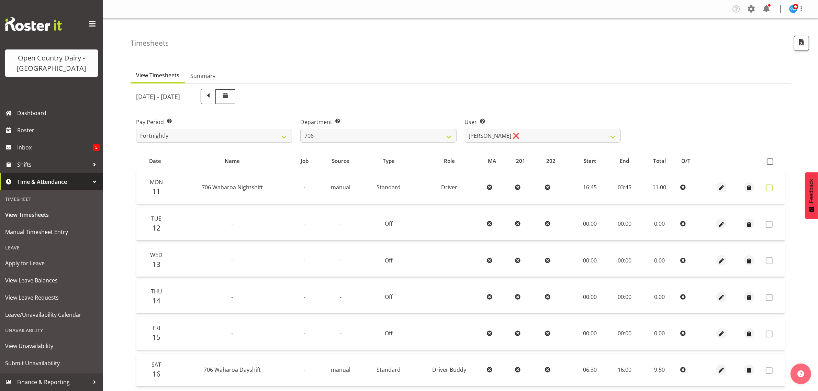
click at [768, 185] on span at bounding box center [769, 187] width 7 height 7
checkbox input "true"
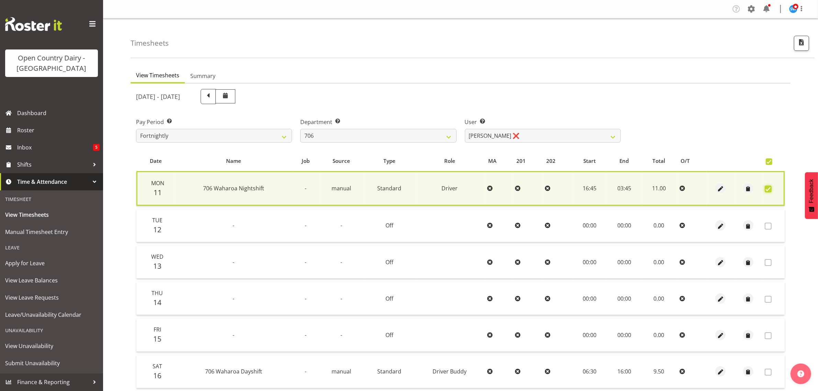
scroll to position [89, 0]
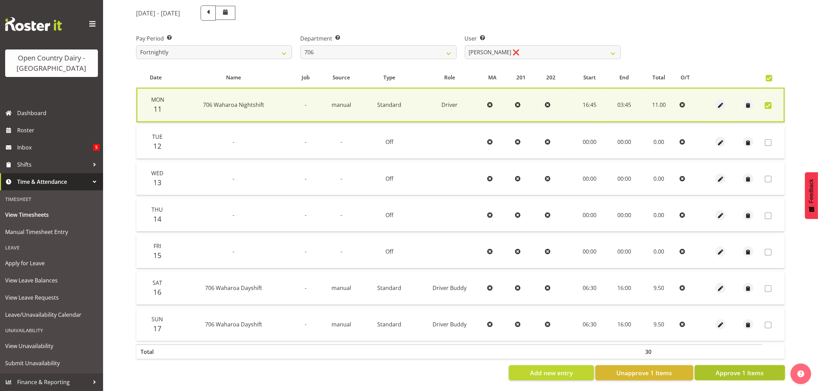
click at [756, 370] on span "Approve 1 Items" at bounding box center [740, 372] width 48 height 9
checkbox input "false"
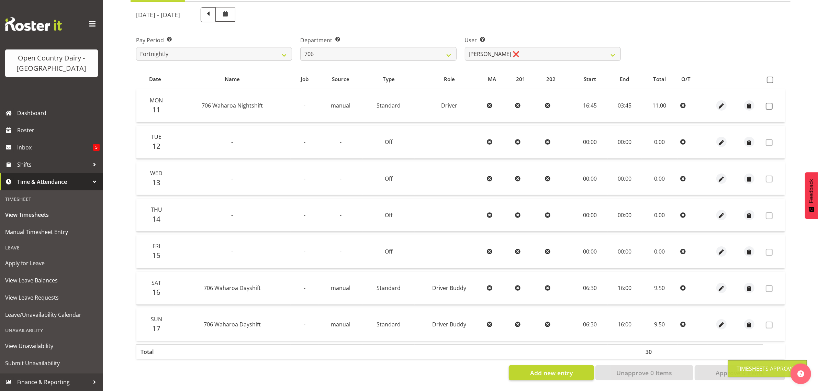
scroll to position [88, 0]
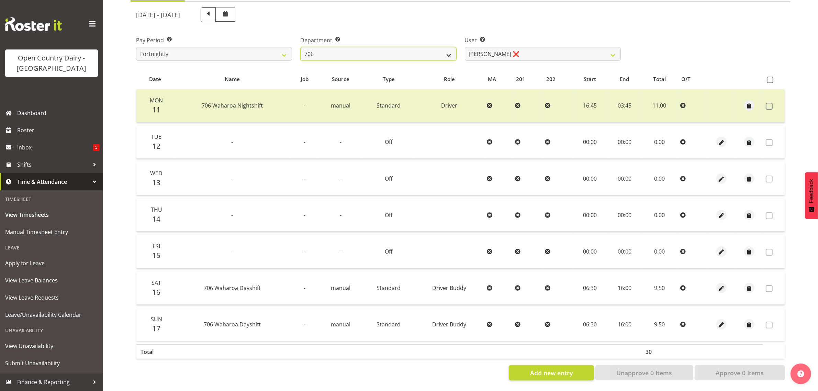
click at [451, 47] on select "701 702 703 704 705 706 707 708 709 710 711 712 713 714 715 716 717 718 719 720" at bounding box center [378, 54] width 156 height 14
click at [300, 47] on select "701 702 703 704 705 706 707 708 709 710 711 712 713 714 715 716 717 718 719 720" at bounding box center [378, 54] width 156 height 14
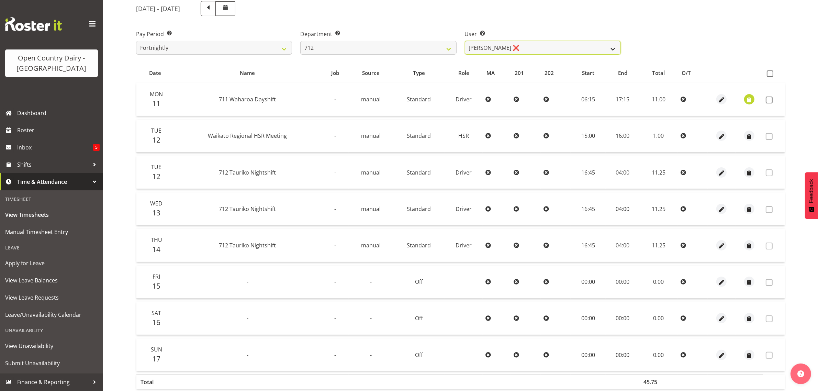
click at [562, 46] on select "Amrik Singh ❌ Jasdeep Singh ❌ Lucky Kau Kau ❌" at bounding box center [543, 48] width 156 height 14
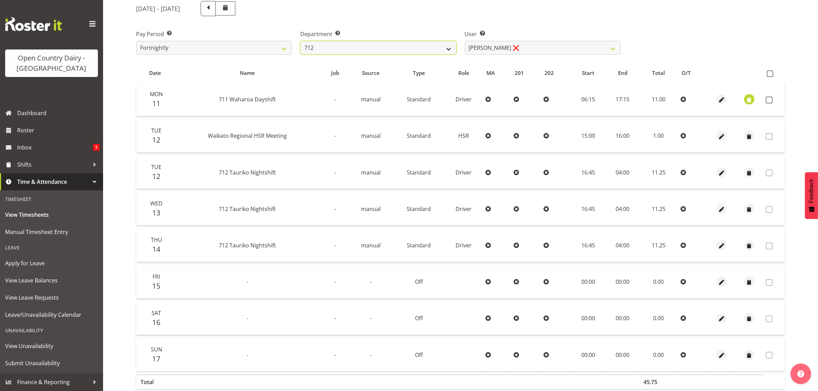
click at [446, 45] on select "701 702 703 704 705 706 707 708 709 710 711 712 713 714 715 716 717 718 719 720" at bounding box center [378, 48] width 156 height 14
click at [300, 41] on select "701 702 703 704 705 706 707 708 709 710 711 712 713 714 715 716 717 718 719 720" at bounding box center [378, 48] width 156 height 14
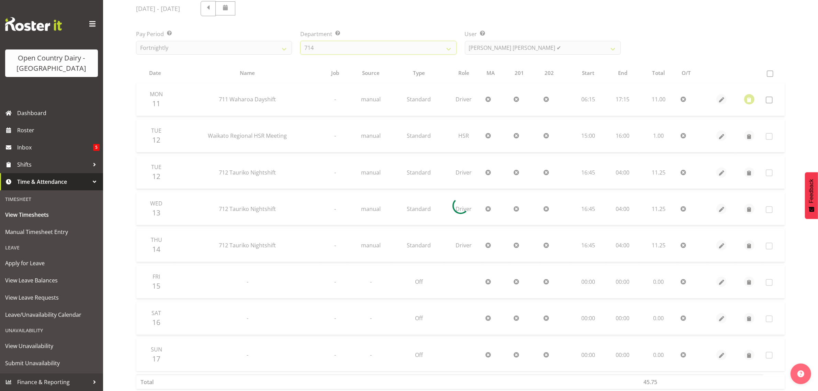
scroll to position [0, 0]
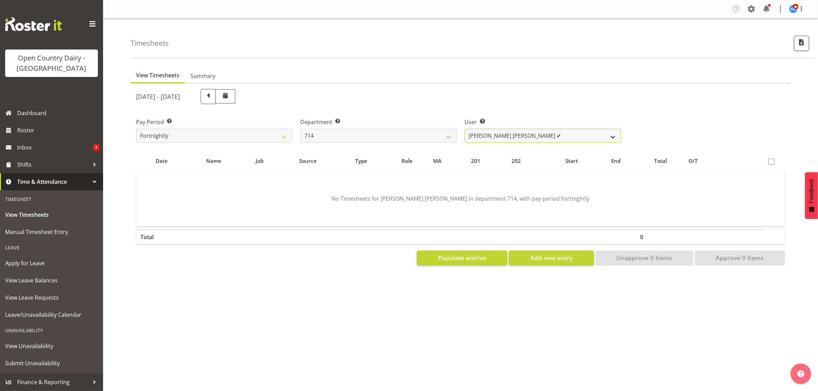
click at [542, 138] on select "Fraser Stephens ✔ Nev Brewster ❌ Stephen Parsons ❌ Tom Gaelic ❌" at bounding box center [543, 136] width 156 height 14
drag, startPoint x: 544, startPoint y: 125, endPoint x: 546, endPoint y: 100, distance: 25.5
click at [545, 114] on div "User Select user. Note: This is filtered down by the previous two drop-down ite…" at bounding box center [543, 127] width 164 height 38
click at [423, 131] on select "701 702 703 704 705 706 707 708 709 710 711 712 713 714 715 716 717 718 719 720" at bounding box center [378, 136] width 156 height 14
select select "808"
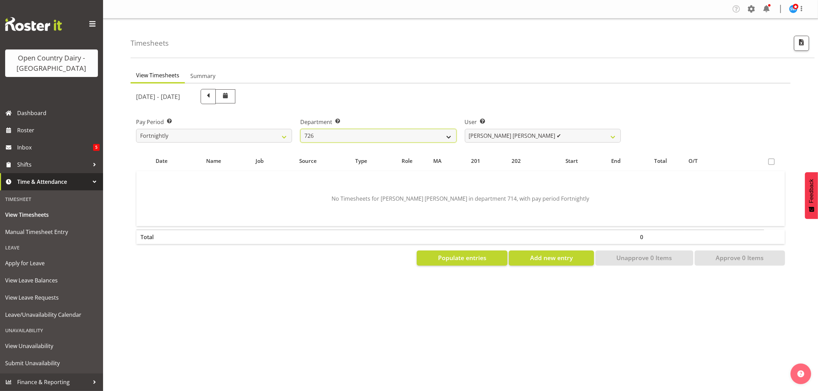
click at [300, 129] on select "701 702 703 704 705 706 707 708 709 710 711 712 713 714 715 716 717 718 719 720" at bounding box center [378, 136] width 156 height 14
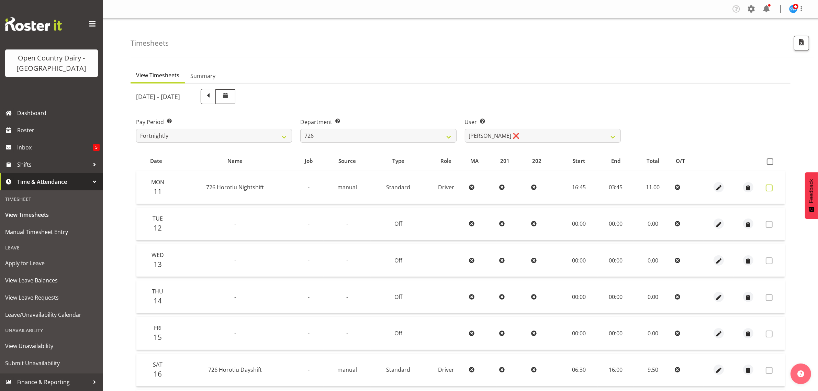
click at [770, 189] on span at bounding box center [769, 187] width 7 height 7
checkbox input "true"
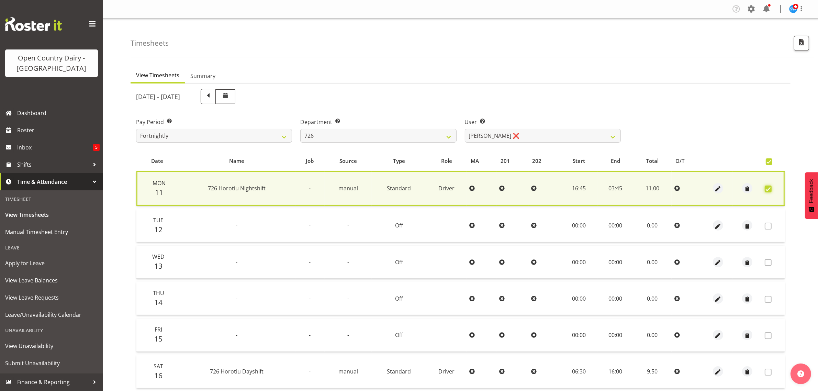
scroll to position [89, 0]
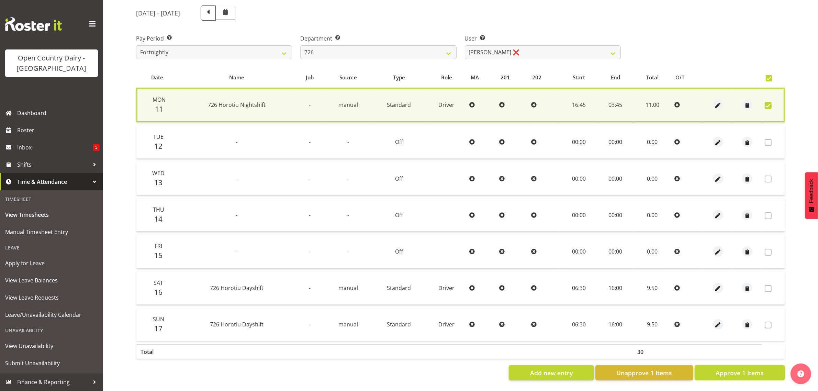
click at [730, 368] on span "Approve 1 Items" at bounding box center [740, 372] width 48 height 9
checkbox input "false"
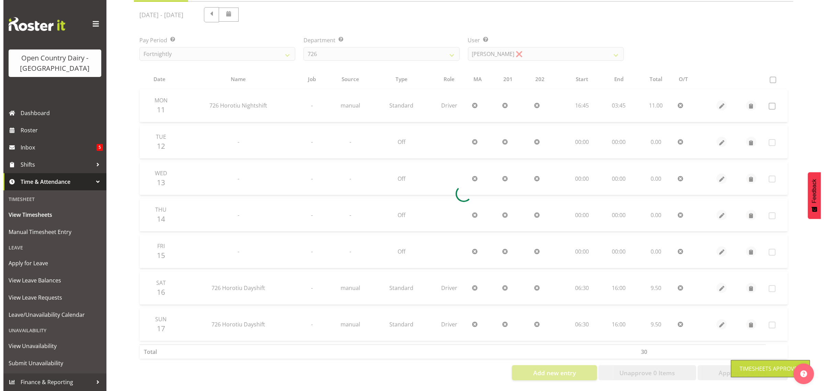
scroll to position [88, 0]
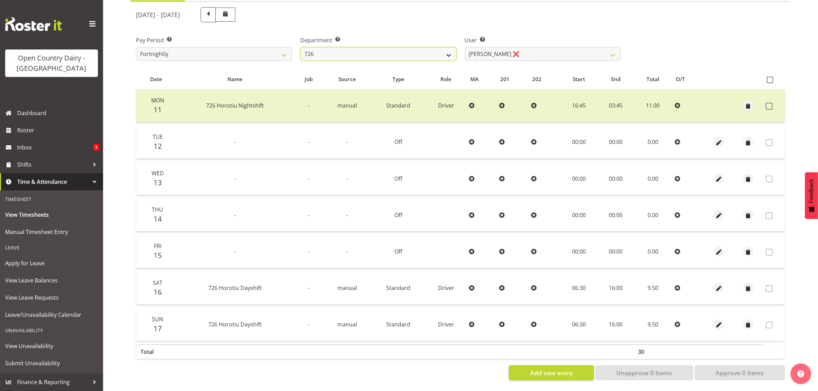
click at [413, 47] on select "701 702 703 704 705 706 707 708 709 710 711 712 713 714 715 716 717 718 719 720" at bounding box center [378, 54] width 156 height 14
select select "814"
click at [300, 47] on select "701 702 703 704 705 706 707 708 709 710 711 712 713 714 715 716 717 718 719 720" at bounding box center [378, 54] width 156 height 14
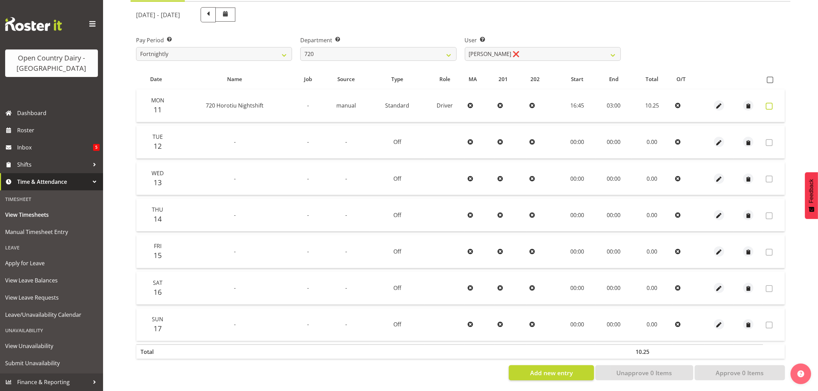
click at [771, 103] on span at bounding box center [769, 106] width 7 height 7
checkbox input "true"
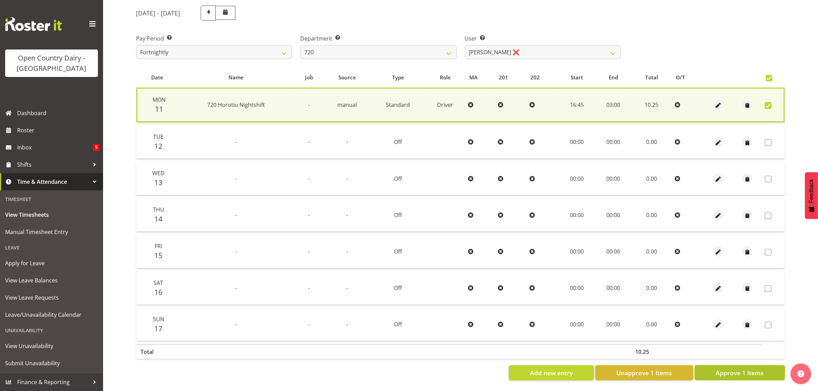
click at [746, 365] on button "Approve 1 Items" at bounding box center [740, 372] width 90 height 15
checkbox input "false"
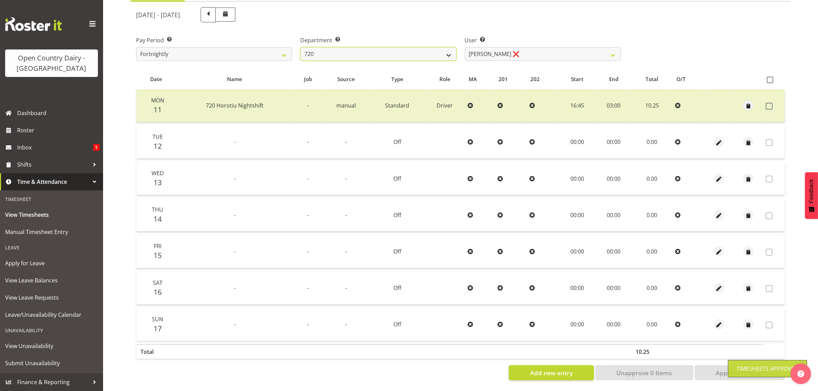
click at [428, 47] on select "701 702 703 704 705 706 707 708 709 710 711 712 713 714 715 716 717 718 719 720" at bounding box center [378, 54] width 156 height 14
click at [300, 47] on select "701 702 703 704 705 706 707 708 709 710 711 712 713 714 715 716 717 718 719 720" at bounding box center [378, 54] width 156 height 14
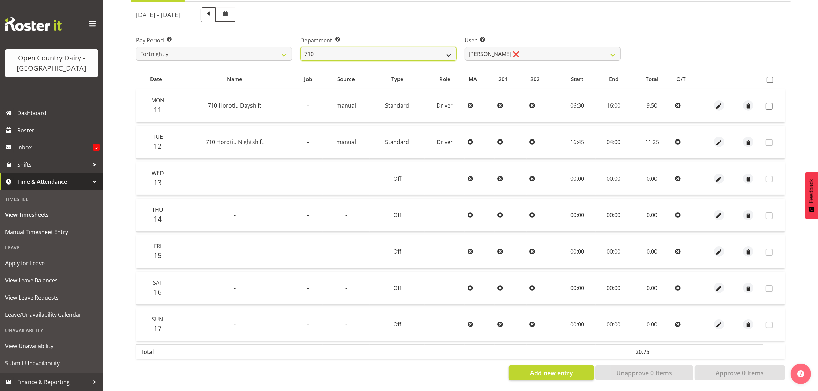
click at [372, 47] on select "701 702 703 704 705 706 707 708 709 710 711 712 713 714 715 716 717 718 719 720" at bounding box center [378, 54] width 156 height 14
select select "823"
click at [300, 47] on select "701 702 703 704 705 706 707 708 709 710 711 712 713 714 715 716 717 718 719 720" at bounding box center [378, 54] width 156 height 14
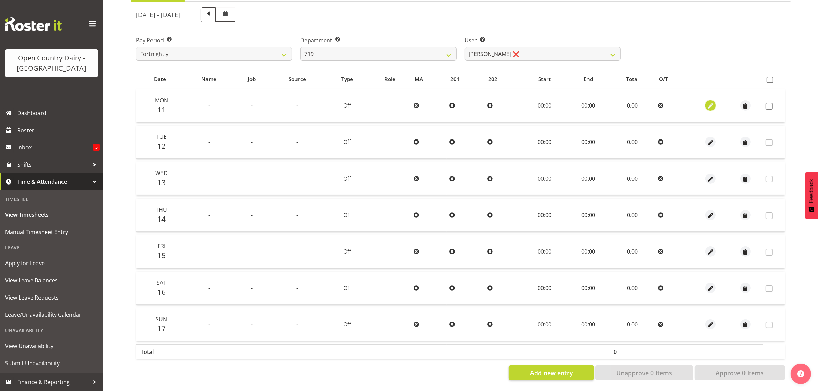
click at [711, 102] on span "button" at bounding box center [711, 106] width 8 height 8
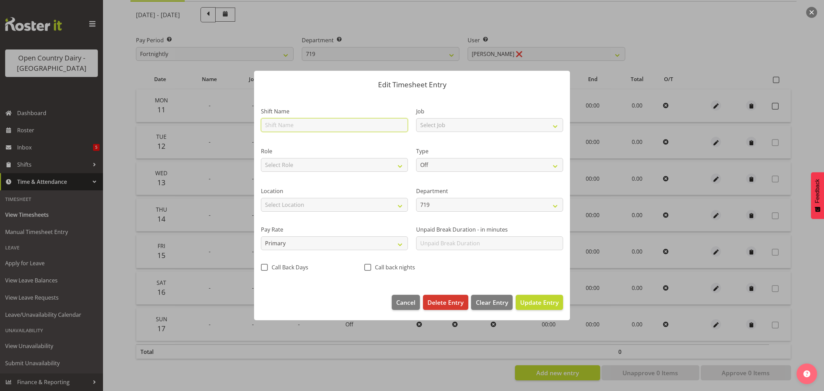
click at [298, 125] on input "text" at bounding box center [334, 125] width 147 height 14
type input "Nightshift"
click at [452, 125] on select "Select Job Driver Driver supervisor Support" at bounding box center [489, 125] width 147 height 14
select select "9052"
click at [416, 118] on select "Select Job Driver Driver supervisor Support" at bounding box center [489, 125] width 147 height 14
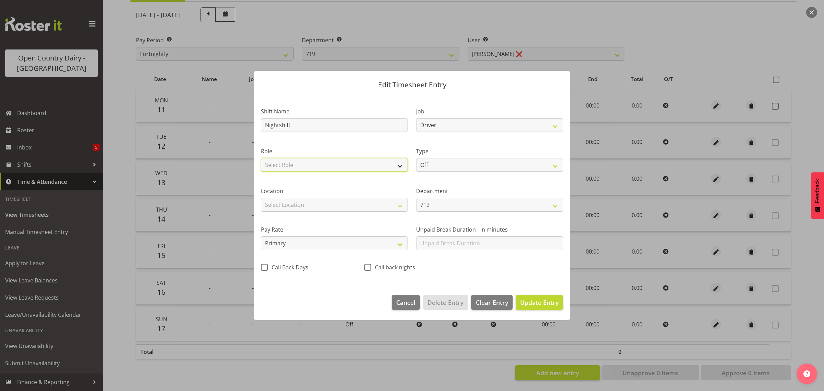
click at [352, 166] on select "Select Role Driver Driver Buddy" at bounding box center [334, 165] width 147 height 14
select select "1166"
click at [261, 158] on select "Select Role Driver Driver Buddy" at bounding box center [334, 165] width 147 height 14
click at [442, 162] on select "Off Standard Public Holiday Public Holiday (Worked) Day In Lieu Annual Leave Si…" at bounding box center [489, 165] width 147 height 14
select select "Standard"
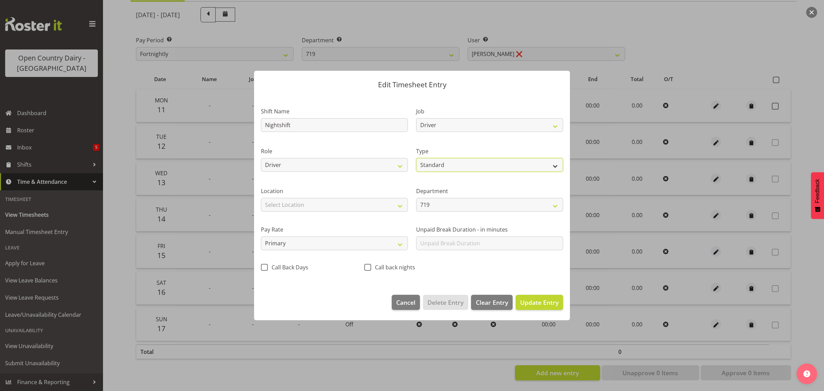
click at [416, 158] on select "Off Standard Public Holiday Public Holiday (Worked) Day In Lieu Annual Leave Si…" at bounding box center [489, 165] width 147 height 14
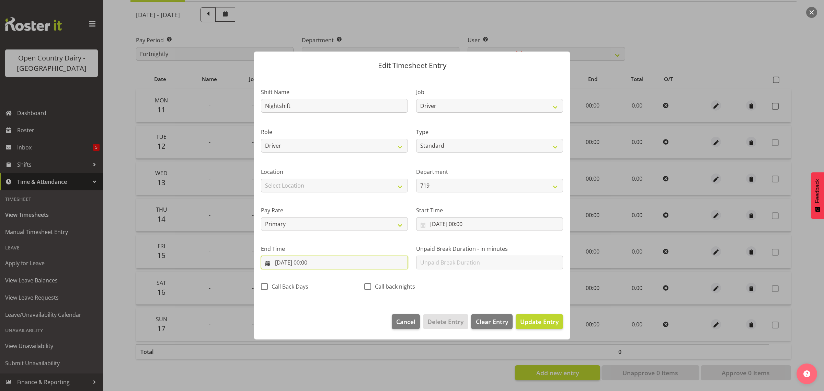
click at [313, 264] on input "11/08/2025, 00:00" at bounding box center [334, 263] width 147 height 14
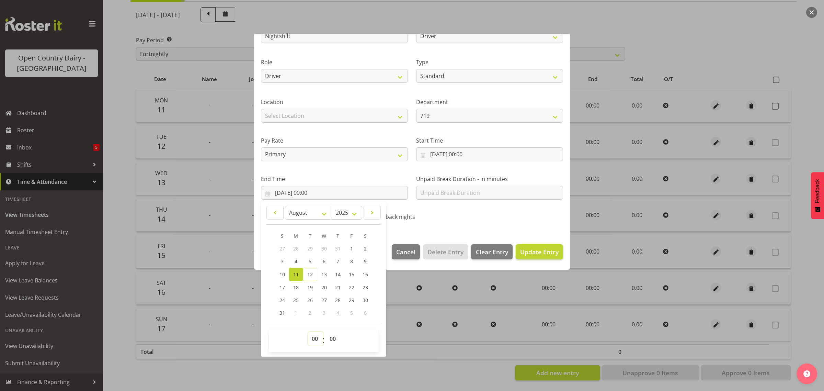
click at [316, 342] on select "00 01 02 03 04 05 06 07 08 09 10 11 12 13 14 15 16 17 18 19 20 21 22 23" at bounding box center [315, 339] width 15 height 14
select select "4"
click at [308, 332] on select "00 01 02 03 04 05 06 07 08 09 10 11 12 13 14 15 16 17 18 19 20 21 22 23" at bounding box center [315, 339] width 15 height 14
type input "11/08/2025, 04:00"
click at [484, 156] on input "11/08/2025, 00:00" at bounding box center [489, 154] width 147 height 14
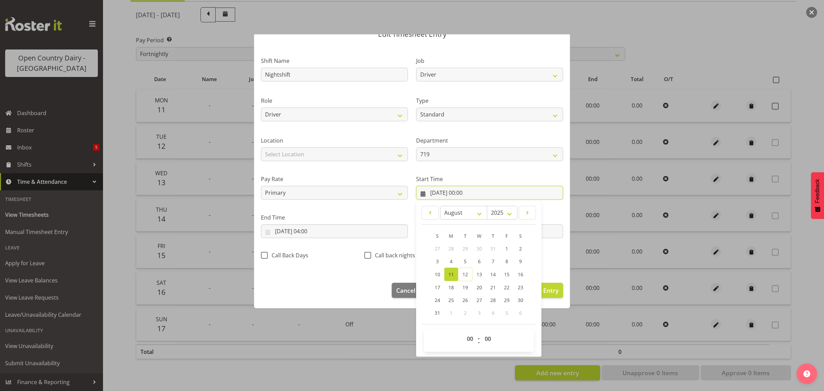
scroll to position [31, 0]
click at [468, 339] on select "00 01 02 03 04 05 06 07 08 09 10 11 12 13 14 15 16 17 18 19 20 21 22 23" at bounding box center [470, 339] width 15 height 14
select select "16"
click at [463, 332] on select "00 01 02 03 04 05 06 07 08 09 10 11 12 13 14 15 16 17 18 19 20 21 22 23" at bounding box center [470, 339] width 15 height 14
click at [484, 342] on select "00 01 02 03 04 05 06 07 08 09 10 11 12 13 14 15 16 17 18 19 20 21 22 23 24 25 2…" at bounding box center [488, 339] width 15 height 14
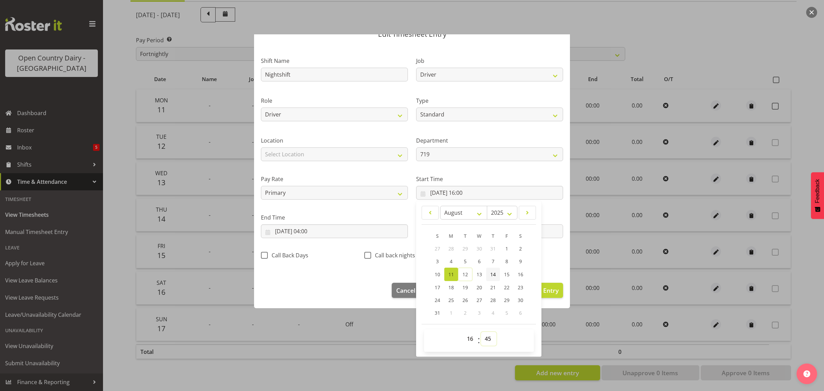
click at [481, 332] on select "00 01 02 03 04 05 06 07 08 09 10 11 12 13 14 15 16 17 18 19 20 21 22 23 24 25 2…" at bounding box center [488, 339] width 15 height 14
click at [516, 54] on div "Job Driver Driver supervisor Support" at bounding box center [489, 67] width 155 height 40
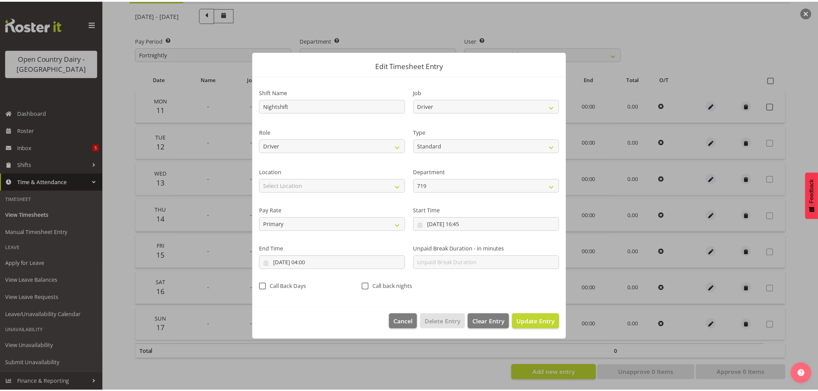
scroll to position [0, 0]
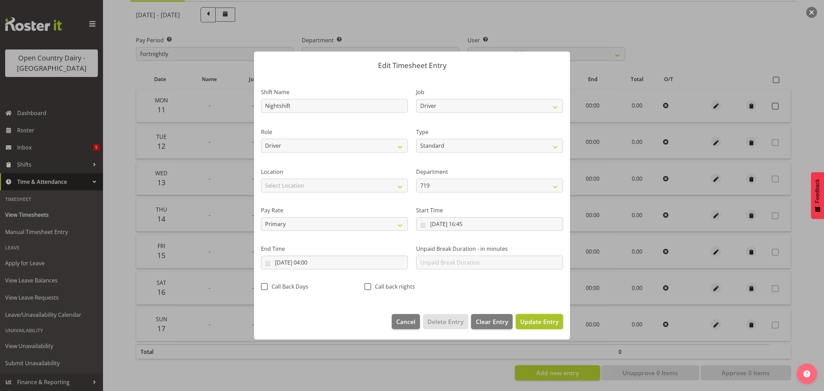
click at [543, 320] on span "Update Entry" at bounding box center [539, 321] width 38 height 8
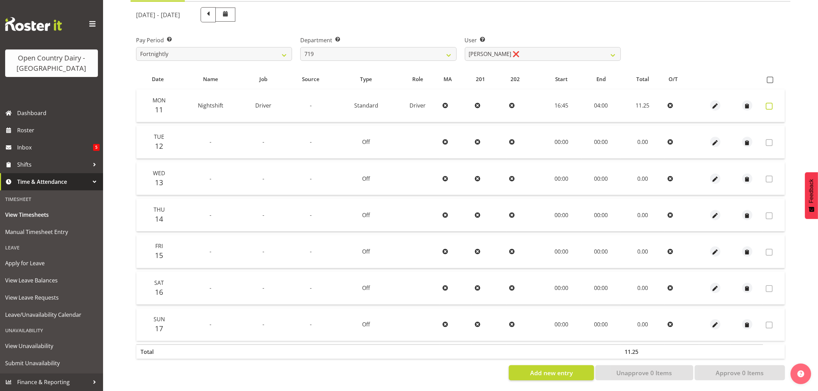
click at [768, 103] on span at bounding box center [769, 106] width 7 height 7
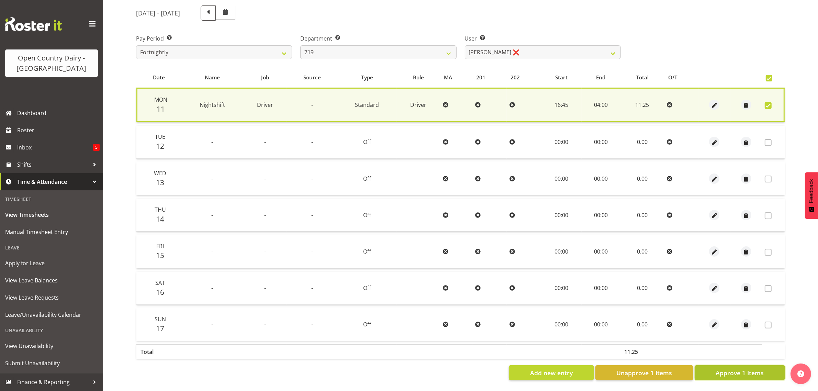
click at [732, 368] on span "Approve 1 Items" at bounding box center [740, 372] width 48 height 9
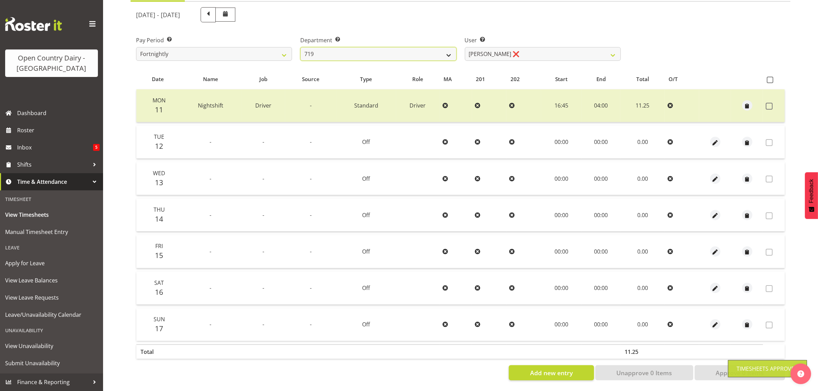
click at [394, 49] on select "701 702 703 704 705 706 707 708 709 710 711 712 713 714 715 716 717 718 719 720" at bounding box center [378, 54] width 156 height 14
click at [300, 47] on select "701 702 703 704 705 706 707 708 709 710 711 712 713 714 715 716 717 718 719 720" at bounding box center [378, 54] width 156 height 14
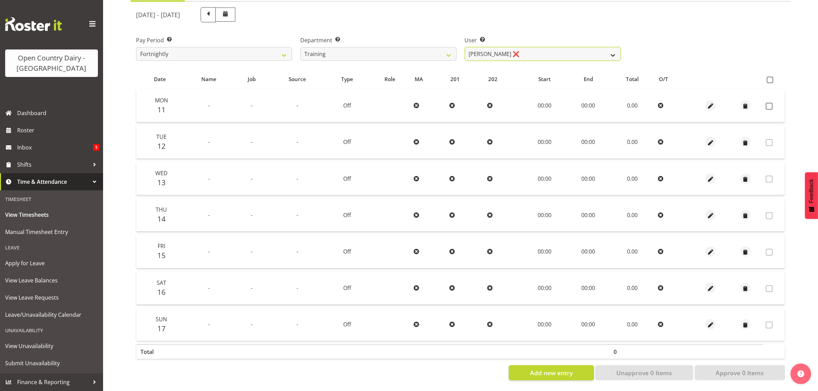
click at [537, 47] on select "Antony Lockyer ❌ Chris Gibbs ❌ David Foote (Junior) ❌ Jesse Simpson ❌ Kimberley…" at bounding box center [543, 54] width 156 height 14
drag, startPoint x: 438, startPoint y: 13, endPoint x: 446, endPoint y: 26, distance: 15.1
click at [438, 13] on div "August 11th - August 17th 2025" at bounding box center [378, 14] width 485 height 15
click at [452, 47] on select "701 702 703 704 705 706 707 708 709 710 711 712 713 714 715 716 717 718 719 720" at bounding box center [378, 54] width 156 height 14
click at [300, 47] on select "701 702 703 704 705 706 707 708 709 710 711 712 713 714 715 716 717 718 719 720" at bounding box center [378, 54] width 156 height 14
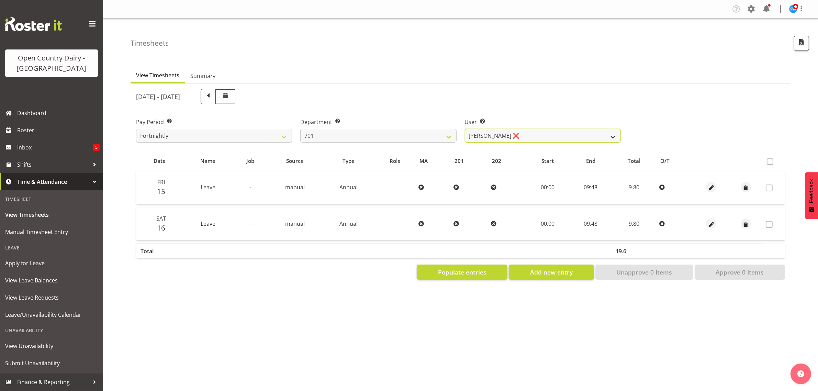
click at [538, 133] on select "Duncan Shirley ❌ Gagandeep Singh ❌ Johann Van Zyl ❌ John Cottingham ❌" at bounding box center [543, 136] width 156 height 14
click at [401, 139] on select "701 702 703 704 705 706 707 708 709 710 711 712 713 714 715 716 717 718 719 720" at bounding box center [378, 136] width 156 height 14
click at [300, 129] on select "701 702 703 704 705 706 707 708 709 710 711 712 713 714 715 716 717 718 719 720" at bounding box center [378, 136] width 156 height 14
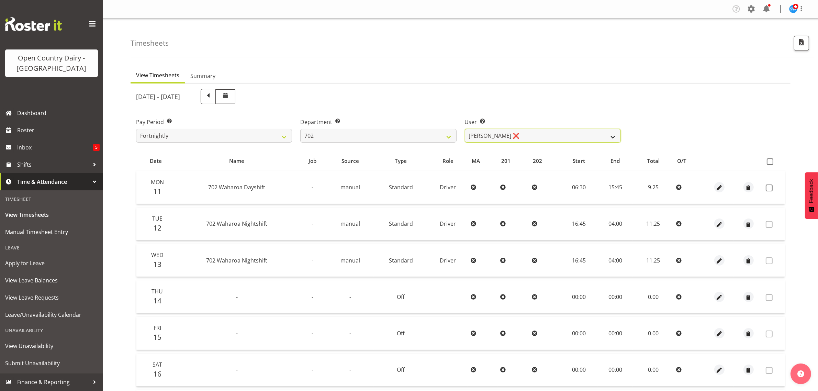
click at [528, 135] on select "Brian Riddle ❌ Denica Tapiki ❌ Nick Adlington ❌ Simon Phillpott ❌" at bounding box center [543, 136] width 156 height 14
click at [410, 137] on select "701 702 703 704 705 706 707 708 709 710 711 712 713 714 715 716 717 718 719 720" at bounding box center [378, 136] width 156 height 14
click at [300, 129] on select "701 702 703 704 705 706 707 708 709 710 711 712 713 714 715 716 717 718 719 720" at bounding box center [378, 136] width 156 height 14
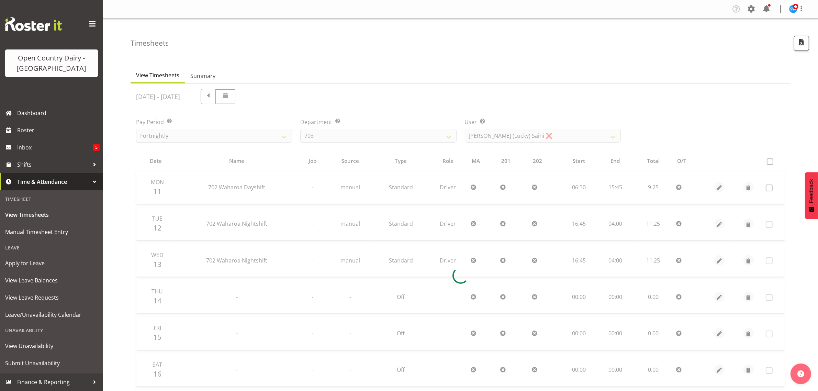
click at [533, 137] on div at bounding box center [461, 275] width 660 height 384
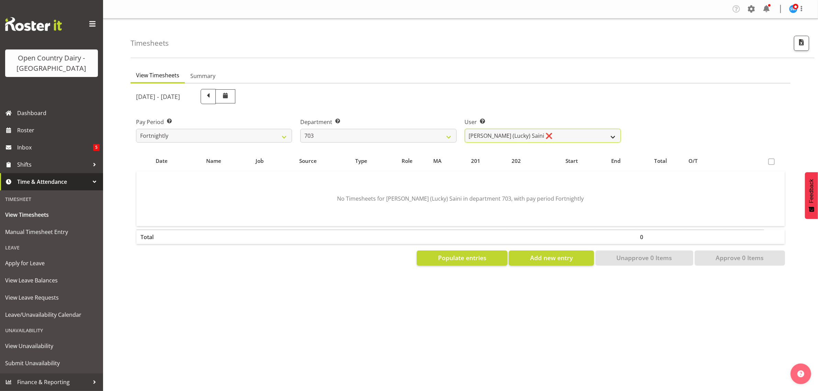
click at [532, 137] on select "Bhupinder (Lucky) Saini ❌ Mark Fowler ❌ Tama Baker ❌" at bounding box center [543, 136] width 156 height 14
click at [434, 135] on select "701 702 703 704 705 706 707 708 709 710 711 712 713 714 715 716 717 718 719 720" at bounding box center [378, 136] width 156 height 14
click at [300, 129] on select "701 702 703 704 705 706 707 708 709 710 711 712 713 714 715 716 717 718 719 720" at bounding box center [378, 136] width 156 height 14
click at [576, 133] on select "Graham Houghton ❌ Jon Williams ❌ Stephen Rae ❌" at bounding box center [543, 136] width 156 height 14
drag, startPoint x: 576, startPoint y: 135, endPoint x: 570, endPoint y: 135, distance: 6.2
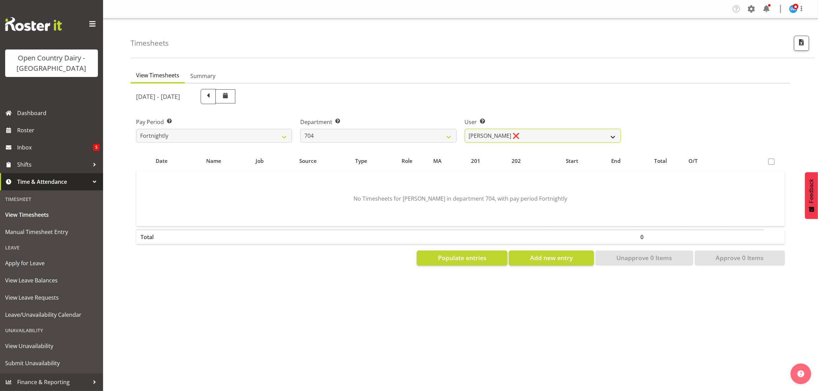
click at [576, 135] on select "Graham Houghton ❌ Jon Williams ❌ Stephen Rae ❌" at bounding box center [543, 136] width 156 height 14
click at [334, 133] on select "701 702 703 704 705 706 707 708 709 710 711 712 713 714 715 716 717 718 719 720" at bounding box center [378, 136] width 156 height 14
click at [300, 129] on select "701 702 703 704 705 706 707 708 709 710 711 712 713 714 715 716 717 718 719 720" at bounding box center [378, 136] width 156 height 14
click at [553, 134] on select "Colin Kelly ❌ Craig Cottam ❌ John May ❌" at bounding box center [543, 136] width 156 height 14
click at [465, 129] on select "Colin Kelly ❌ Craig Cottam ❌ John May ❌" at bounding box center [543, 136] width 156 height 14
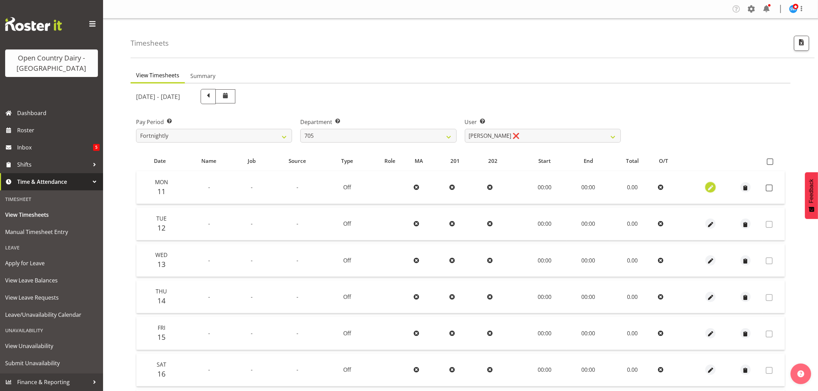
click at [709, 189] on span "button" at bounding box center [711, 188] width 8 height 8
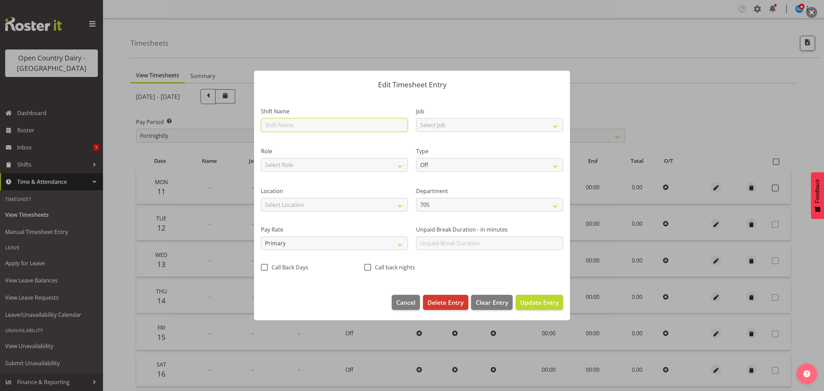
click at [282, 122] on input "text" at bounding box center [334, 125] width 147 height 14
click at [486, 127] on select "Select Job Driver Driver supervisor Support" at bounding box center [489, 125] width 147 height 14
click at [416, 118] on select "Select Job Driver Driver supervisor Support" at bounding box center [489, 125] width 147 height 14
click at [279, 162] on select "Select Role Driver" at bounding box center [334, 165] width 147 height 14
click at [261, 158] on select "Select Role Driver" at bounding box center [334, 165] width 147 height 14
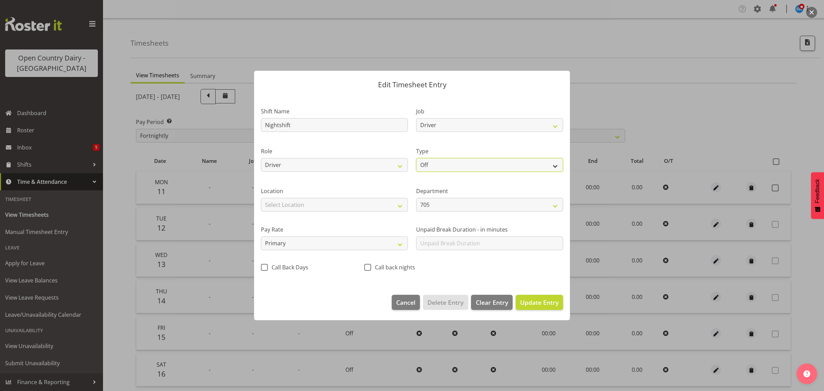
click at [449, 165] on select "Off Standard Public Holiday Public Holiday (Worked) Day In Lieu Annual Leave Si…" at bounding box center [489, 165] width 147 height 14
click at [416, 158] on select "Off Standard Public Holiday Public Holiday (Worked) Day In Lieu Annual Leave Si…" at bounding box center [489, 165] width 147 height 14
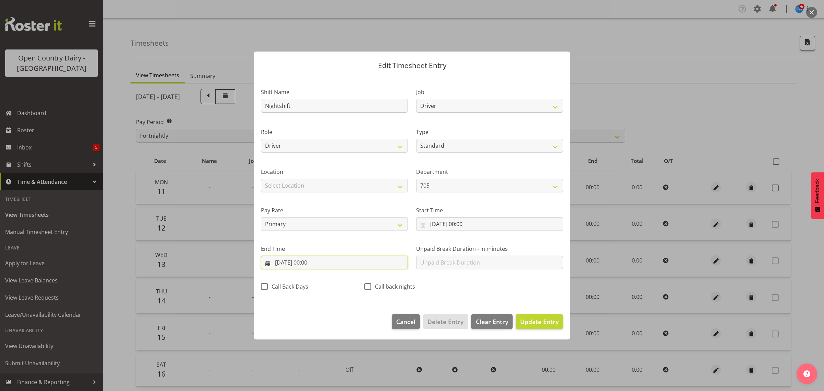
click at [310, 264] on input "11/08/2025, 00:00" at bounding box center [334, 263] width 147 height 14
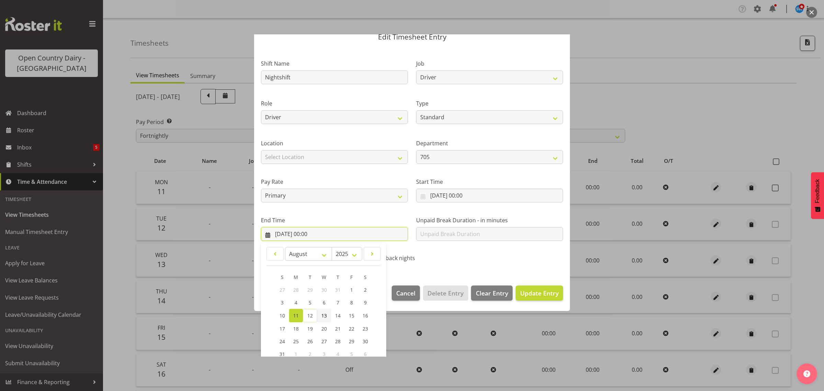
scroll to position [70, 0]
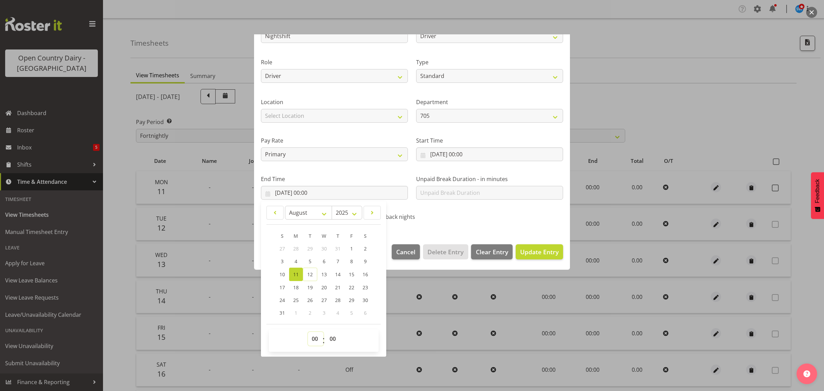
click at [316, 339] on select "00 01 02 03 04 05 06 07 08 09 10 11 12 13 14 15 16 17 18 19 20 21 22 23" at bounding box center [315, 339] width 15 height 14
click at [308, 332] on select "00 01 02 03 04 05 06 07 08 09 10 11 12 13 14 15 16 17 18 19 20 21 22 23" at bounding box center [315, 339] width 15 height 14
click at [480, 155] on input "11/08/2025, 00:00" at bounding box center [489, 154] width 147 height 14
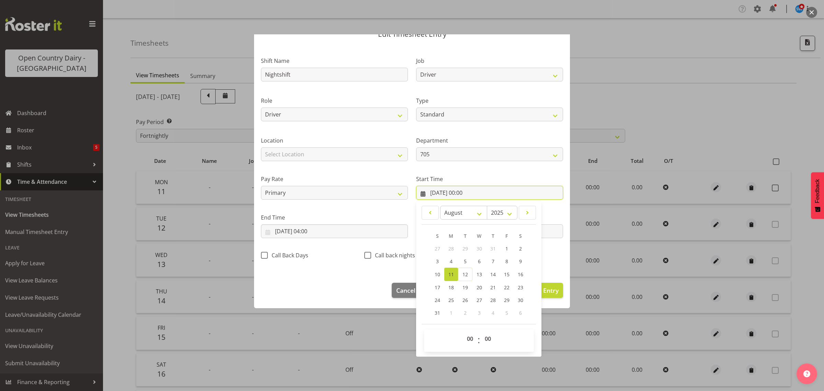
scroll to position [31, 0]
click at [467, 340] on select "00 01 02 03 04 05 06 07 08 09 10 11 12 13 14 15 16 17 18 19 20 21 22 23" at bounding box center [470, 339] width 15 height 14
click at [463, 332] on select "00 01 02 03 04 05 06 07 08 09 10 11 12 13 14 15 16 17 18 19 20 21 22 23" at bounding box center [470, 339] width 15 height 14
click at [484, 336] on select "00 01 02 03 04 05 06 07 08 09 10 11 12 13 14 15 16 17 18 19 20 21 22 23 24 25 2…" at bounding box center [488, 339] width 15 height 14
click at [481, 332] on select "00 01 02 03 04 05 06 07 08 09 10 11 12 13 14 15 16 17 18 19 20 21 22 23 24 25 2…" at bounding box center [488, 339] width 15 height 14
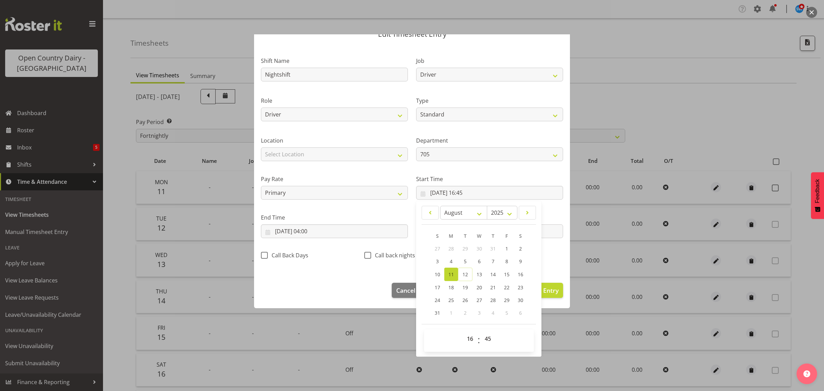
click at [636, 99] on div at bounding box center [412, 195] width 824 height 391
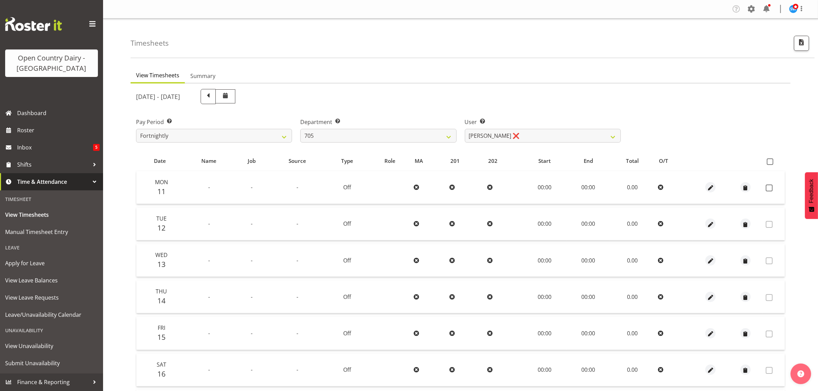
click at [720, 188] on div at bounding box center [711, 187] width 30 height 10
click at [711, 188] on span "button" at bounding box center [711, 188] width 8 height 8
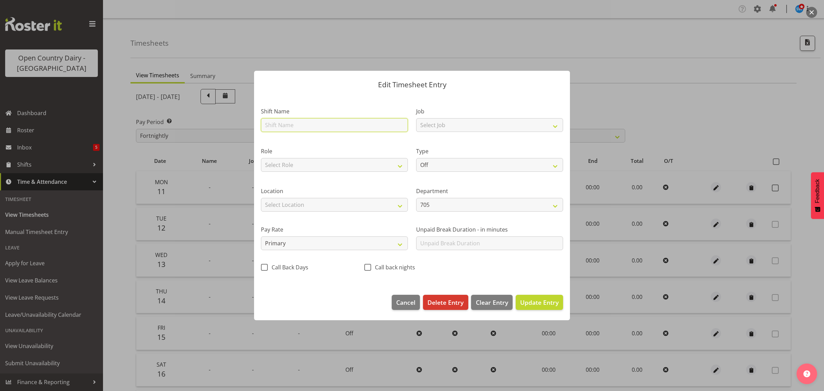
click at [344, 125] on input "text" at bounding box center [334, 125] width 147 height 14
click at [500, 125] on select "Select Job Driver Driver supervisor Support" at bounding box center [489, 125] width 147 height 14
click at [416, 118] on select "Select Job Driver Driver supervisor Support" at bounding box center [489, 125] width 147 height 14
click at [353, 167] on select "Select Role Driver" at bounding box center [334, 165] width 147 height 14
click at [460, 165] on select "Off Standard Public Holiday Public Holiday (Worked) Day In Lieu Annual Leave Si…" at bounding box center [489, 165] width 147 height 14
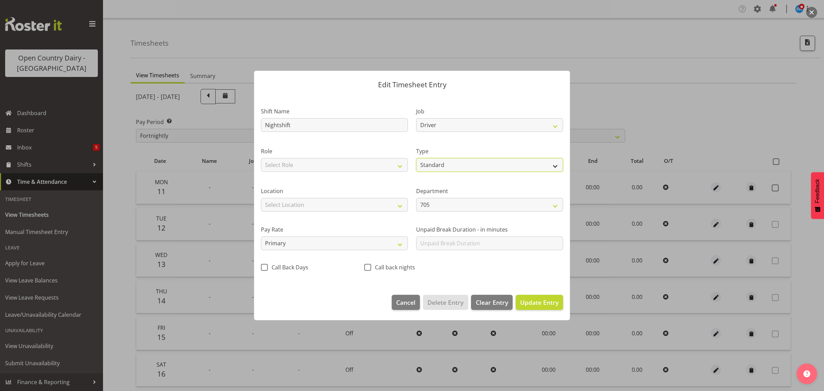
click at [416, 158] on select "Off Standard Public Holiday Public Holiday (Worked) Day In Lieu Annual Leave Si…" at bounding box center [489, 165] width 147 height 14
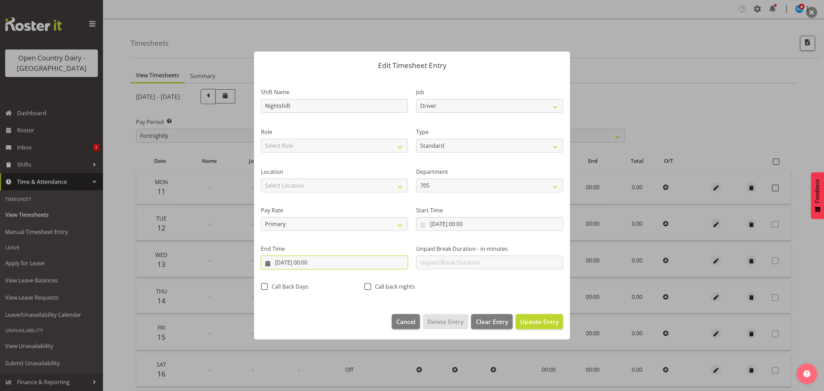
click at [310, 262] on input "11/08/2025, 00:00" at bounding box center [334, 263] width 147 height 14
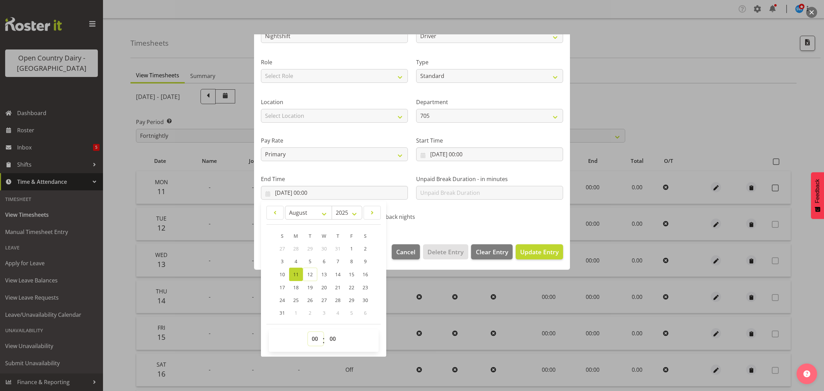
click at [316, 339] on select "00 01 02 03 04 05 06 07 08 09 10 11 12 13 14 15 16 17 18 19 20 21 22 23" at bounding box center [315, 339] width 15 height 14
click at [308, 332] on select "00 01 02 03 04 05 06 07 08 09 10 11 12 13 14 15 16 17 18 19 20 21 22 23" at bounding box center [315, 339] width 15 height 14
click at [461, 153] on input "11/08/2025, 00:00" at bounding box center [489, 154] width 147 height 14
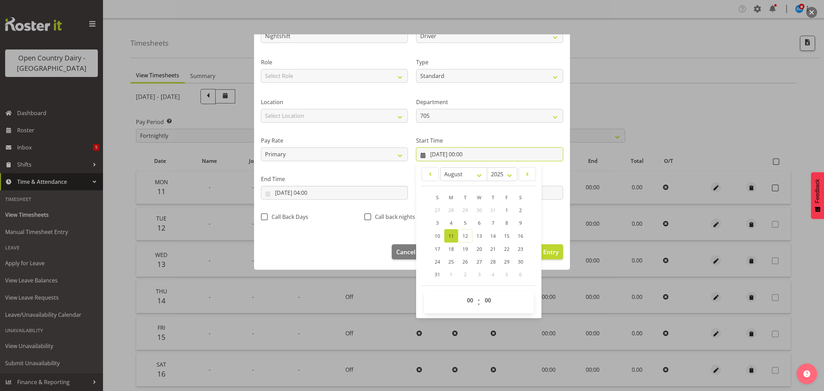
scroll to position [31, 0]
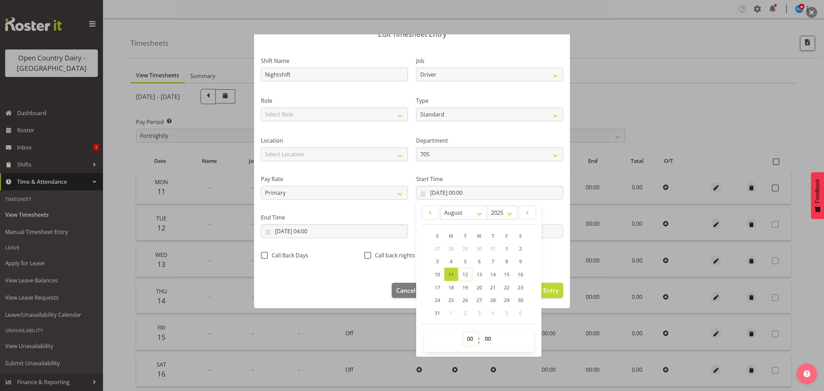
click at [469, 338] on select "00 01 02 03 04 05 06 07 08 09 10 11 12 13 14 15 16 17 18 19 20 21 22 23" at bounding box center [470, 339] width 15 height 14
click at [463, 332] on select "00 01 02 03 04 05 06 07 08 09 10 11 12 13 14 15 16 17 18 19 20 21 22 23" at bounding box center [470, 339] width 15 height 14
click at [487, 342] on select "00 01 02 03 04 05 06 07 08 09 10 11 12 13 14 15 16 17 18 19 20 21 22 23 24 25 2…" at bounding box center [488, 339] width 15 height 14
click at [481, 332] on select "00 01 02 03 04 05 06 07 08 09 10 11 12 13 14 15 16 17 18 19 20 21 22 23 24 25 2…" at bounding box center [488, 339] width 15 height 14
click at [688, 79] on div at bounding box center [412, 195] width 824 height 391
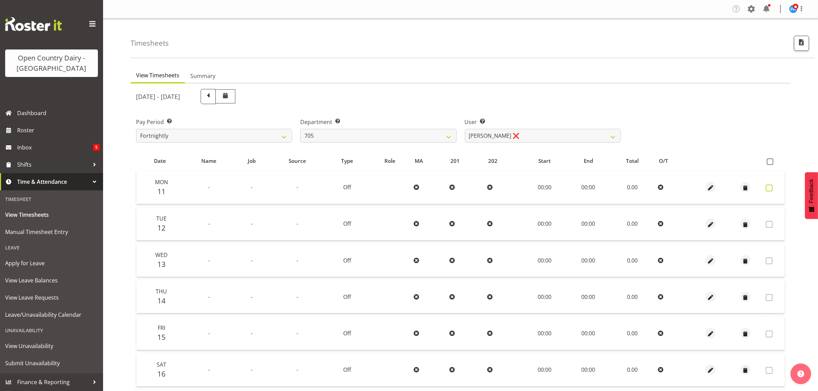
click at [768, 189] on span at bounding box center [769, 187] width 7 height 7
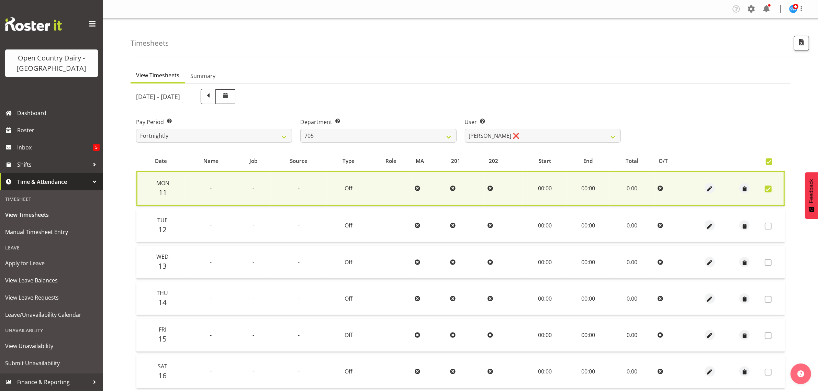
click at [770, 187] on span at bounding box center [768, 188] width 7 height 7
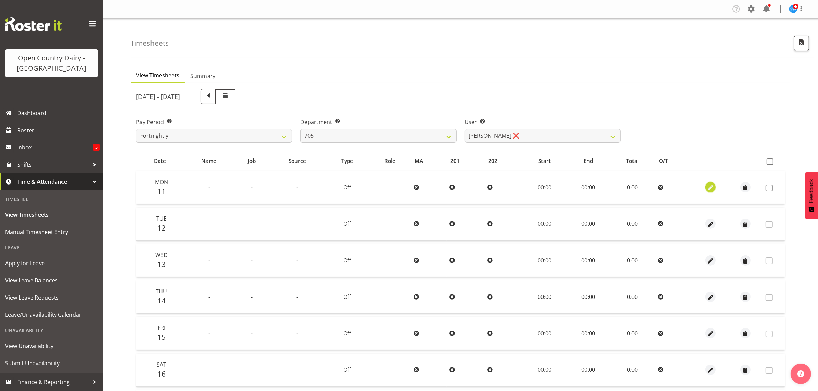
click at [710, 188] on span "button" at bounding box center [711, 188] width 8 height 8
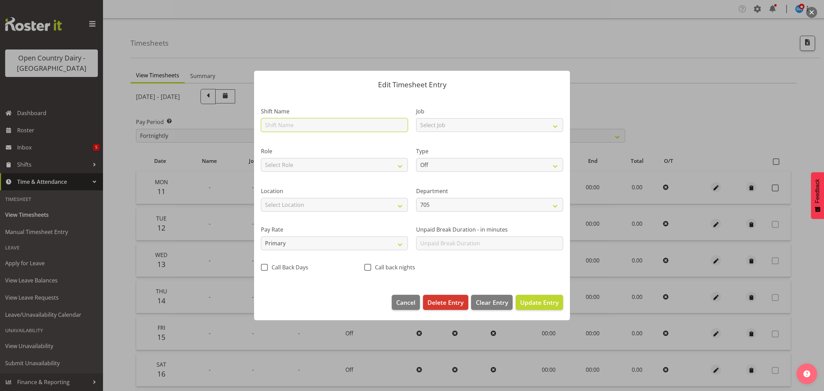
click at [278, 126] on input "text" at bounding box center [334, 125] width 147 height 14
click at [502, 126] on select "Select Job Driver Driver supervisor Support" at bounding box center [489, 125] width 147 height 14
click at [416, 118] on select "Select Job Driver Driver supervisor Support" at bounding box center [489, 125] width 147 height 14
click at [340, 172] on select "Select Role Driver" at bounding box center [334, 165] width 147 height 14
click at [342, 165] on select "Select Role Driver" at bounding box center [334, 165] width 147 height 14
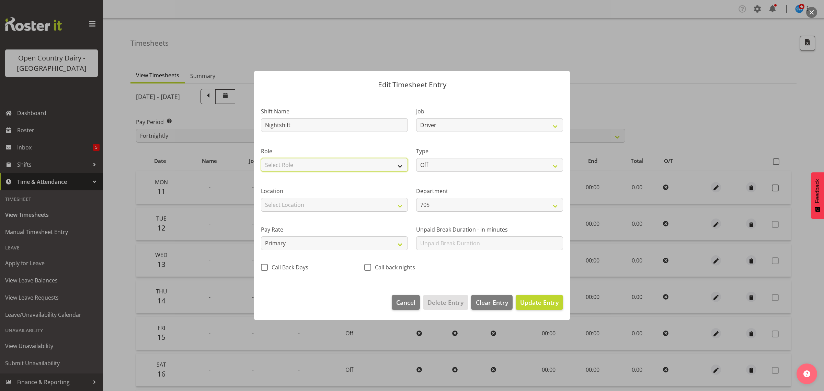
click at [342, 166] on select "Select Role Driver" at bounding box center [334, 165] width 147 height 14
click at [261, 158] on select "Select Role Driver" at bounding box center [334, 165] width 147 height 14
click at [492, 164] on select "Off Standard Public Holiday Public Holiday (Worked) Day In Lieu Annual Leave Si…" at bounding box center [489, 165] width 147 height 14
click at [416, 158] on select "Off Standard Public Holiday Public Holiday (Worked) Day In Lieu Annual Leave Si…" at bounding box center [489, 165] width 147 height 14
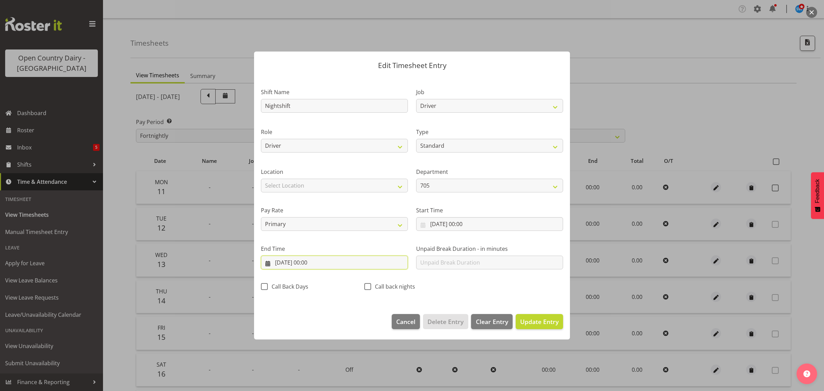
click at [313, 263] on input "11/08/2025, 00:00" at bounding box center [334, 263] width 147 height 14
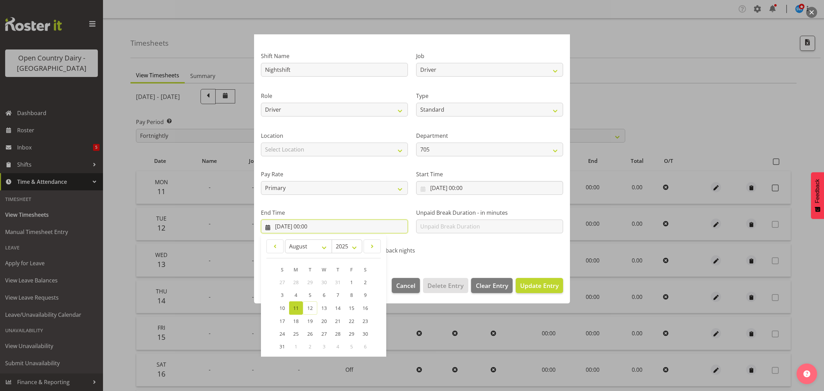
scroll to position [70, 0]
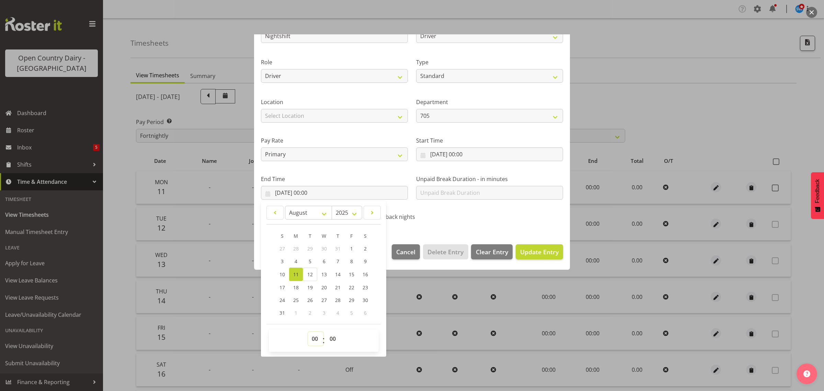
click at [316, 339] on select "00 01 02 03 04 05 06 07 08 09 10 11 12 13 14 15 16 17 18 19 20 21 22 23" at bounding box center [315, 339] width 15 height 14
click at [308, 332] on select "00 01 02 03 04 05 06 07 08 09 10 11 12 13 14 15 16 17 18 19 20 21 22 23" at bounding box center [315, 339] width 15 height 14
click at [464, 156] on input "11/08/2025, 00:00" at bounding box center [489, 154] width 147 height 14
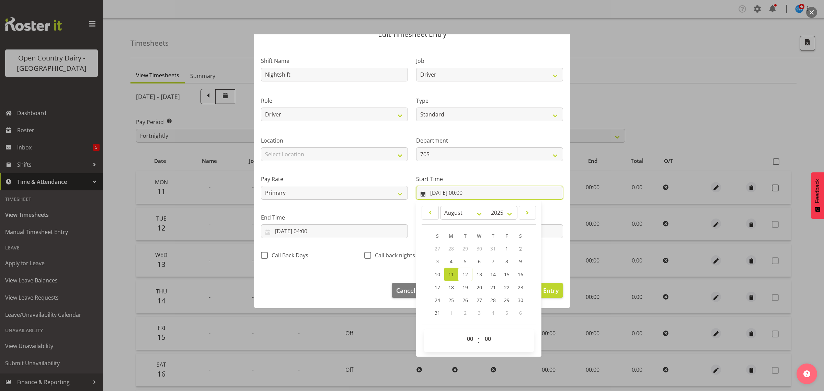
scroll to position [31, 0]
click at [468, 341] on select "00 01 02 03 04 05 06 07 08 09 10 11 12 13 14 15 16 17 18 19 20 21 22 23" at bounding box center [470, 339] width 15 height 14
click at [463, 332] on select "00 01 02 03 04 05 06 07 08 09 10 11 12 13 14 15 16 17 18 19 20 21 22 23" at bounding box center [470, 339] width 15 height 14
click at [485, 341] on select "00 01 02 03 04 05 06 07 08 09 10 11 12 13 14 15 16 17 18 19 20 21 22 23 24 25 2…" at bounding box center [488, 339] width 15 height 14
click at [481, 332] on select "00 01 02 03 04 05 06 07 08 09 10 11 12 13 14 15 16 17 18 19 20 21 22 23 24 25 2…" at bounding box center [488, 339] width 15 height 14
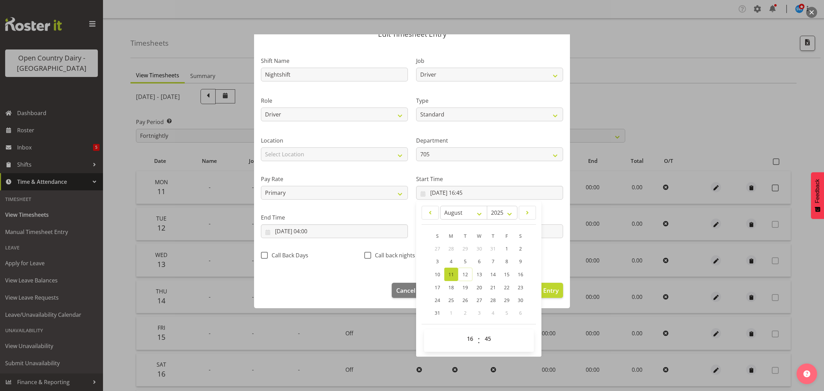
click at [509, 92] on div "Type Off Standard Public Holiday Public Holiday (Worked) Day In Lieu Annual Lea…" at bounding box center [489, 107] width 155 height 40
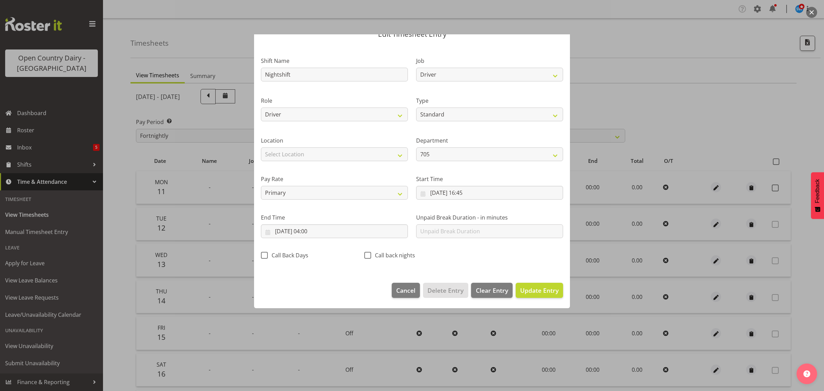
scroll to position [0, 0]
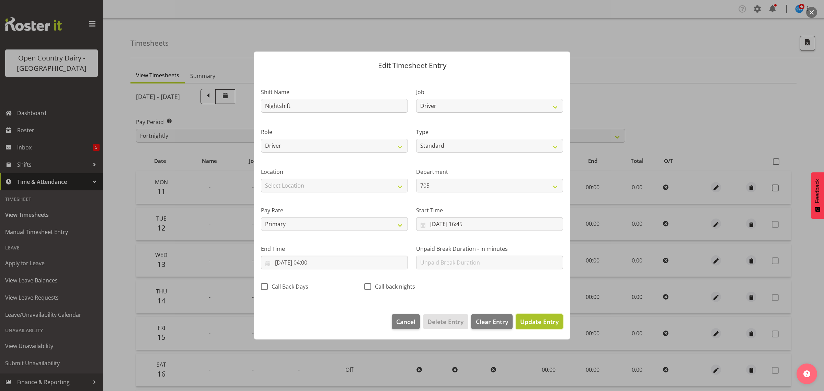
click at [548, 323] on span "Update Entry" at bounding box center [539, 321] width 38 height 8
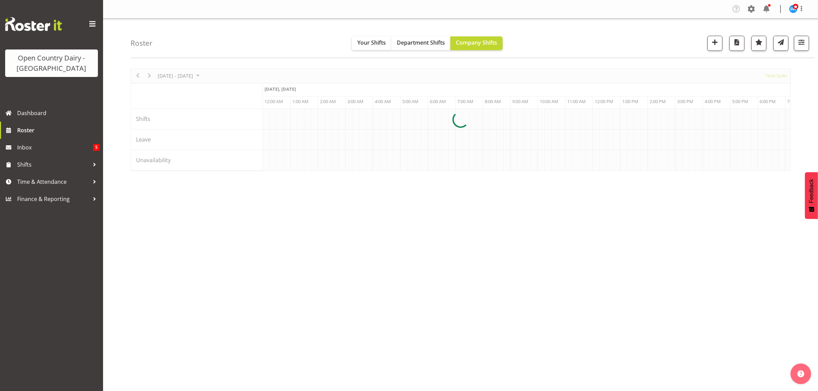
scroll to position [0, 660]
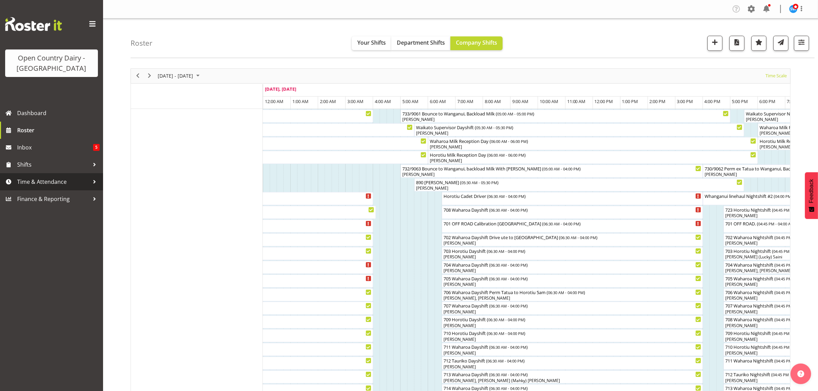
click at [54, 182] on span "Time & Attendance" at bounding box center [53, 182] width 72 height 10
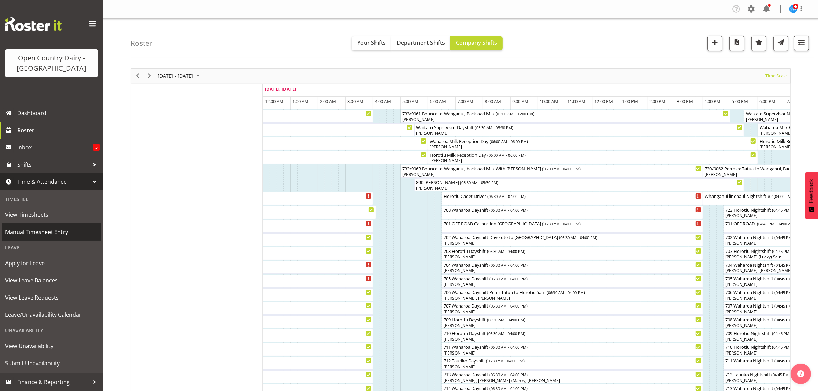
click at [49, 230] on span "Manual Timesheet Entry" at bounding box center [51, 232] width 93 height 10
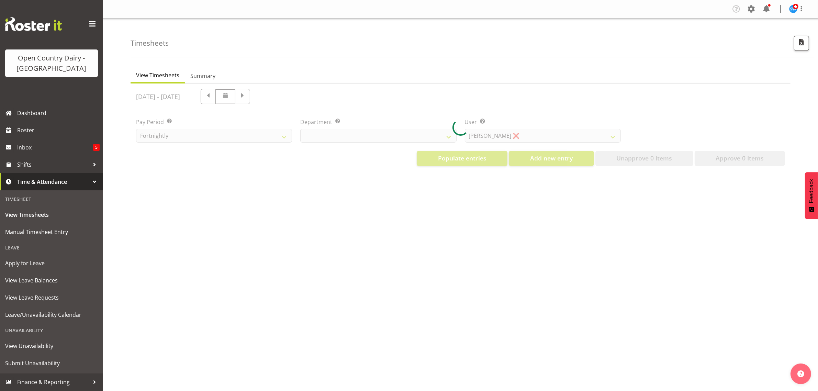
select select "733"
select select "7414"
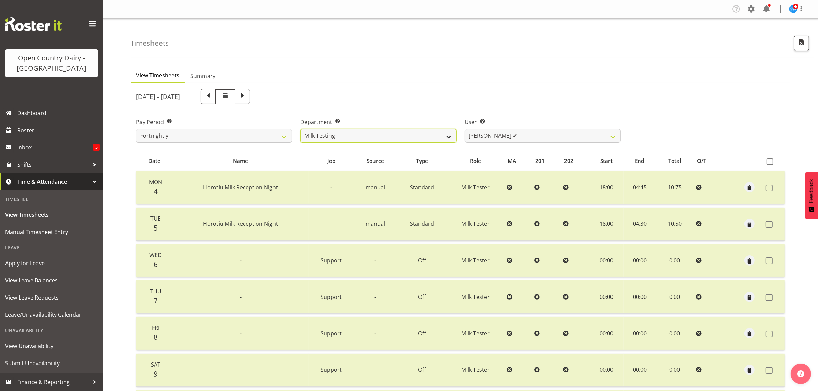
click at [391, 135] on select "701 702 703 704 705 706 707 708 709 710 711 712 713 714 715 716 717 718 719 720" at bounding box center [378, 136] width 156 height 14
select select "822"
click at [300, 129] on select "701 702 703 704 705 706 707 708 709 710 711 712 713 714 715 716 717 718 719 720" at bounding box center [378, 136] width 156 height 14
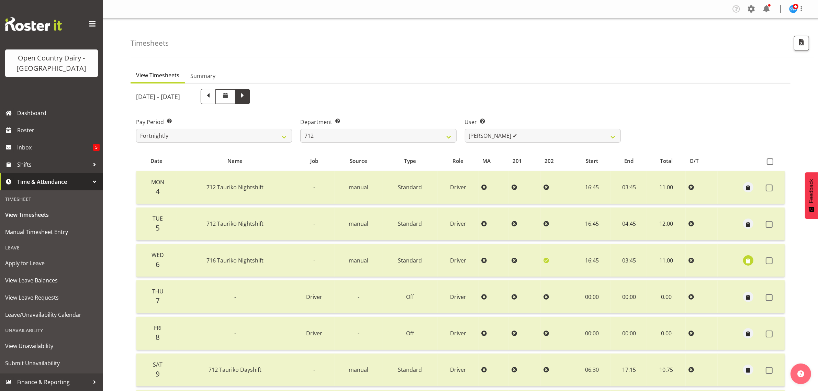
click at [250, 102] on span at bounding box center [242, 96] width 15 height 15
select select
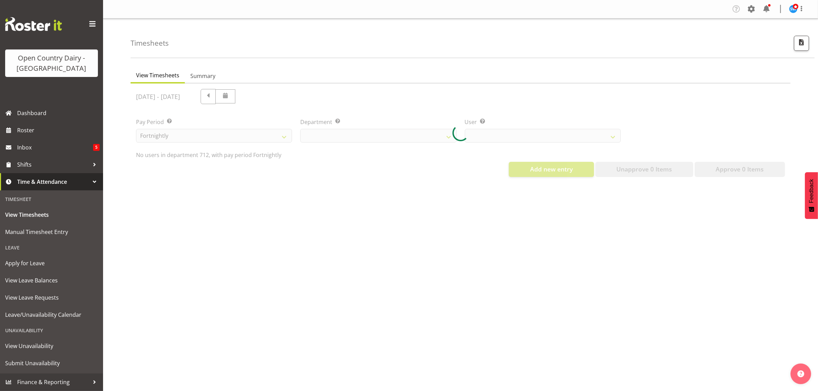
select select "822"
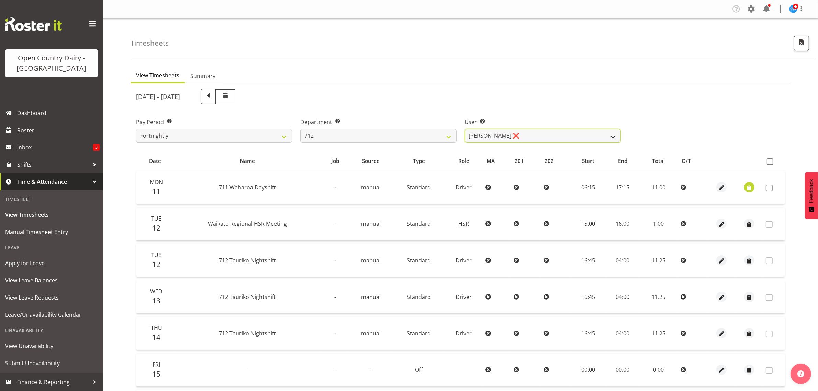
click at [599, 138] on select "Amrik Singh ❌ Jasdeep Singh ❌ Lucky Kau Kau ❌" at bounding box center [543, 136] width 156 height 14
select select "8195"
click at [465, 129] on select "Amrik Singh ❌ Jasdeep Singh ❌ Lucky Kau Kau ❌" at bounding box center [543, 136] width 156 height 14
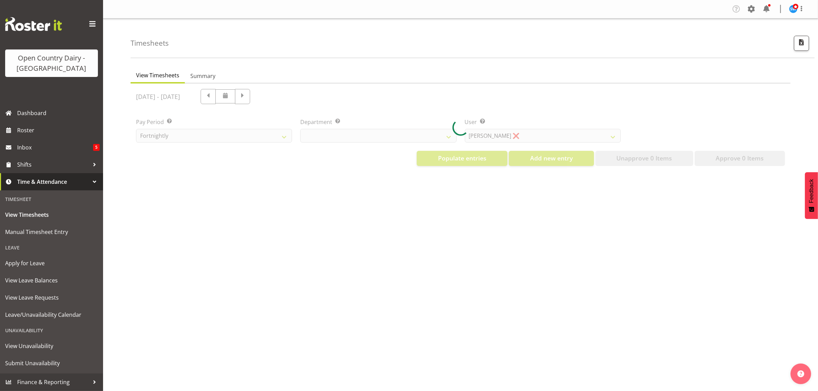
select select "733"
select select "7414"
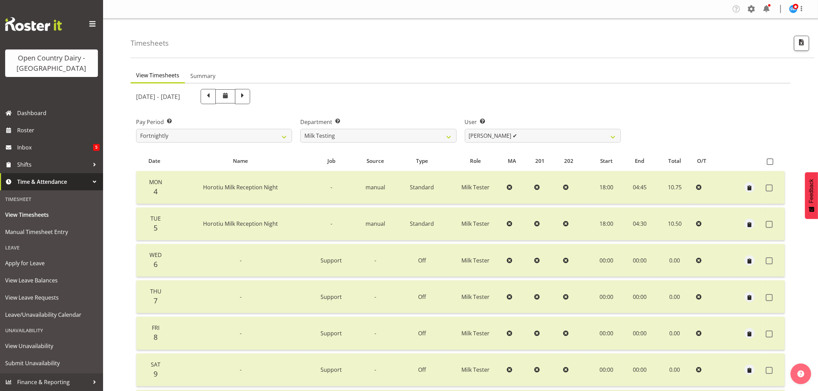
click at [375, 135] on div at bounding box center [461, 275] width 660 height 384
click at [375, 135] on select "701 702 703 704 705 706 707 708 709 710 711 712 713 714 715 716 717 718 719 720" at bounding box center [378, 136] width 156 height 14
select select "822"
click at [300, 129] on select "701 702 703 704 705 706 707 708 709 710 711 712 713 714 715 716 717 718 719 720" at bounding box center [378, 136] width 156 height 14
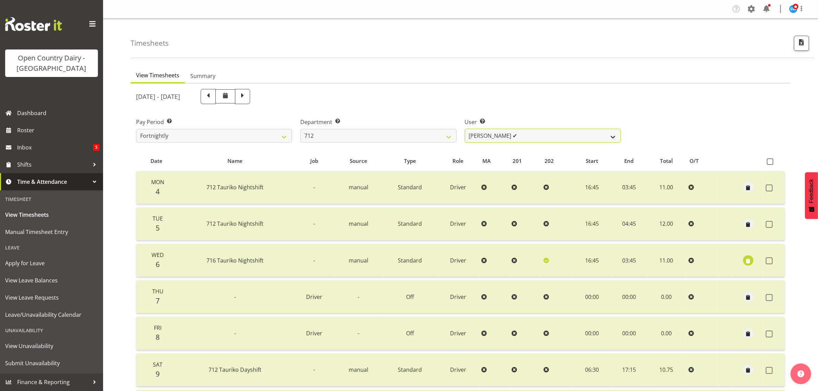
click at [526, 133] on select "Amrik Singh ✔ Jasdeep Singh ✔ Lucky Kau Kau ❌" at bounding box center [543, 136] width 156 height 14
select select "8195"
click at [465, 129] on select "Amrik Singh ✔ Jasdeep Singh ✔ Lucky Kau Kau ❌" at bounding box center [543, 136] width 156 height 14
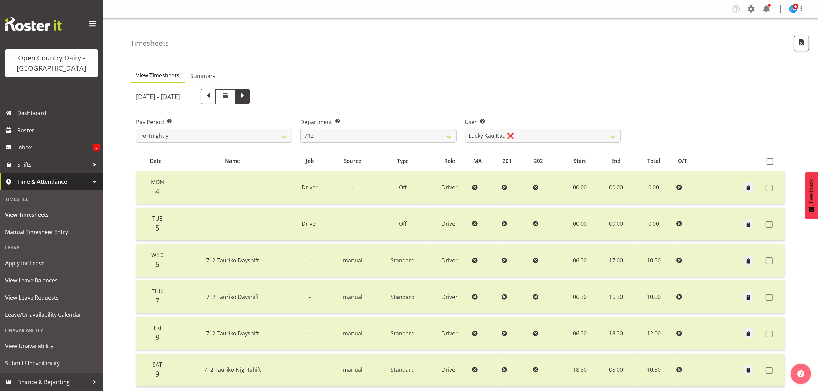
click at [250, 90] on span at bounding box center [242, 96] width 15 height 15
select select
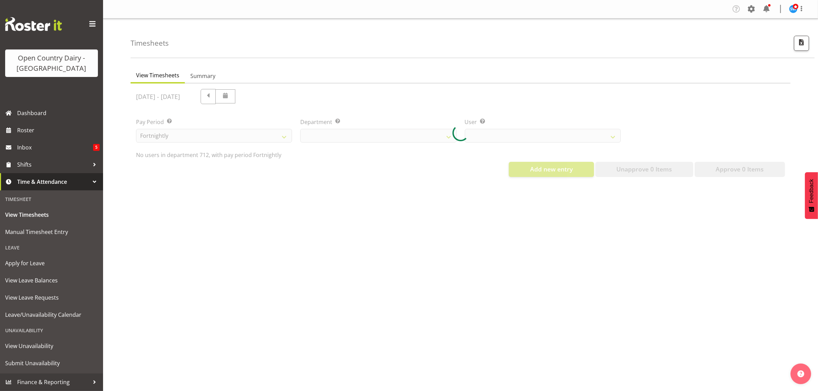
select select "822"
select select "8195"
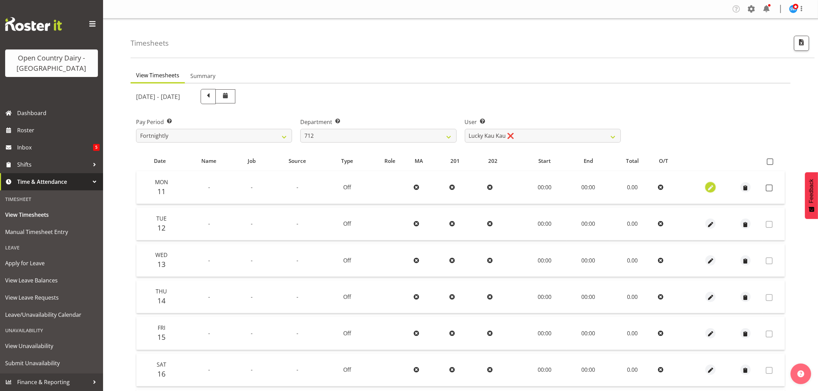
click at [707, 189] on span "button" at bounding box center [711, 188] width 8 height 8
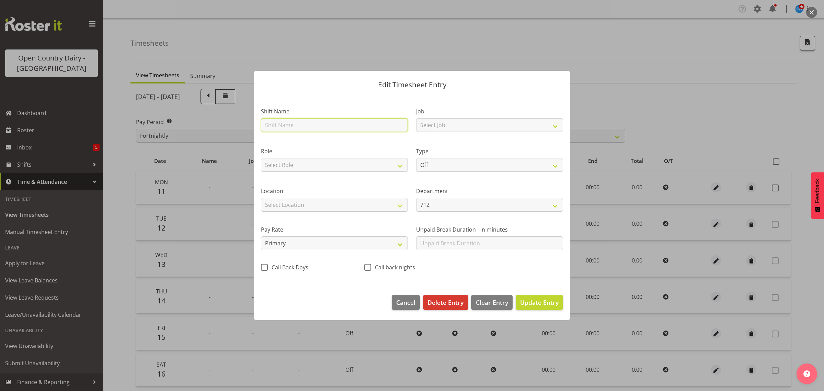
click at [284, 125] on input "text" at bounding box center [334, 125] width 147 height 14
type input "Nightshift"
click at [479, 121] on select "Select Job Driver Driver supervisor Support" at bounding box center [489, 125] width 147 height 14
select select "9052"
click at [416, 118] on select "Select Job Driver Driver supervisor Support" at bounding box center [489, 125] width 147 height 14
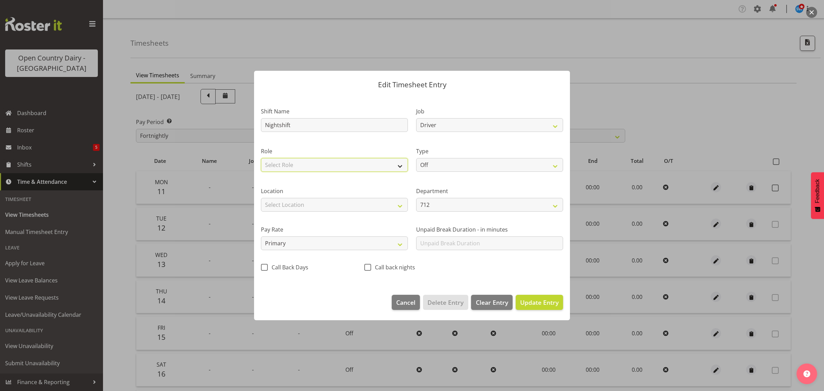
click at [346, 164] on select "Select Role Driver" at bounding box center [334, 165] width 147 height 14
select select "1166"
click at [261, 158] on select "Select Role Driver" at bounding box center [334, 165] width 147 height 14
click at [445, 161] on select "Off Standard Public Holiday Public Holiday (Worked) Day In Lieu Annual Leave Si…" at bounding box center [489, 165] width 147 height 14
select select "Standard"
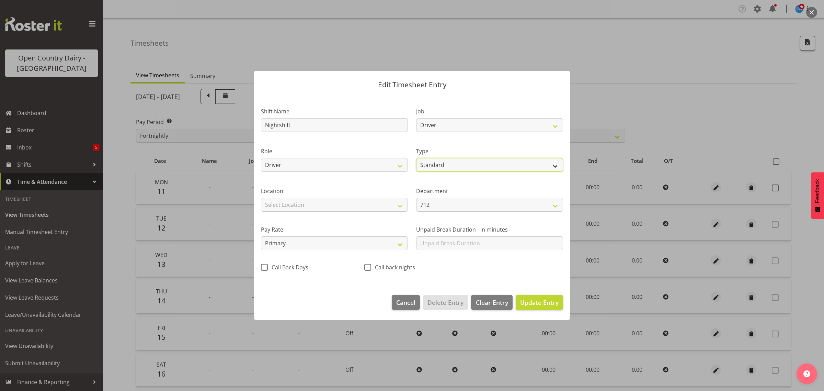
click at [416, 158] on select "Off Standard Public Holiday Public Holiday (Worked) Day In Lieu Annual Leave Si…" at bounding box center [489, 165] width 147 height 14
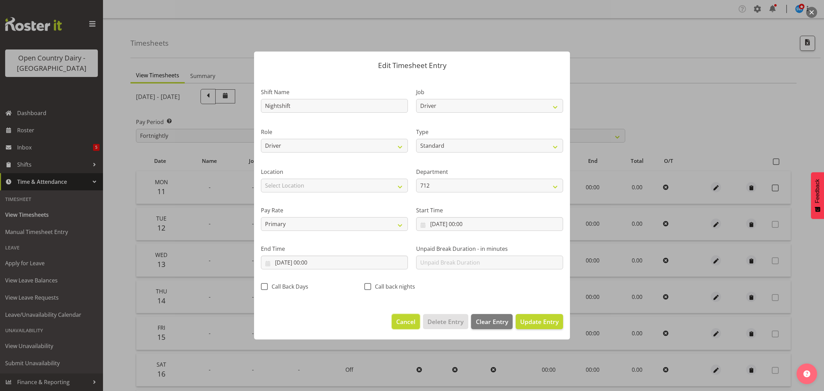
click at [403, 320] on span "Cancel" at bounding box center [405, 321] width 19 height 9
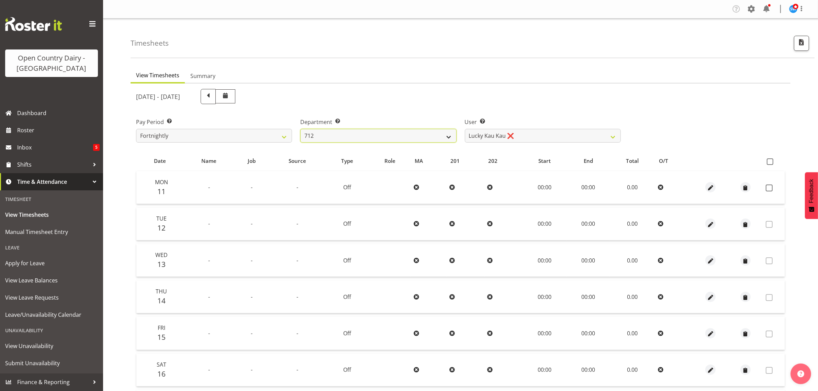
click at [445, 136] on select "701 702 703 704 705 706 707 708 709 710 711 712 713 714 715 716 717 718 719 720" at bounding box center [378, 136] width 156 height 14
select select "819"
click at [300, 129] on select "701 702 703 704 705 706 707 708 709 710 711 712 713 714 715 716 717 718 719 720" at bounding box center [378, 136] width 156 height 14
select select "11213"
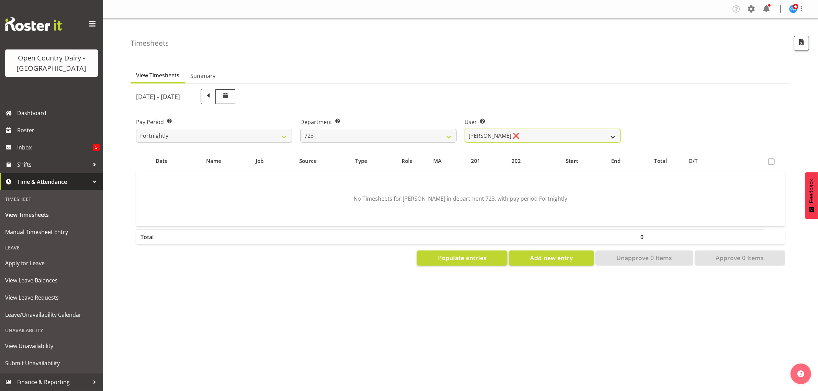
click at [567, 131] on select "Daljeet Rai ❌ Manjinder Singh ❌ Prabhjot Singh ❌ Varninder Singh ❌" at bounding box center [543, 136] width 156 height 14
click at [406, 136] on select "701 702 703 704 705 706 707 708 709 710 711 712 713 714 715 716 717 718 719 720" at bounding box center [378, 136] width 156 height 14
select select "727"
click at [300, 129] on select "701 702 703 704 705 706 707 708 709 710 711 712 713 714 715 716 717 718 719 720" at bounding box center [378, 136] width 156 height 14
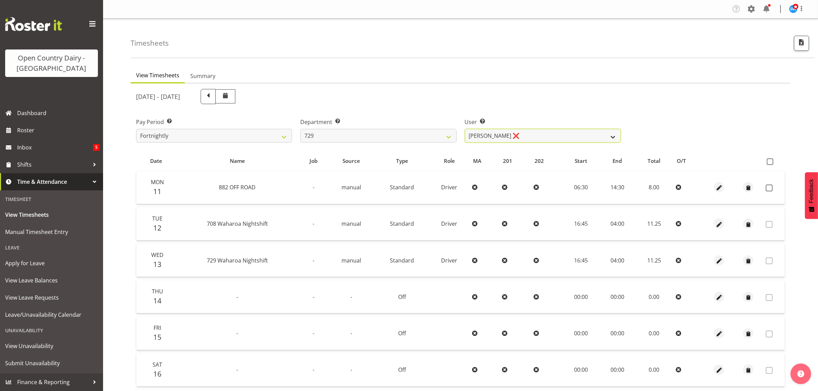
click at [563, 133] on select "Craig Schlager-Reay ❌ Dave Trepels ❌ Jimi Jack ❌ Shannan Wood ❌" at bounding box center [543, 136] width 156 height 14
select select "9997"
click at [465, 129] on select "Craig Schlager-Reay ❌ Dave Trepels ❌ Jimi Jack ❌ Shannan Wood ❌" at bounding box center [543, 136] width 156 height 14
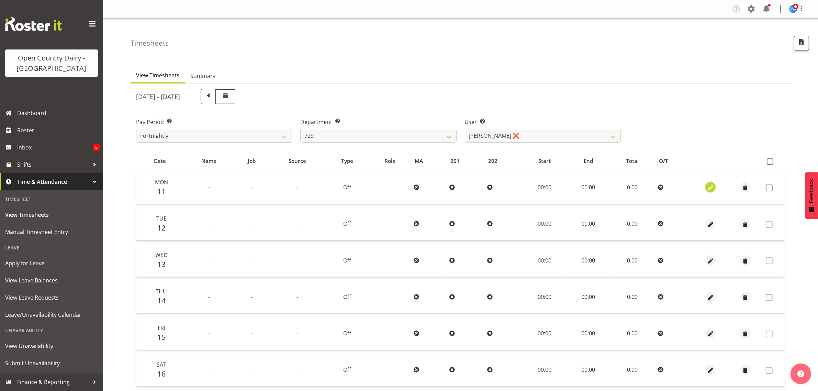
click at [711, 187] on span "button" at bounding box center [711, 188] width 8 height 8
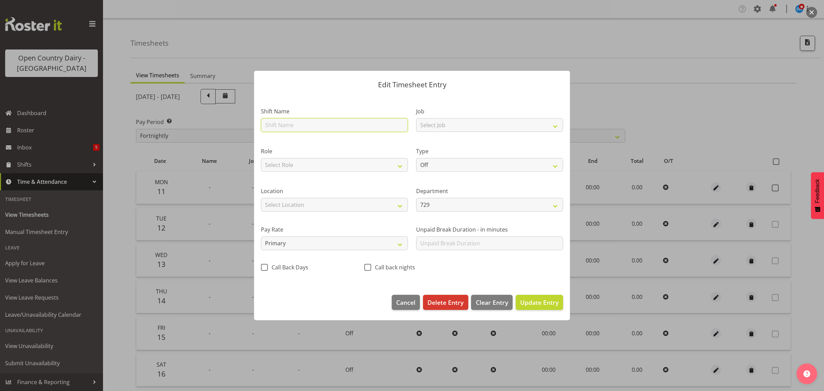
click at [306, 123] on input "text" at bounding box center [334, 125] width 147 height 14
type input "Nightshift"
drag, startPoint x: 470, startPoint y: 119, endPoint x: 465, endPoint y: 131, distance: 12.6
click at [470, 119] on select "Select Job Driver Driver supervisor Support" at bounding box center [489, 125] width 147 height 14
select select "9052"
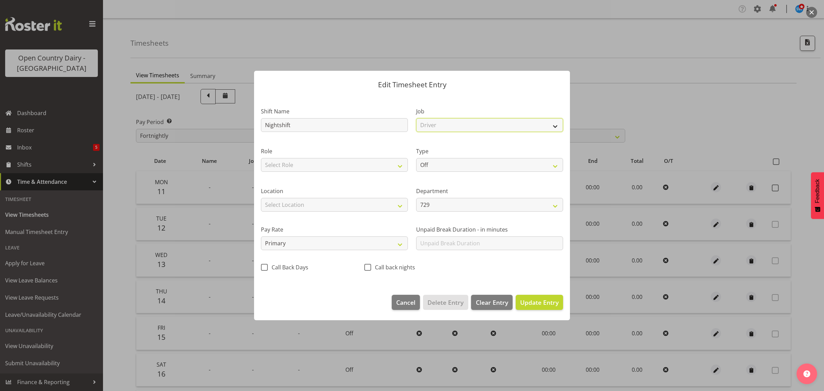
click at [416, 118] on select "Select Job Driver Driver supervisor Support" at bounding box center [489, 125] width 147 height 14
click at [328, 168] on select "Select Role Driver HSR" at bounding box center [334, 165] width 147 height 14
select select "1166"
click at [261, 158] on select "Select Role Driver HSR" at bounding box center [334, 165] width 147 height 14
drag, startPoint x: 430, startPoint y: 165, endPoint x: 431, endPoint y: 169, distance: 3.6
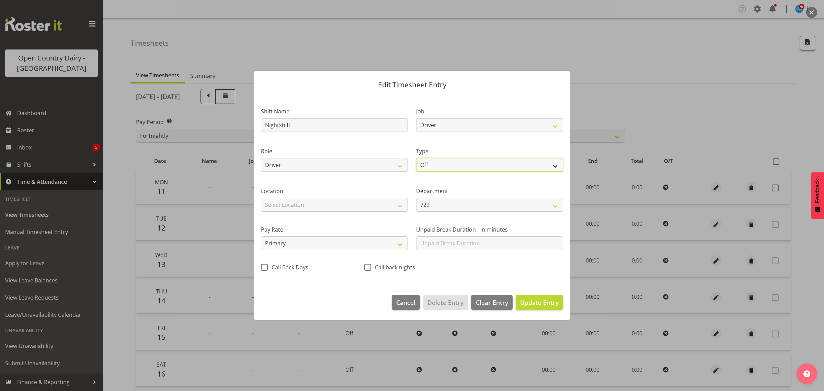
click at [430, 165] on select "Off Standard Public Holiday Public Holiday (Worked) Day In Lieu Annual Leave Si…" at bounding box center [489, 165] width 147 height 14
select select "Standard"
click at [416, 158] on select "Off Standard Public Holiday Public Holiday (Worked) Day In Lieu Annual Leave Si…" at bounding box center [489, 165] width 147 height 14
select select "7"
select select "2025"
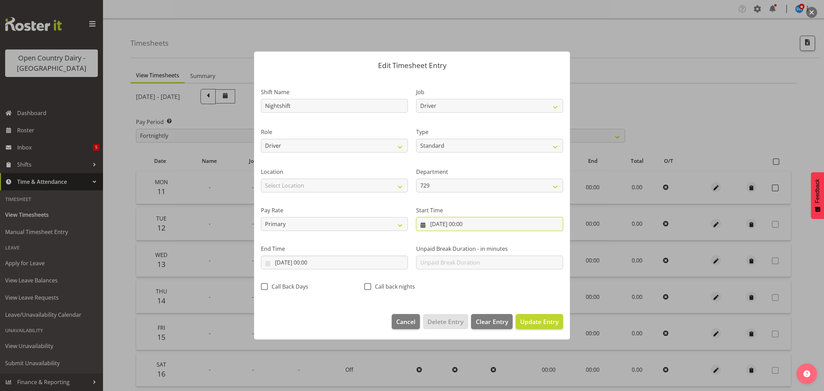
click at [468, 224] on input "11/08/2025, 00:00" at bounding box center [489, 224] width 147 height 14
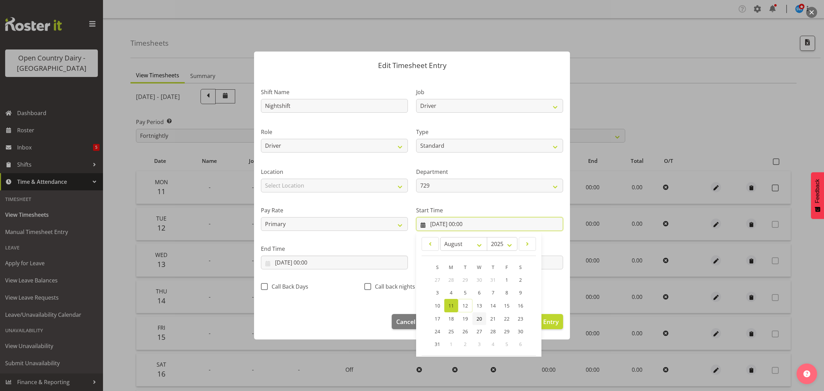
scroll to position [31, 0]
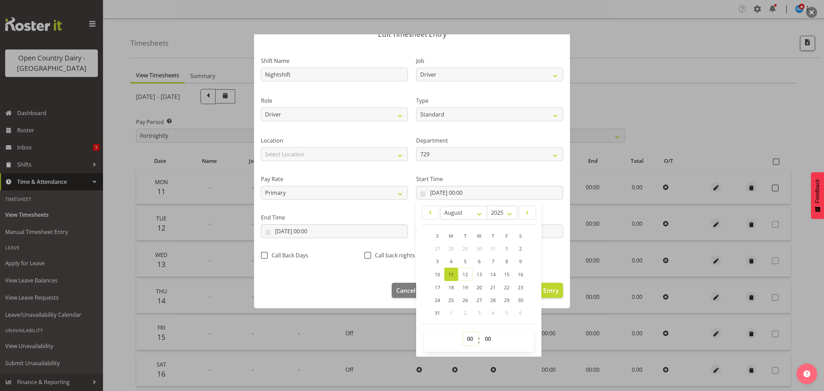
click at [467, 341] on select "00 01 02 03 04 05 06 07 08 09 10 11 12 13 14 15 16 17 18 19 20 21 22 23" at bounding box center [470, 339] width 15 height 14
select select "16"
click at [463, 332] on select "00 01 02 03 04 05 06 07 08 09 10 11 12 13 14 15 16 17 18 19 20 21 22 23" at bounding box center [470, 339] width 15 height 14
type input "11/08/2025, 16:00"
click at [485, 341] on select "00 01 02 03 04 05 06 07 08 09 10 11 12 13 14 15 16 17 18 19 20 21 22 23 24 25 2…" at bounding box center [488, 339] width 15 height 14
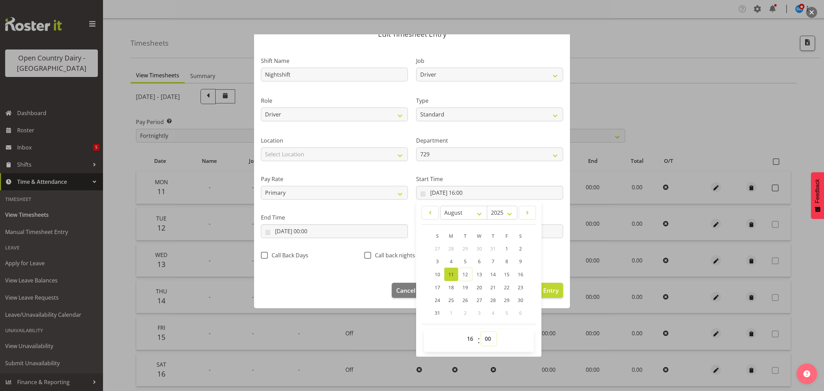
select select "45"
click at [481, 332] on select "00 01 02 03 04 05 06 07 08 09 10 11 12 13 14 15 16 17 18 19 20 21 22 23 24 25 2…" at bounding box center [488, 339] width 15 height 14
type input "11/08/2025, 16:45"
click at [308, 234] on input "11/08/2025, 00:00" at bounding box center [334, 231] width 147 height 14
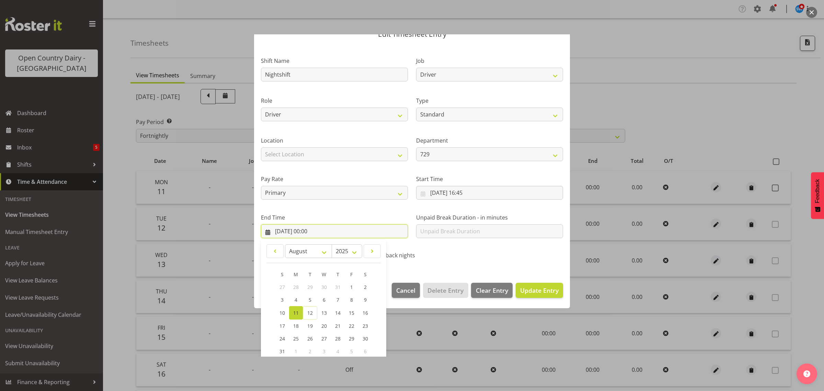
scroll to position [70, 0]
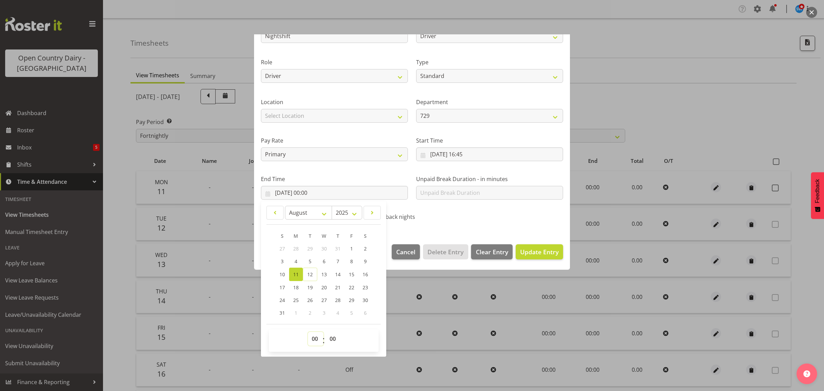
click at [315, 338] on select "00 01 02 03 04 05 06 07 08 09 10 11 12 13 14 15 16 17 18 19 20 21 22 23" at bounding box center [315, 339] width 15 height 14
select select "4"
click at [308, 332] on select "00 01 02 03 04 05 06 07 08 09 10 11 12 13 14 15 16 17 18 19 20 21 22 23" at bounding box center [315, 339] width 15 height 14
type input "11/08/2025, 04:00"
click at [334, 336] on select "00 01 02 03 04 05 06 07 08 09 10 11 12 13 14 15 16 17 18 19 20 21 22 23 24 25 2…" at bounding box center [333, 339] width 15 height 14
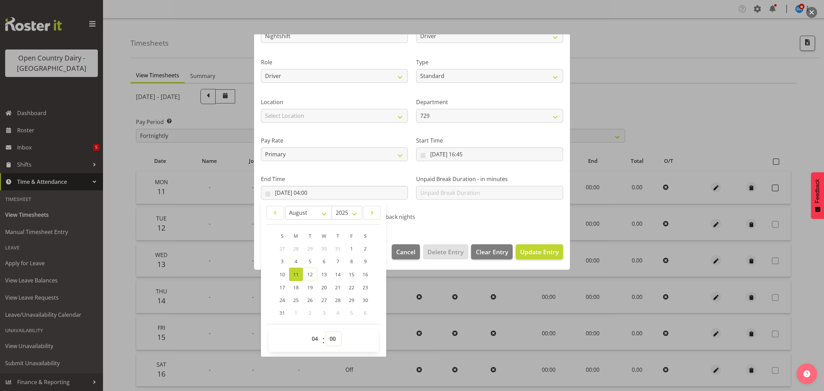
select select "45"
click at [326, 332] on select "00 01 02 03 04 05 06 07 08 09 10 11 12 13 14 15 16 17 18 19 20 21 22 23 24 25 2…" at bounding box center [333, 339] width 15 height 14
type input "11/08/2025, 04:45"
click at [488, 224] on div "Shift Name Nightshift Job Driver Driver supervisor Support Role Driver HSR Type…" at bounding box center [412, 118] width 311 height 218
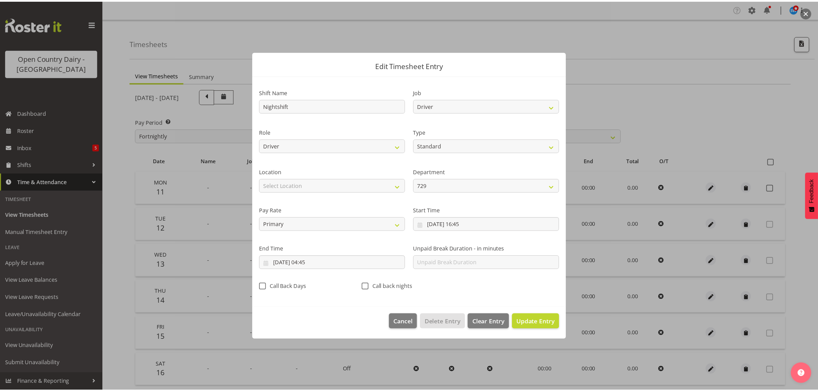
scroll to position [0, 0]
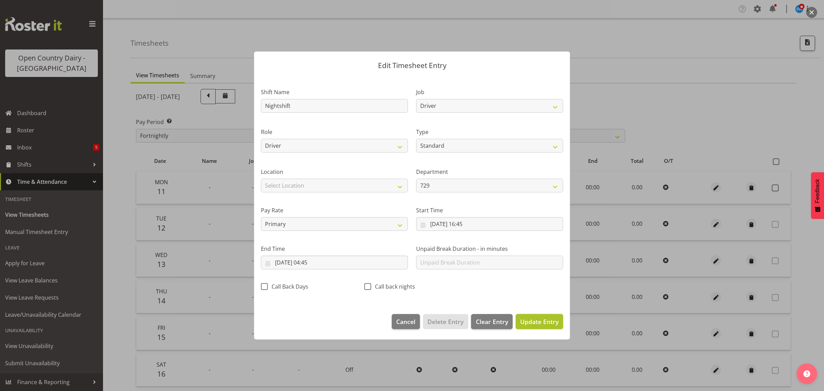
click at [546, 323] on span "Update Entry" at bounding box center [539, 321] width 38 height 8
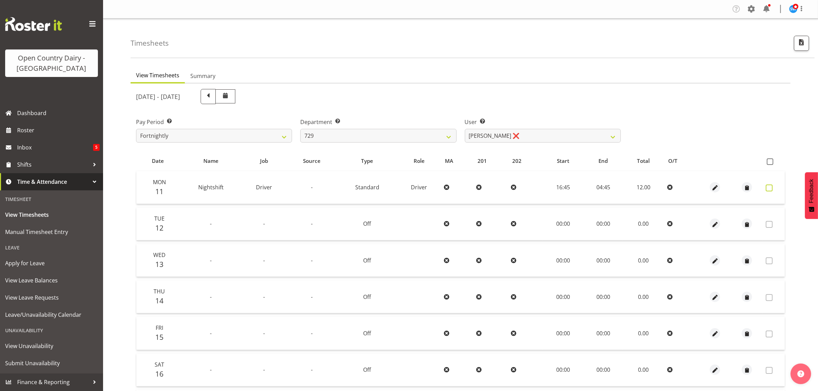
click at [768, 189] on span at bounding box center [769, 187] width 7 height 7
checkbox input "true"
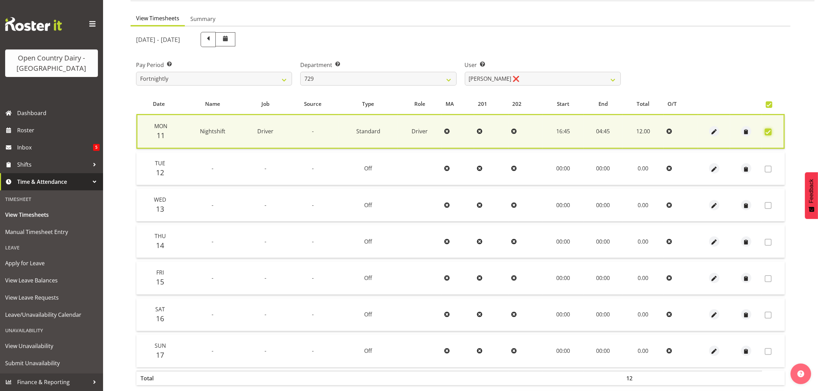
scroll to position [89, 0]
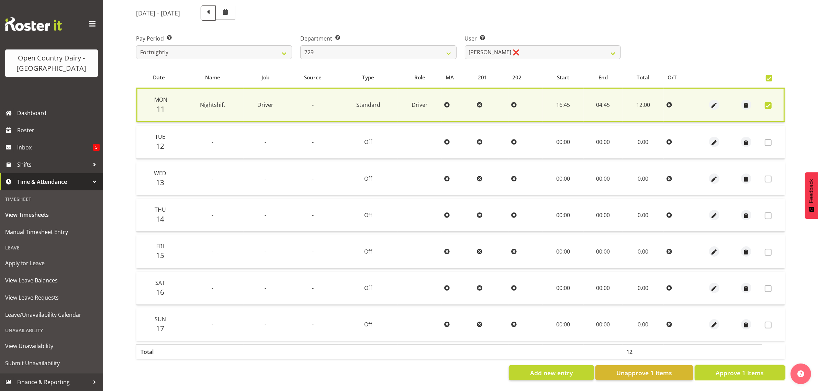
click at [761, 368] on span "Approve 1 Items" at bounding box center [740, 372] width 48 height 9
checkbox input "false"
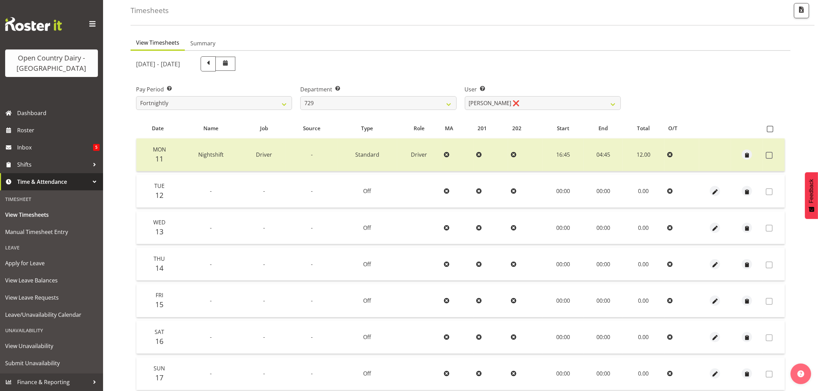
scroll to position [0, 0]
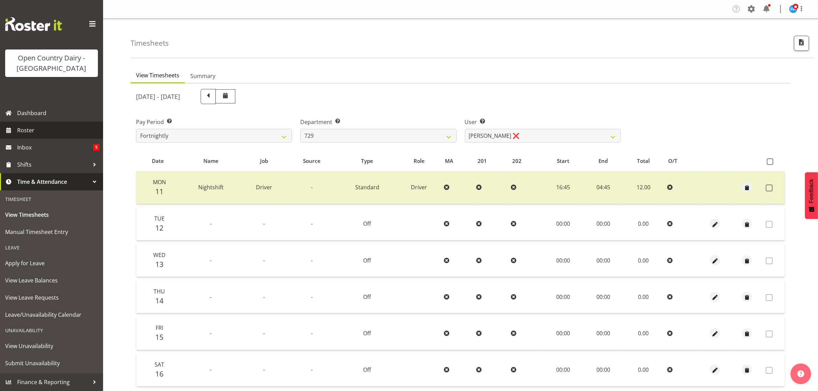
click at [38, 133] on span "Roster" at bounding box center [58, 130] width 82 height 10
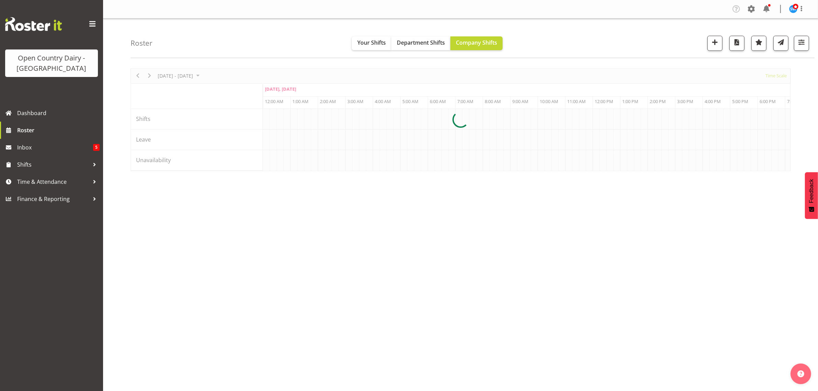
scroll to position [0, 660]
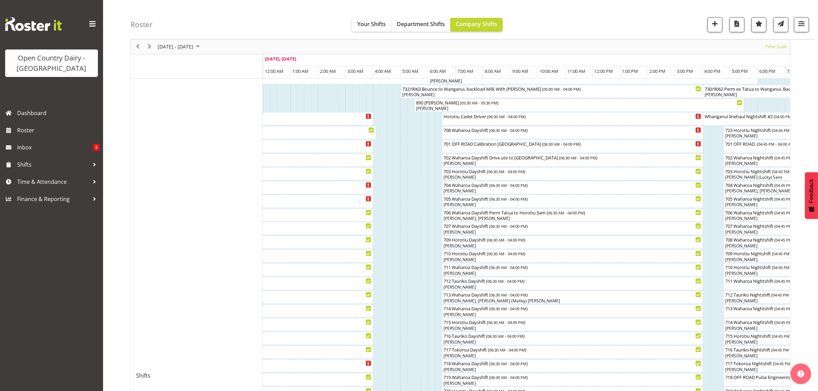
scroll to position [129, 0]
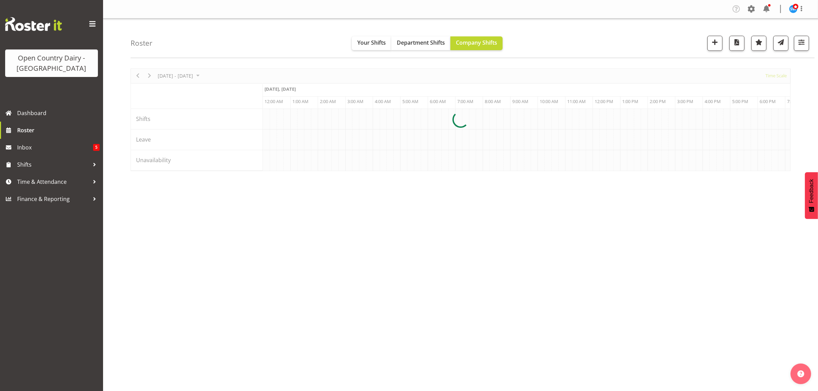
scroll to position [0, 660]
